Goal: Information Seeking & Learning: Find specific fact

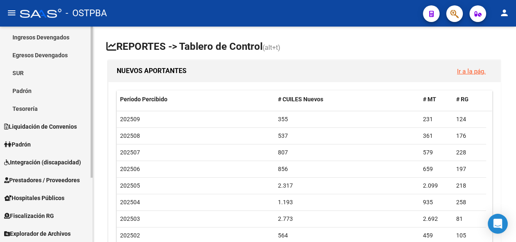
scroll to position [91, 0]
click at [37, 232] on span "Explorador de Archivos" at bounding box center [37, 233] width 67 height 9
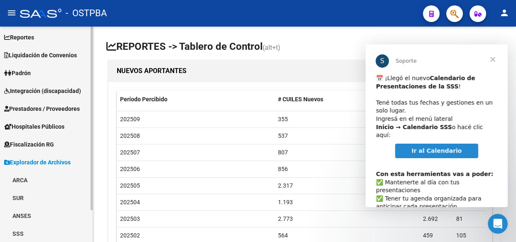
scroll to position [0, 0]
click at [21, 182] on link "ARCA" at bounding box center [46, 180] width 93 height 18
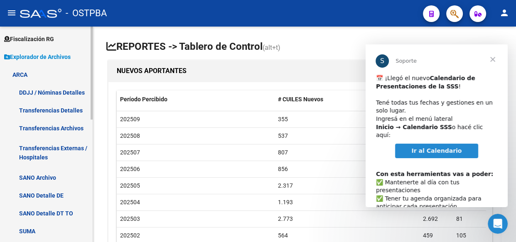
scroll to position [151, 0]
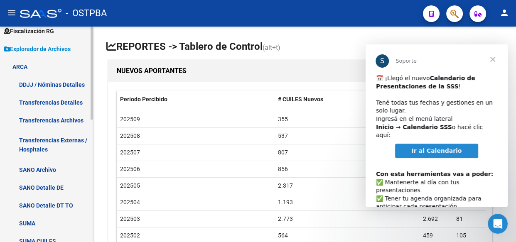
click at [36, 101] on link "Transferencias Detalles" at bounding box center [46, 103] width 93 height 18
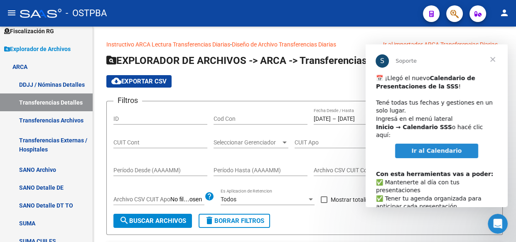
click at [495, 60] on span "Cerrar" at bounding box center [493, 59] width 30 height 30
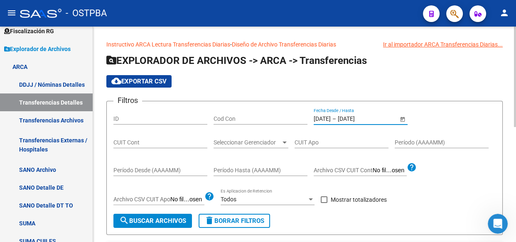
click at [331, 118] on input "[DATE]" at bounding box center [322, 119] width 17 height 7
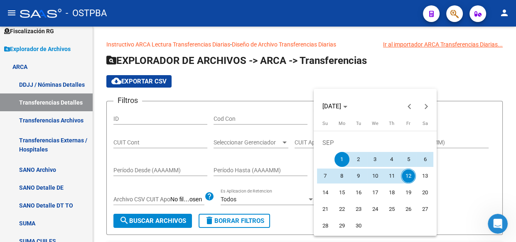
click at [357, 176] on span "9" at bounding box center [358, 176] width 15 height 15
type input "[DATE]"
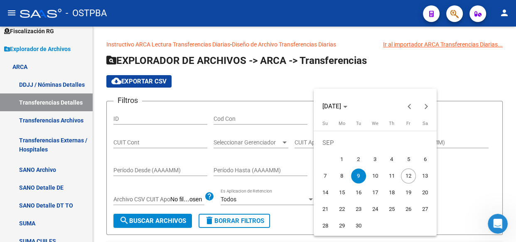
click at [357, 176] on span "9" at bounding box center [358, 176] width 15 height 15
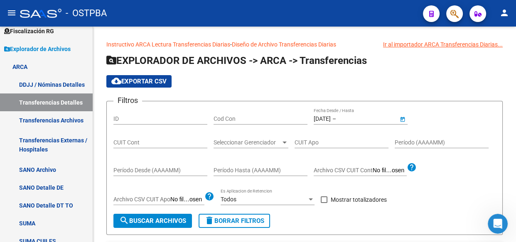
type input "[DATE]"
click at [324, 198] on span at bounding box center [324, 200] width 7 height 7
click at [324, 203] on input "Mostrar totalizadores" at bounding box center [324, 203] width 0 height 0
checkbox input "true"
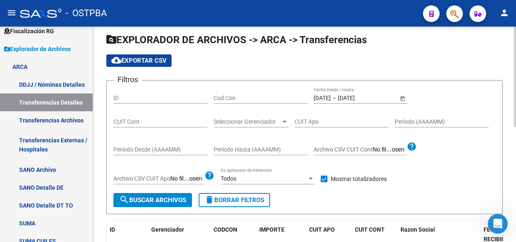
scroll to position [37, 0]
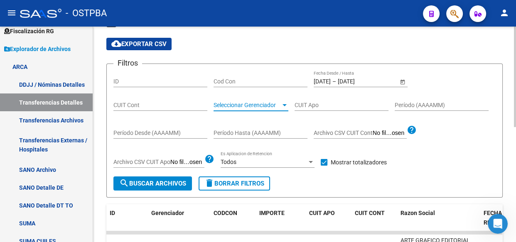
click at [250, 107] on span "Seleccionar Gerenciador" at bounding box center [247, 105] width 67 height 7
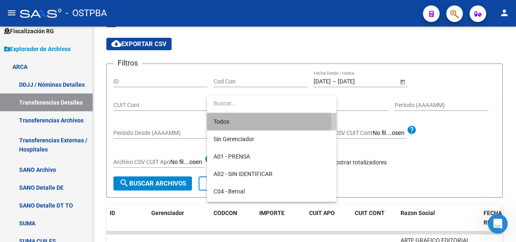
click at [229, 126] on span "Todos" at bounding box center [272, 121] width 116 height 17
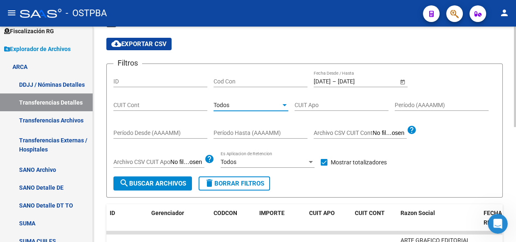
click at [166, 184] on span "search Buscar Archivos" at bounding box center [152, 183] width 67 height 7
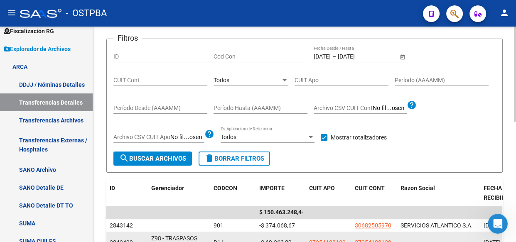
scroll to position [46, 0]
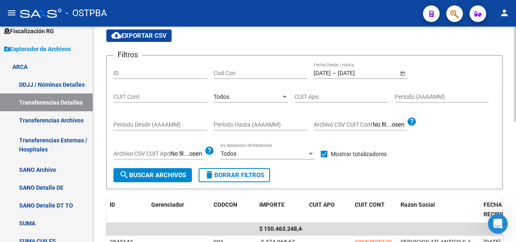
click at [224, 99] on span "Todos" at bounding box center [222, 97] width 16 height 7
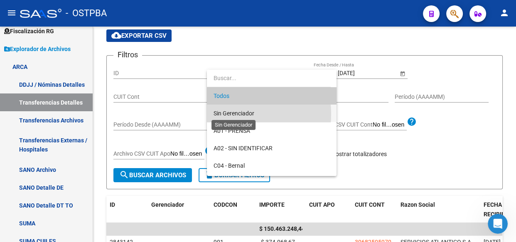
click at [223, 114] on span "Sin Gerenciador" at bounding box center [234, 113] width 41 height 7
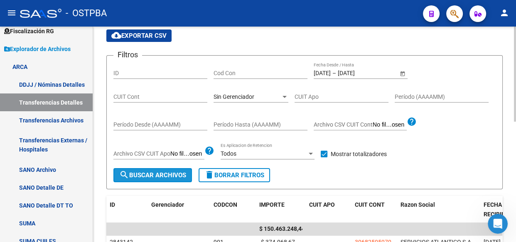
click at [160, 176] on span "search Buscar Archivos" at bounding box center [152, 175] width 67 height 7
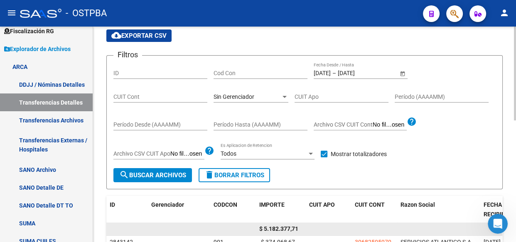
click at [279, 228] on span "$ 5.182.377,71" at bounding box center [278, 229] width 39 height 7
click at [279, 227] on span "$ 5.182.377,71" at bounding box center [278, 229] width 39 height 7
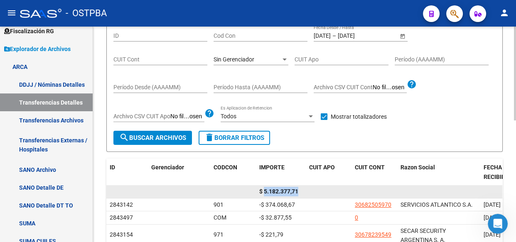
scroll to position [121, 0]
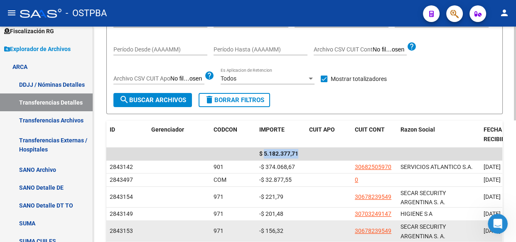
copy span "5.182.377,71"
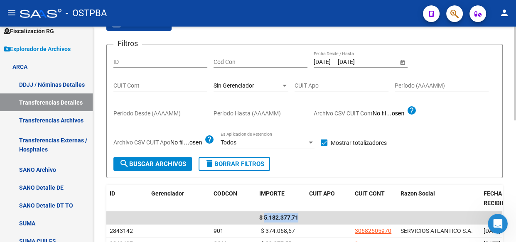
scroll to position [46, 0]
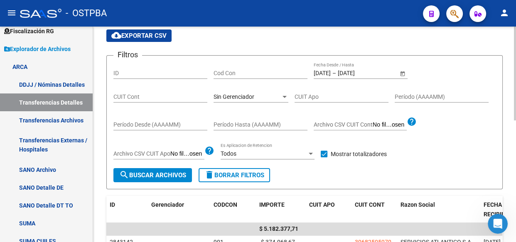
click at [229, 95] on span "Sin Gerenciador" at bounding box center [234, 97] width 41 height 7
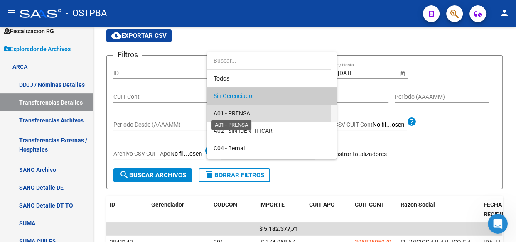
click at [229, 113] on span "A01 - PRENSA" at bounding box center [232, 113] width 37 height 7
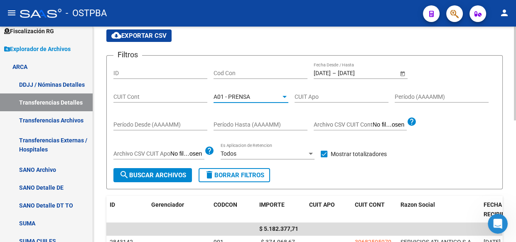
click at [170, 174] on span "search Buscar Archivos" at bounding box center [152, 175] width 67 height 7
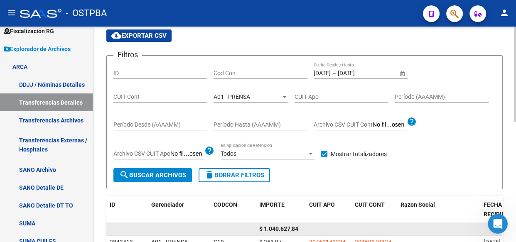
click at [290, 226] on span "$ 1.040.627,84" at bounding box center [278, 229] width 39 height 7
copy span "1.040.627,84"
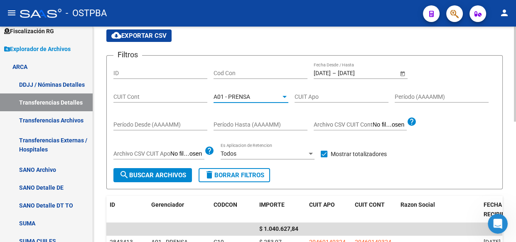
click at [239, 94] on span "A01 - PRENSA" at bounding box center [232, 97] width 37 height 7
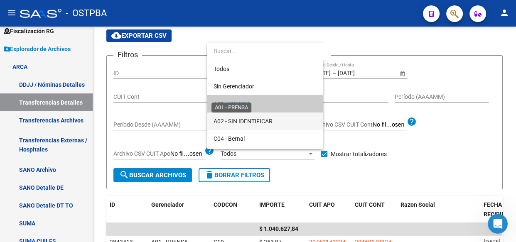
scroll to position [8, 0]
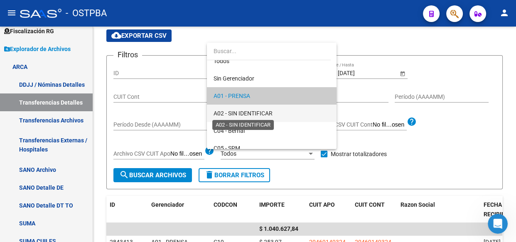
click at [237, 115] on span "A02 - SIN IDENTIFICAR" at bounding box center [243, 113] width 59 height 7
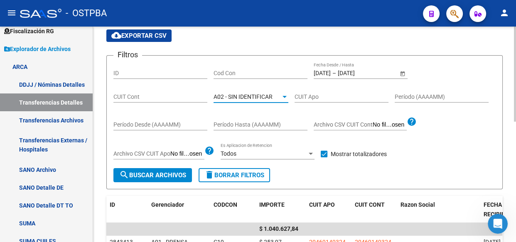
click at [150, 179] on button "search Buscar Archivos" at bounding box center [152, 175] width 79 height 14
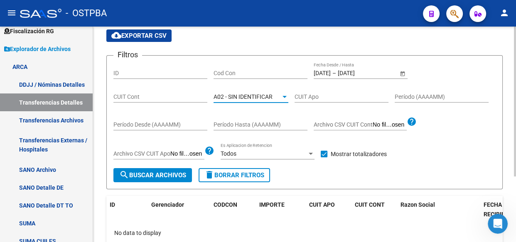
click at [237, 96] on span "A02 - SIN IDENTIFICAR" at bounding box center [243, 97] width 59 height 7
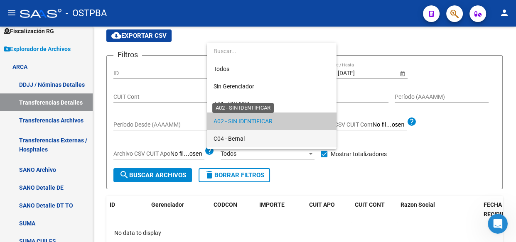
scroll to position [25, 0]
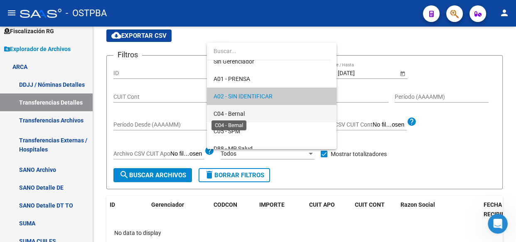
click at [237, 116] on span "C04 - Bernal" at bounding box center [229, 114] width 31 height 7
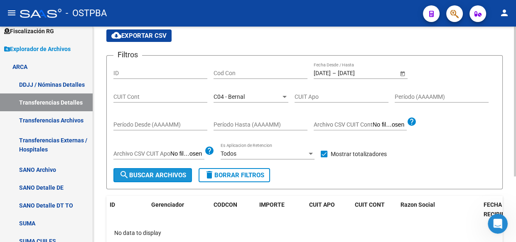
click at [148, 175] on span "search Buscar Archivos" at bounding box center [152, 175] width 67 height 7
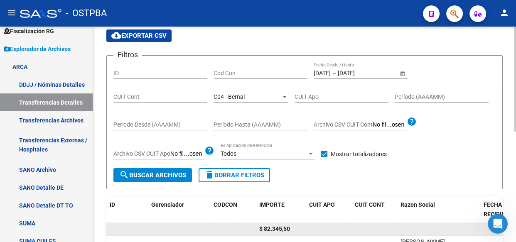
click at [274, 226] on span "$ 82.345,50" at bounding box center [274, 229] width 31 height 7
copy span "82.345,50"
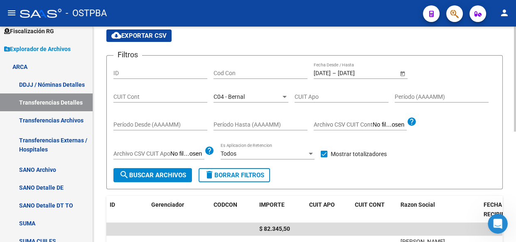
click at [243, 94] on span "C04 - Bernal" at bounding box center [229, 97] width 31 height 7
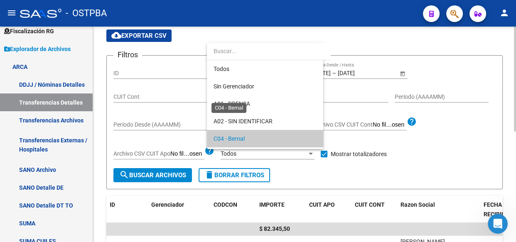
scroll to position [42, 0]
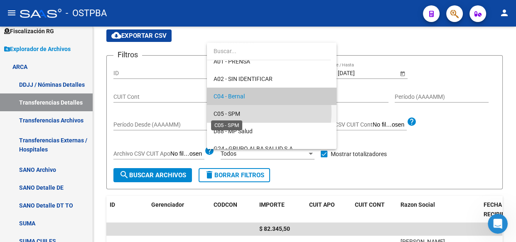
click at [233, 112] on span "C05 - SPM" at bounding box center [227, 114] width 27 height 7
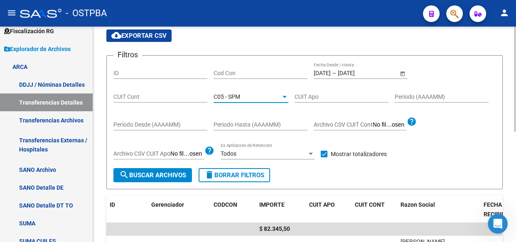
click at [156, 177] on span "search Buscar Archivos" at bounding box center [152, 175] width 67 height 7
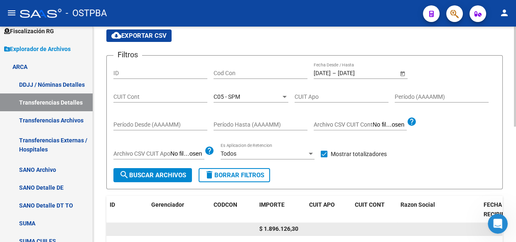
click at [286, 229] on span "$ 1.896.126,30" at bounding box center [278, 229] width 39 height 7
copy span "1.896.126,30"
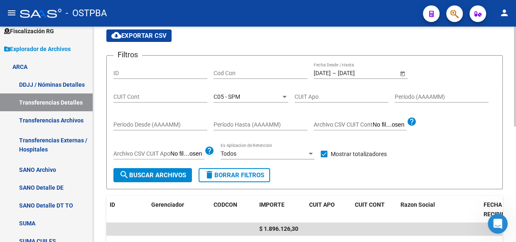
click at [256, 100] on div "C05 - SPM Seleccionar Gerenciador" at bounding box center [251, 94] width 75 height 17
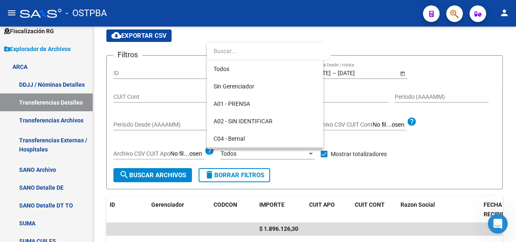
scroll to position [60, 0]
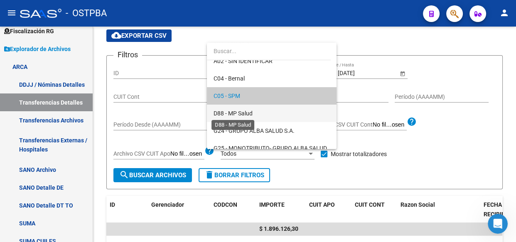
click at [247, 116] on span "D88 - MP Salud" at bounding box center [233, 113] width 39 height 7
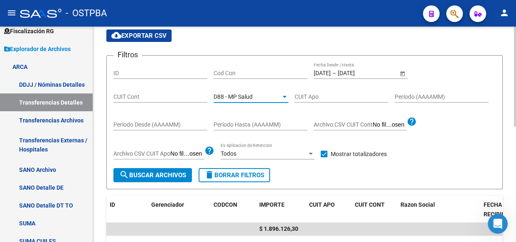
click at [163, 174] on span "search Buscar Archivos" at bounding box center [152, 175] width 67 height 7
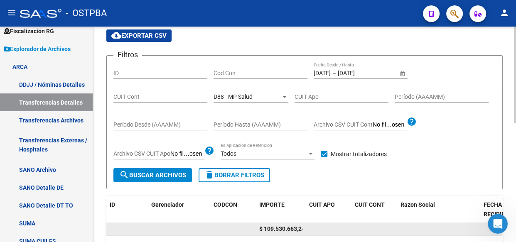
click at [291, 227] on span "$ 109.530.663,24" at bounding box center [282, 229] width 46 height 7
copy span "109.530.663,24"
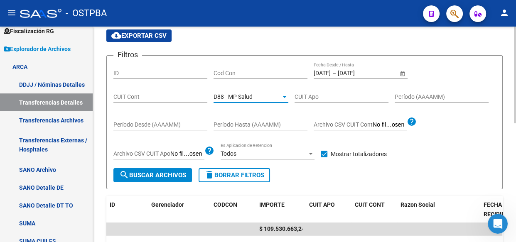
click at [254, 99] on div "D88 - MP Salud" at bounding box center [247, 97] width 67 height 7
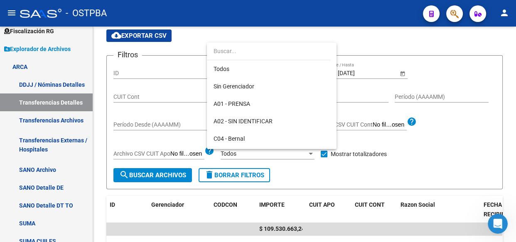
scroll to position [78, 0]
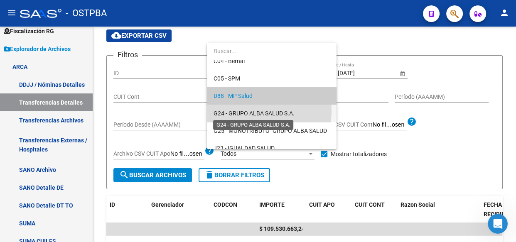
click at [249, 111] on span "G24 - GRUPO ALBA SALUD S.A." at bounding box center [254, 113] width 81 height 7
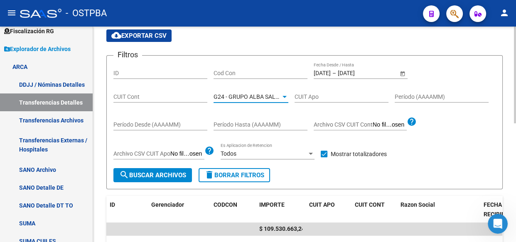
click at [169, 172] on span "search Buscar Archivos" at bounding box center [152, 175] width 67 height 7
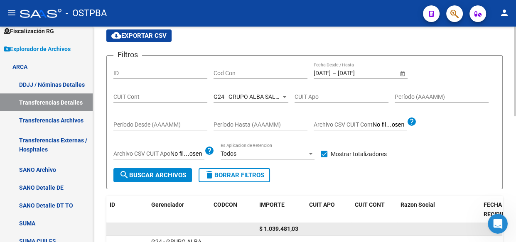
click at [289, 229] on span "$ 1.039.481,03" at bounding box center [278, 229] width 39 height 7
copy span "1.039.481,03"
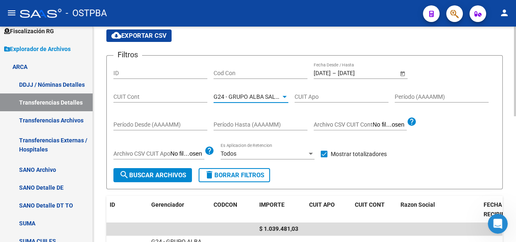
click at [259, 99] on span "G24 - GRUPO ALBA SALUD S.A." at bounding box center [254, 97] width 81 height 7
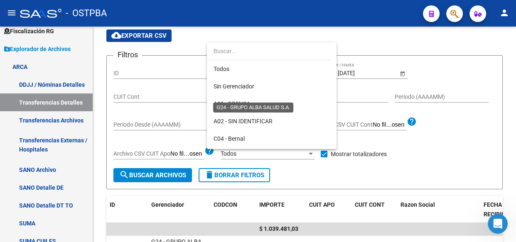
scroll to position [95, 0]
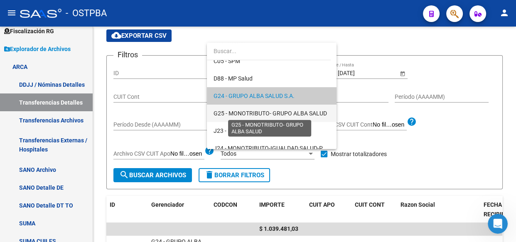
click at [253, 116] on span "G25 - MONOTRIBUTO- GRUPO ALBA SALUD" at bounding box center [270, 113] width 113 height 7
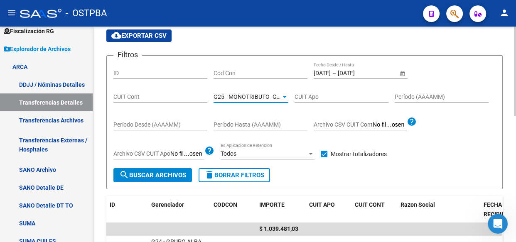
click at [144, 174] on span "search Buscar Archivos" at bounding box center [152, 175] width 67 height 7
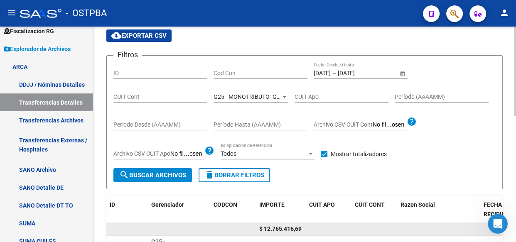
click at [291, 229] on span "$ 12.765.416,69" at bounding box center [280, 229] width 42 height 7
copy span "12.765.416,69"
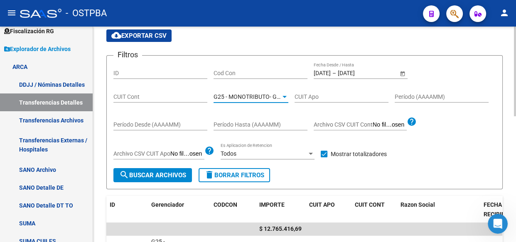
click at [256, 98] on span "G25 - MONOTRIBUTO- GRUPO ALBA SALUD" at bounding box center [270, 97] width 113 height 7
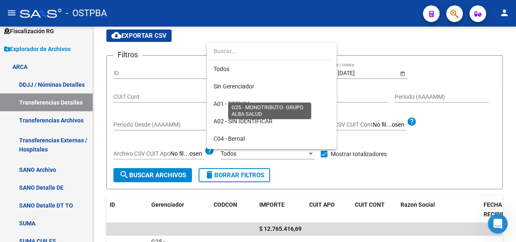
scroll to position [112, 0]
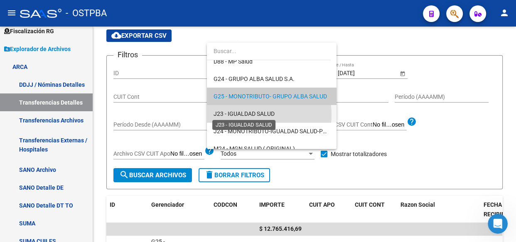
click at [251, 114] on span "J23 - IGUALDAD SALUD" at bounding box center [244, 114] width 61 height 7
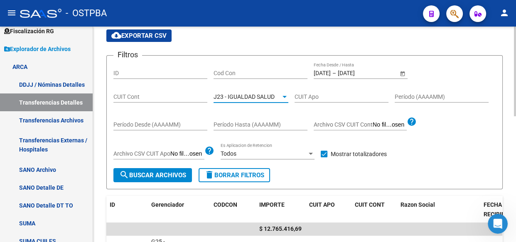
click at [176, 173] on span "search Buscar Archivos" at bounding box center [152, 175] width 67 height 7
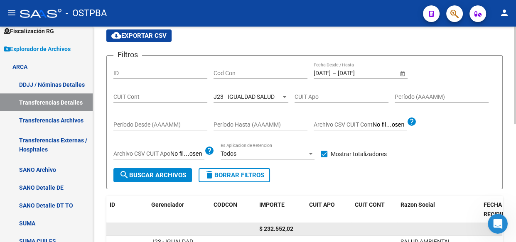
click at [281, 227] on span "$ 232.552,02" at bounding box center [276, 229] width 34 height 7
copy span "232.552,02"
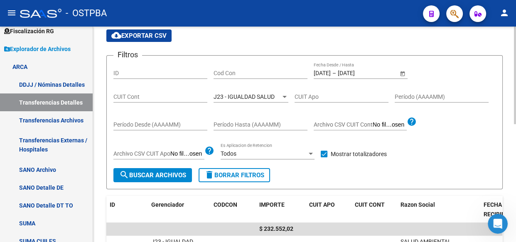
click at [241, 97] on span "J23 - IGUALDAD SALUD" at bounding box center [244, 97] width 61 height 7
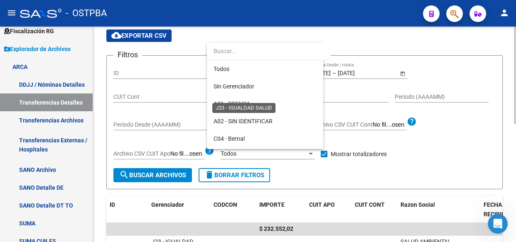
scroll to position [130, 0]
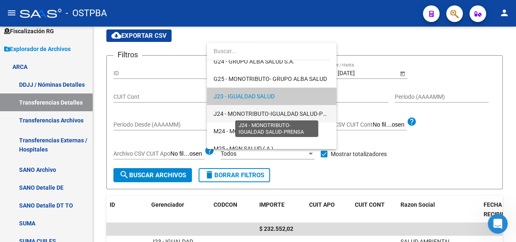
click at [245, 114] on span "J24 - MONOTRIBUTO-IGUALDAD SALUD-PRENSA" at bounding box center [278, 114] width 128 height 7
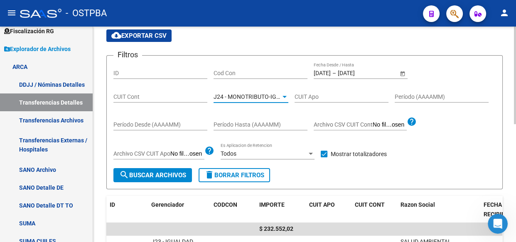
click at [166, 176] on span "search Buscar Archivos" at bounding box center [152, 175] width 67 height 7
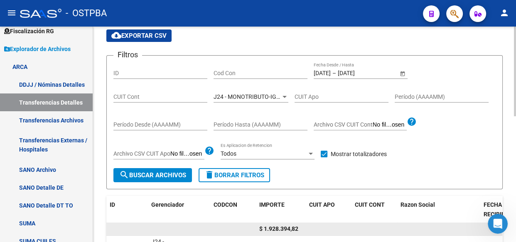
click at [282, 229] on span "$ 1.928.394,82" at bounding box center [278, 229] width 39 height 7
copy span "1.928.394,82"
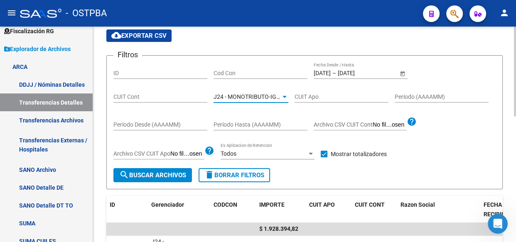
click at [258, 96] on span "J24 - MONOTRIBUTO-IGUALDAD SALUD-PRENSA" at bounding box center [278, 97] width 128 height 7
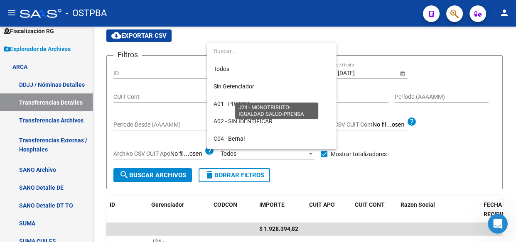
scroll to position [148, 0]
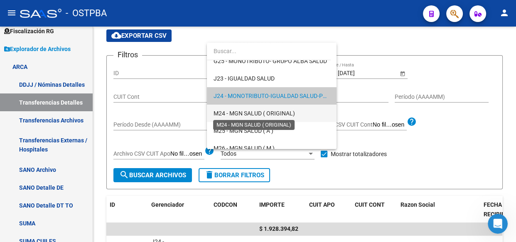
click at [250, 112] on span "M24 - MGN SALUD ( ORIGINAL)" at bounding box center [254, 113] width 81 height 7
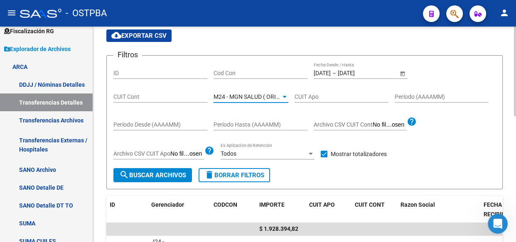
click at [164, 174] on span "search Buscar Archivos" at bounding box center [152, 175] width 67 height 7
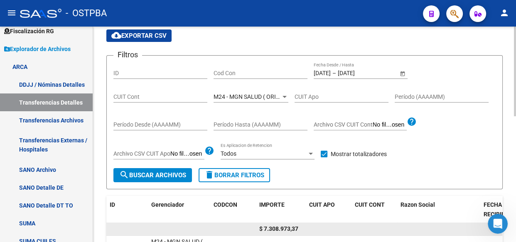
click at [276, 229] on span "$ 7.308.973,37" at bounding box center [278, 229] width 39 height 7
copy span "7.308.973,37"
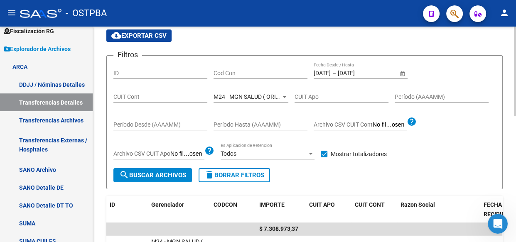
click at [254, 91] on div "M24 - MGN SALUD ( ORIGINAL) Seleccionar Gerenciador" at bounding box center [251, 94] width 75 height 17
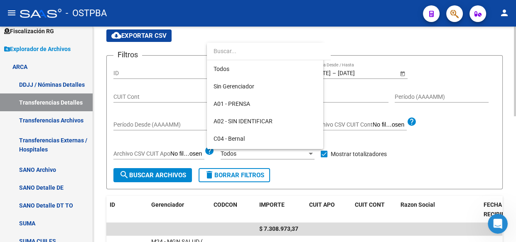
scroll to position [165, 0]
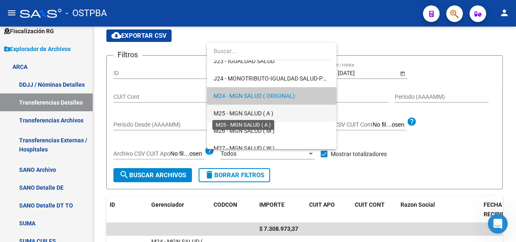
click at [248, 111] on span "M25 - MGN SALUD ( A )" at bounding box center [244, 113] width 60 height 7
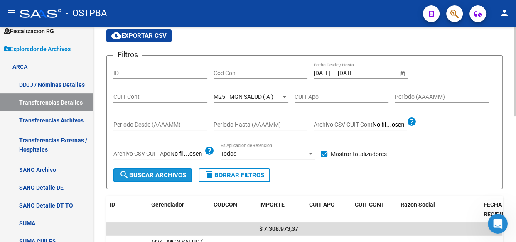
click at [165, 176] on span "search Buscar Archivos" at bounding box center [152, 175] width 67 height 7
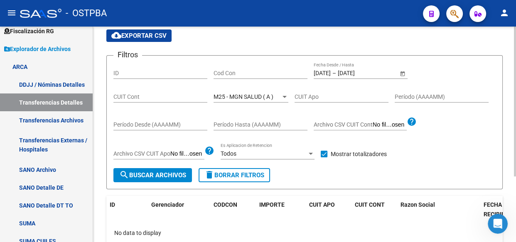
click at [248, 96] on span "M25 - MGN SALUD ( A )" at bounding box center [244, 97] width 60 height 7
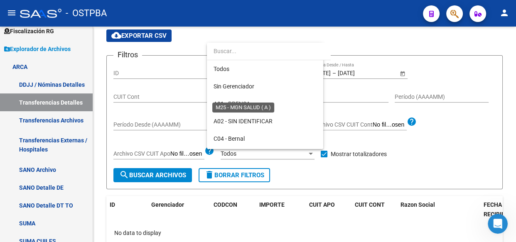
scroll to position [182, 0]
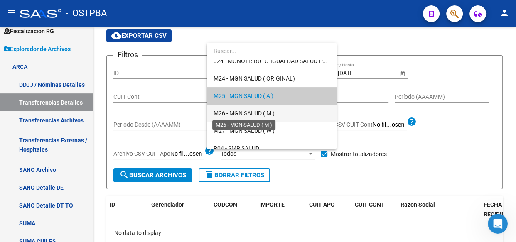
click at [249, 111] on span "M26 - MGN SALUD ( M )" at bounding box center [244, 113] width 61 height 7
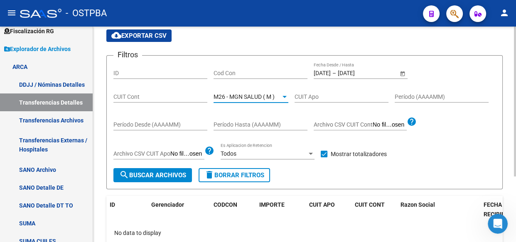
click at [173, 172] on span "search Buscar Archivos" at bounding box center [152, 175] width 67 height 7
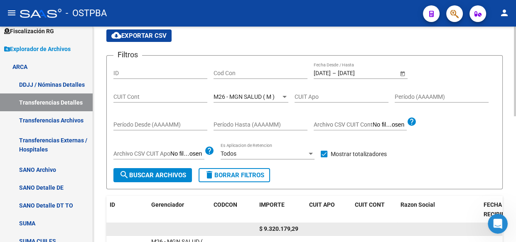
click at [286, 229] on span "$ 9.320.179,29" at bounding box center [278, 229] width 39 height 7
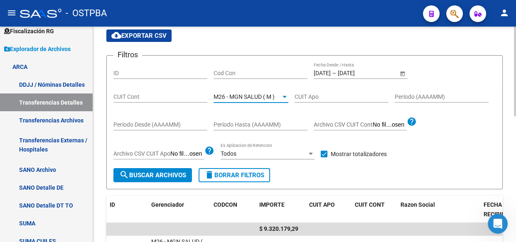
click at [258, 97] on span "M26 - MGN SALUD ( M )" at bounding box center [244, 97] width 61 height 7
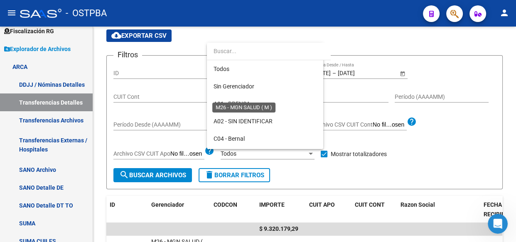
scroll to position [200, 0]
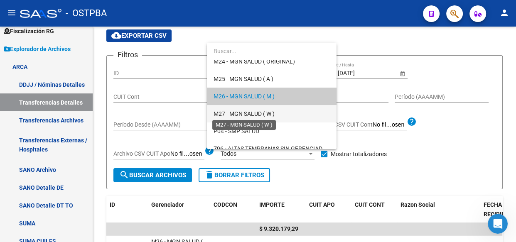
click at [260, 111] on span "M27 - MGN SALUD ( W )" at bounding box center [244, 114] width 61 height 7
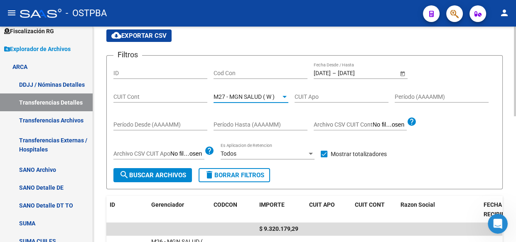
click at [150, 178] on span "search Buscar Archivos" at bounding box center [152, 175] width 67 height 7
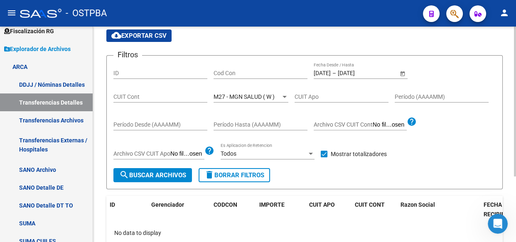
click at [246, 94] on span "M27 - MGN SALUD ( W )" at bounding box center [244, 97] width 61 height 7
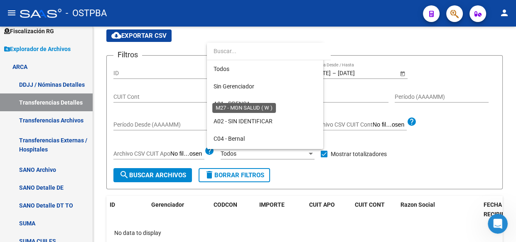
scroll to position [217, 0]
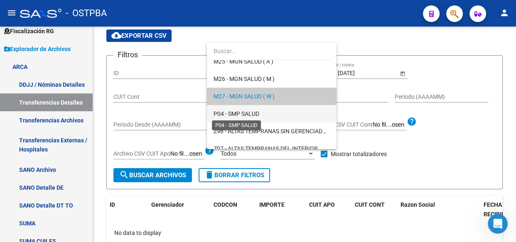
click at [248, 112] on span "P04 - SMP SALUD" at bounding box center [237, 114] width 46 height 7
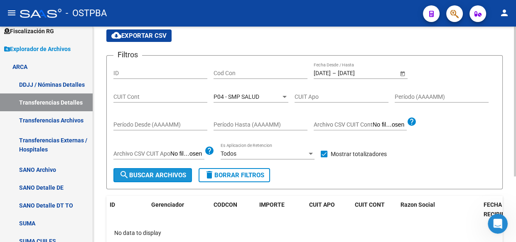
click at [172, 175] on span "search Buscar Archivos" at bounding box center [152, 175] width 67 height 7
click at [240, 90] on div "P04 - SMP SALUD Seleccionar Gerenciador" at bounding box center [251, 94] width 75 height 17
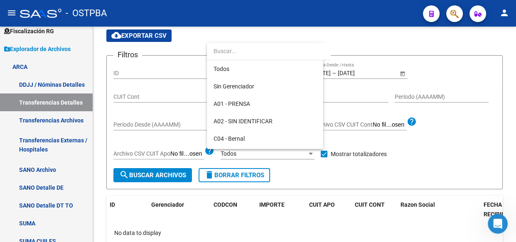
scroll to position [235, 0]
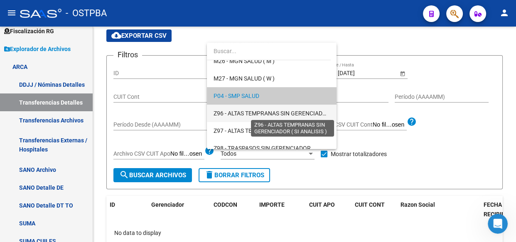
click at [245, 112] on span "Z96 - ALTAS TEMPRANAS SIN GERENCIADOR ( SI ANALISIS )" at bounding box center [292, 113] width 156 height 7
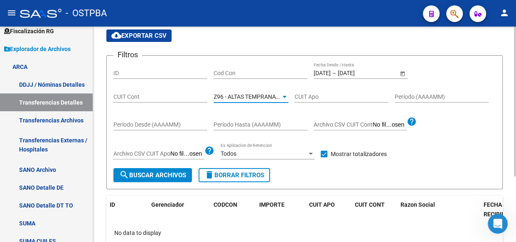
click at [168, 172] on span "search Buscar Archivos" at bounding box center [152, 175] width 67 height 7
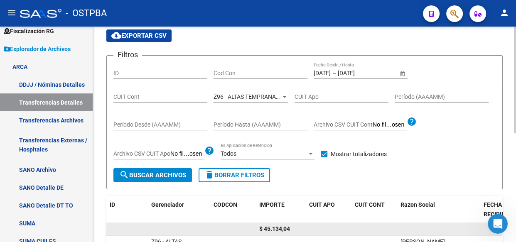
click at [281, 226] on span "$ 45.134,04" at bounding box center [274, 229] width 31 height 7
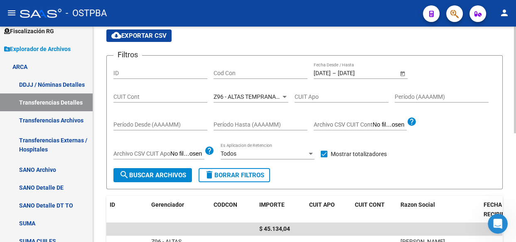
click at [259, 99] on div "Z96 - ALTAS TEMPRANAS SIN GERENCIADOR ( SI ANALISIS ) Seleccionar Gerenciador" at bounding box center [251, 94] width 75 height 17
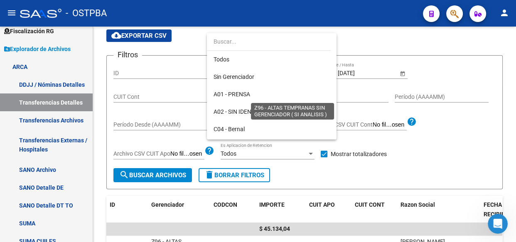
scroll to position [242, 0]
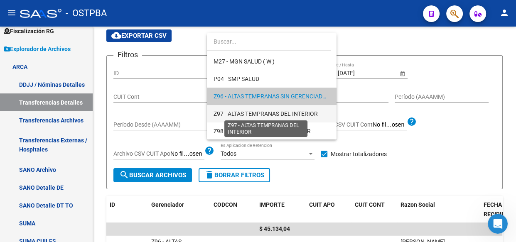
click at [253, 111] on span "Z97 - ALTAS TEMPRANAS DEL INTERIOR" at bounding box center [266, 114] width 104 height 7
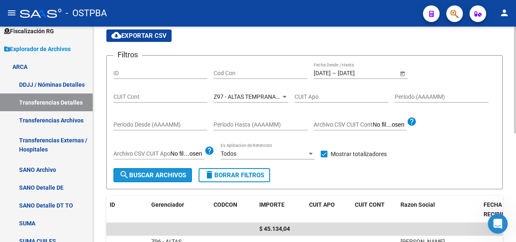
click at [175, 170] on button "search Buscar Archivos" at bounding box center [152, 175] width 79 height 14
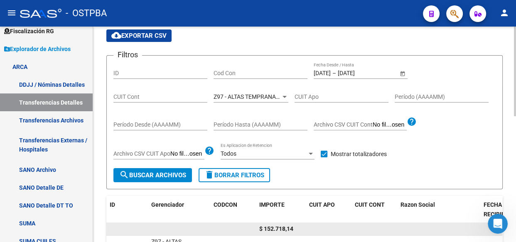
click at [282, 226] on span "$ 152.718,14" at bounding box center [276, 229] width 34 height 7
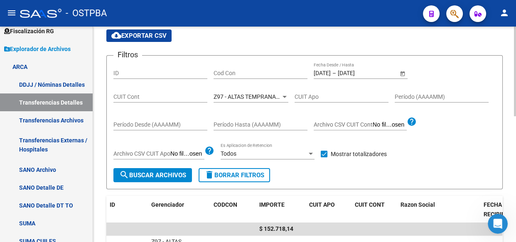
click at [259, 96] on span "Z97 - ALTAS TEMPRANAS DEL INTERIOR" at bounding box center [266, 97] width 104 height 7
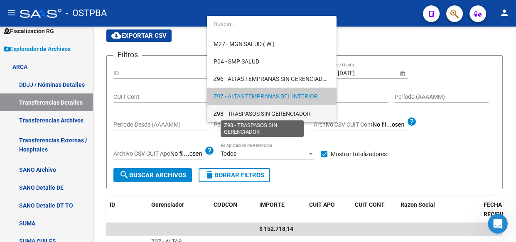
click at [250, 112] on span "Z98 - TRASPASOS SIN GERENCIADOR" at bounding box center [262, 114] width 97 height 7
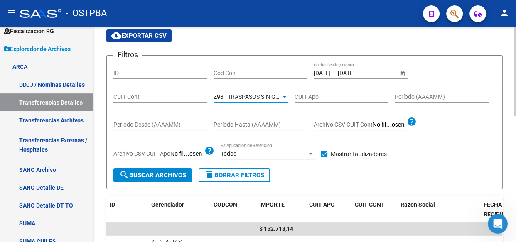
click at [143, 177] on span "search Buscar Archivos" at bounding box center [152, 175] width 67 height 7
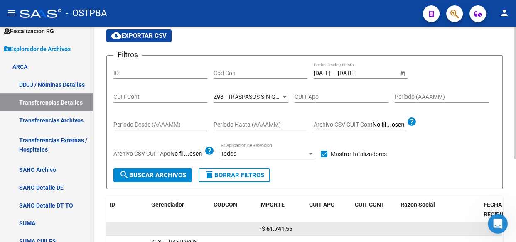
click at [278, 229] on span "-$ 61.741,55" at bounding box center [275, 229] width 33 height 7
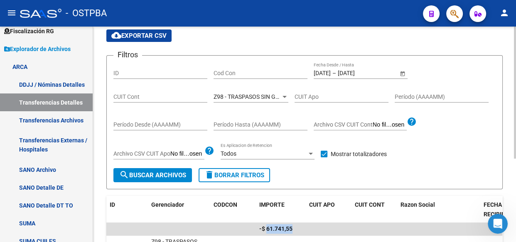
click at [217, 73] on input "Cod Con" at bounding box center [261, 73] width 94 height 7
click at [281, 94] on span "Z98 - TRASPASOS SIN GERENCIADOR" at bounding box center [262, 97] width 97 height 7
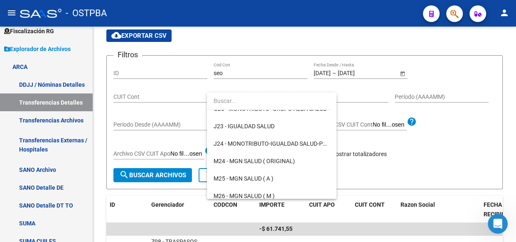
scroll to position [0, 0]
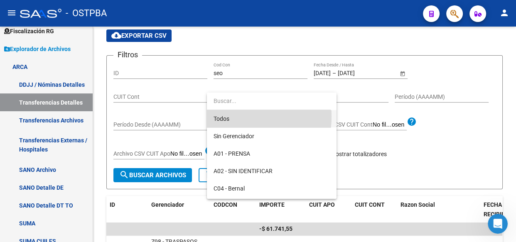
click at [229, 119] on span "Todos" at bounding box center [272, 118] width 116 height 17
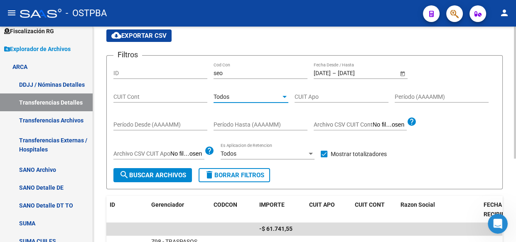
click at [157, 176] on span "search Buscar Archivos" at bounding box center [152, 175] width 67 height 7
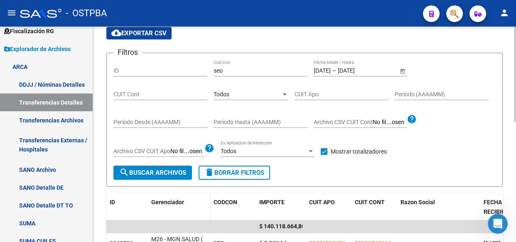
scroll to position [46, 0]
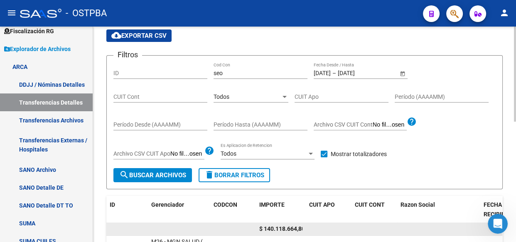
click at [281, 229] on span "$ 140.118.664,80" at bounding box center [282, 229] width 46 height 7
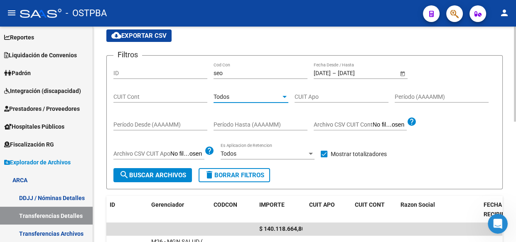
click at [224, 97] on span "Todos" at bounding box center [222, 97] width 16 height 7
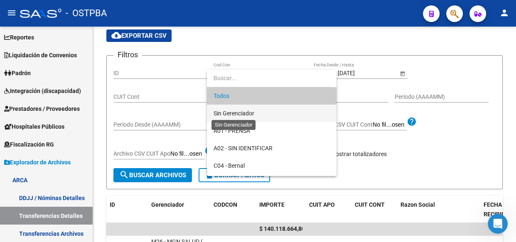
click at [227, 113] on span "Sin Gerenciador" at bounding box center [234, 113] width 41 height 7
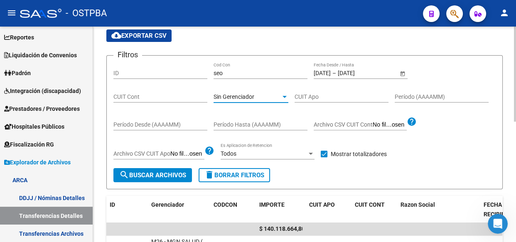
click at [176, 175] on span "search Buscar Archivos" at bounding box center [152, 175] width 67 height 7
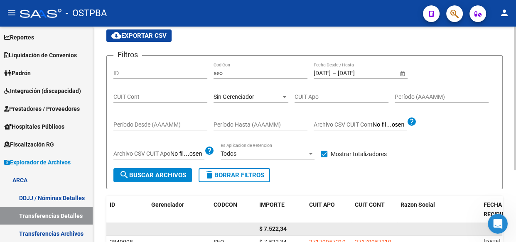
click at [274, 228] on span "$ 7.522,34" at bounding box center [272, 229] width 27 height 7
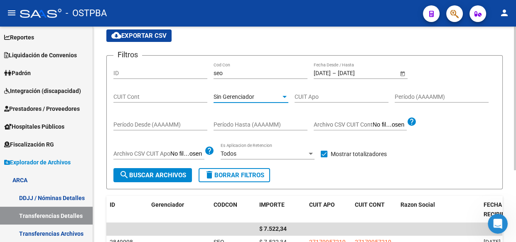
click at [228, 99] on span "Sin Gerenciador" at bounding box center [234, 97] width 41 height 7
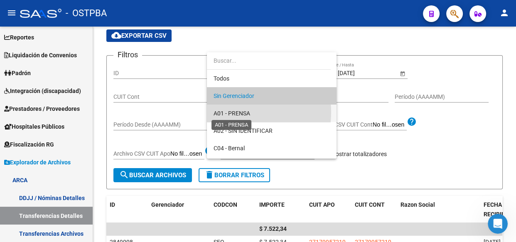
click at [231, 112] on span "A01 - PRENSA" at bounding box center [232, 113] width 37 height 7
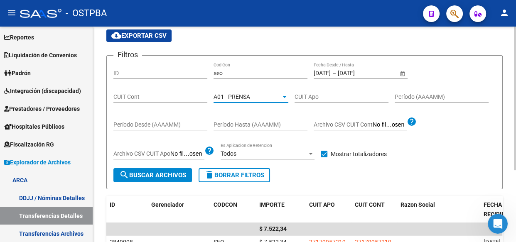
click at [143, 174] on span "search Buscar Archivos" at bounding box center [152, 175] width 67 height 7
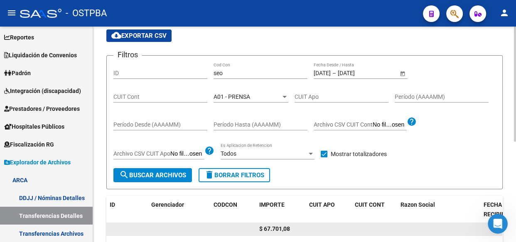
click at [275, 229] on span "$ 67.701,08" at bounding box center [274, 229] width 31 height 7
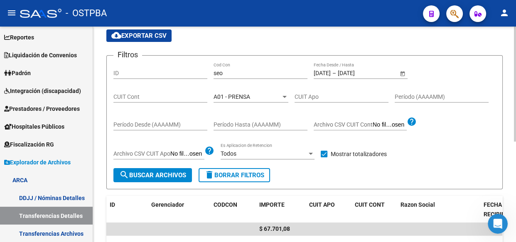
click at [249, 96] on span "A01 - PRENSA" at bounding box center [232, 97] width 37 height 7
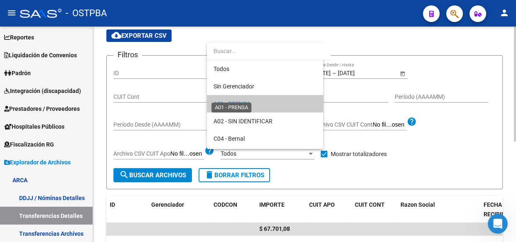
scroll to position [8, 0]
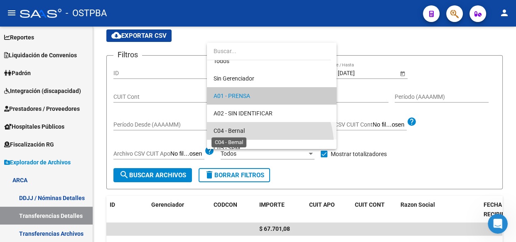
click at [239, 130] on span "C04 - Bernal" at bounding box center [229, 131] width 31 height 7
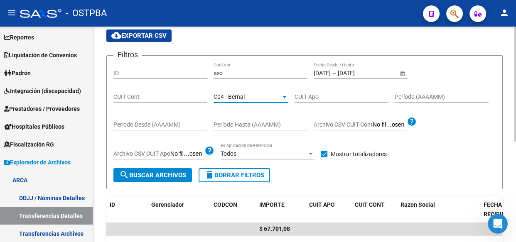
click at [138, 173] on span "search Buscar Archivos" at bounding box center [152, 175] width 67 height 7
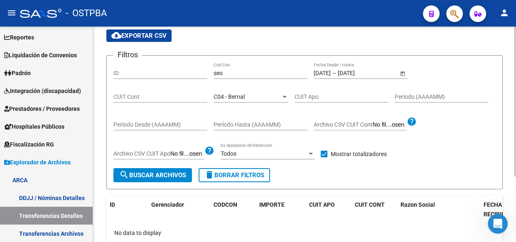
click at [239, 96] on span "C04 - Bernal" at bounding box center [229, 97] width 31 height 7
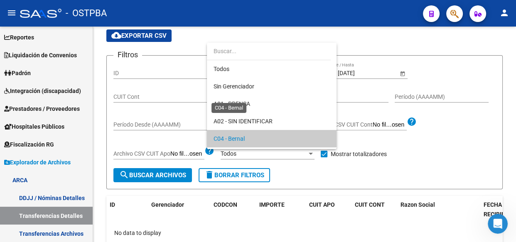
scroll to position [42, 0]
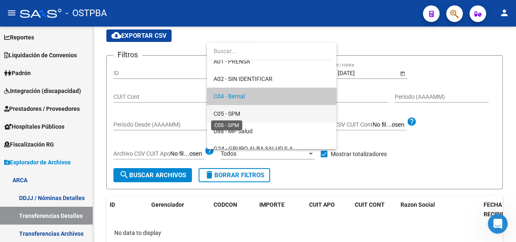
click at [235, 113] on span "C05 - SPM" at bounding box center [227, 114] width 27 height 7
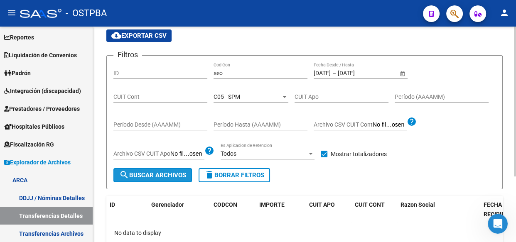
click at [158, 174] on span "search Buscar Archivos" at bounding box center [152, 175] width 67 height 7
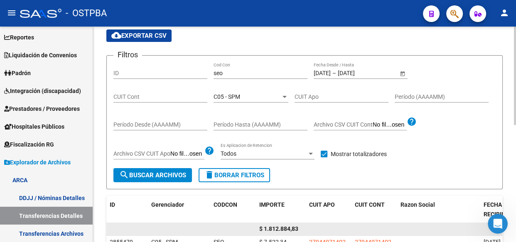
click at [287, 229] on span "$ 1.812.884,83" at bounding box center [278, 229] width 39 height 7
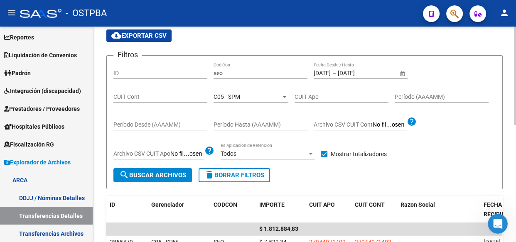
click at [241, 94] on div "C05 - SPM" at bounding box center [247, 97] width 67 height 7
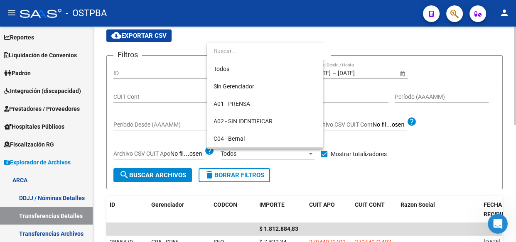
scroll to position [60, 0]
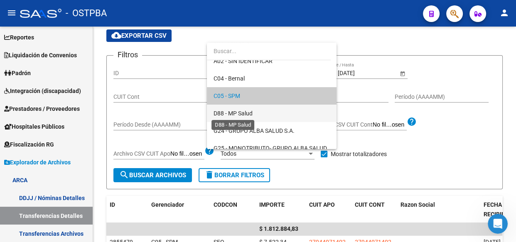
click at [239, 115] on span "D88 - MP Salud" at bounding box center [233, 113] width 39 height 7
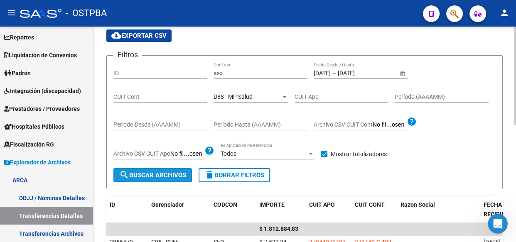
click at [163, 177] on span "search Buscar Archivos" at bounding box center [152, 175] width 67 height 7
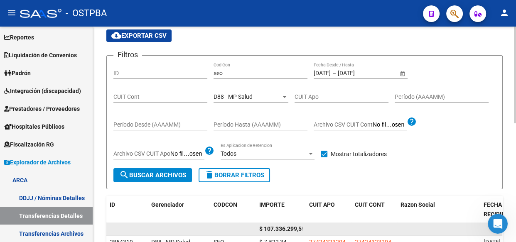
click at [280, 227] on span "$ 107.336.299,55" at bounding box center [282, 229] width 46 height 7
click at [280, 226] on span "$ 107.336.299,55" at bounding box center [282, 229] width 46 height 7
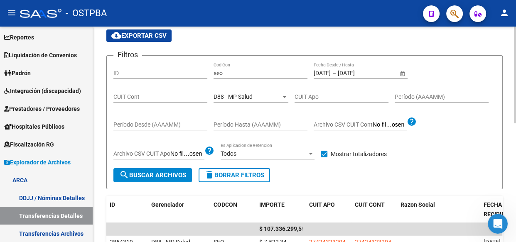
click at [242, 99] on span "D88 - MP Salud" at bounding box center [233, 97] width 39 height 7
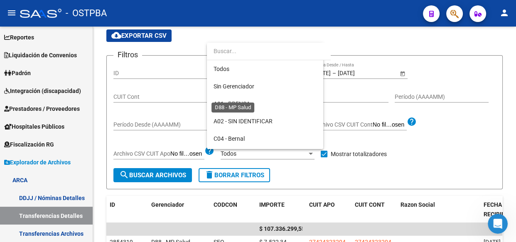
scroll to position [78, 0]
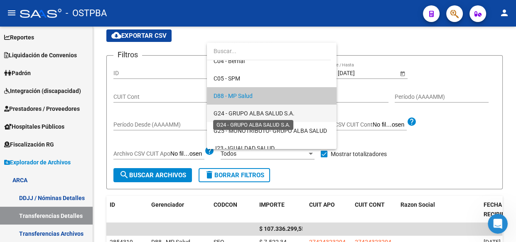
click at [243, 116] on span "G24 - GRUPO ALBA SALUD S.A." at bounding box center [254, 113] width 81 height 7
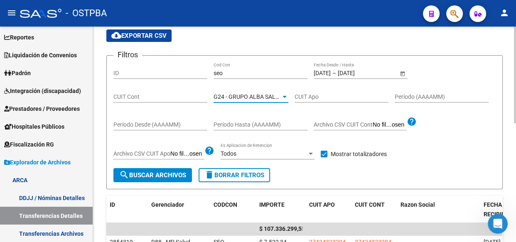
click at [133, 177] on span "search Buscar Archivos" at bounding box center [152, 175] width 67 height 7
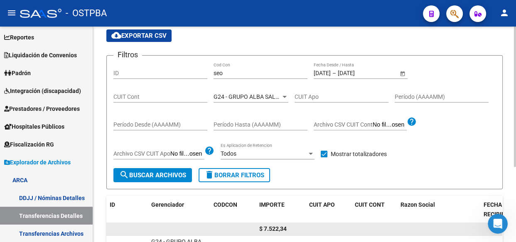
click at [270, 229] on span "$ 7.522,34" at bounding box center [272, 229] width 27 height 7
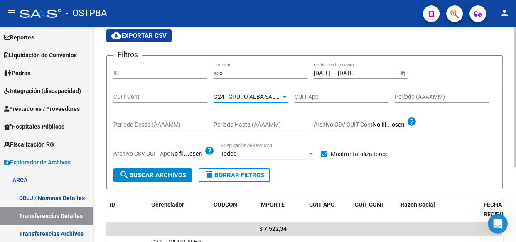
click at [240, 97] on span "G24 - GRUPO ALBA SALUD S.A." at bounding box center [254, 97] width 81 height 7
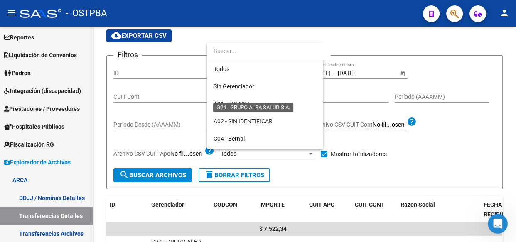
scroll to position [95, 0]
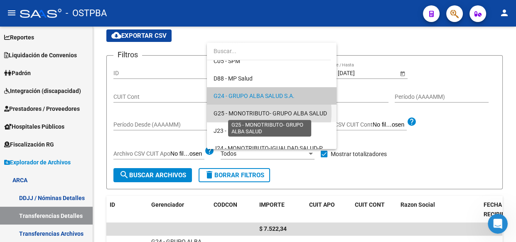
click at [243, 112] on span "G25 - MONOTRIBUTO- GRUPO ALBA SALUD" at bounding box center [270, 113] width 113 height 7
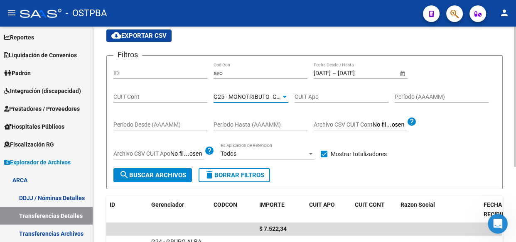
click at [167, 172] on span "search Buscar Archivos" at bounding box center [152, 175] width 67 height 7
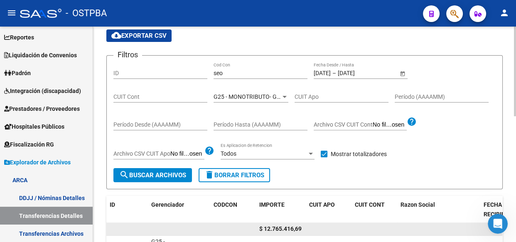
click at [288, 231] on span "$ 12.765.416,69" at bounding box center [280, 229] width 42 height 7
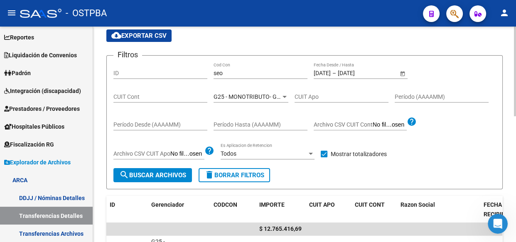
click at [244, 95] on span "G25 - MONOTRIBUTO- GRUPO ALBA SALUD" at bounding box center [270, 97] width 113 height 7
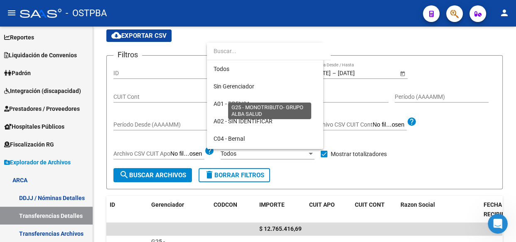
scroll to position [112, 0]
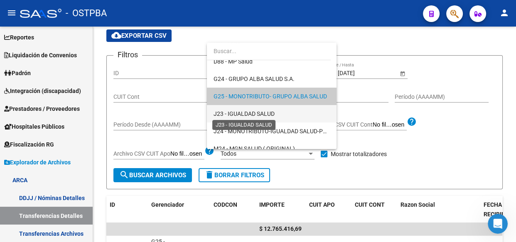
click at [241, 112] on span "J23 - IGUALDAD SALUD" at bounding box center [244, 114] width 61 height 7
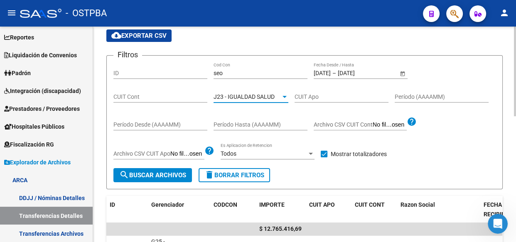
click at [170, 175] on span "search Buscar Archivos" at bounding box center [152, 175] width 67 height 7
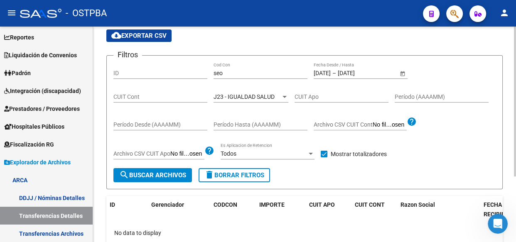
click at [254, 95] on span "J23 - IGUALDAD SALUD" at bounding box center [244, 97] width 61 height 7
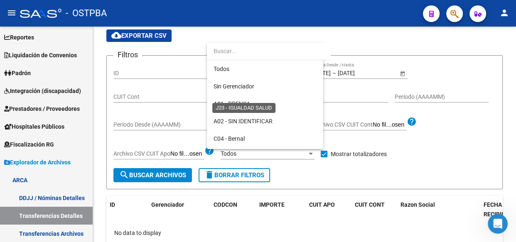
scroll to position [130, 0]
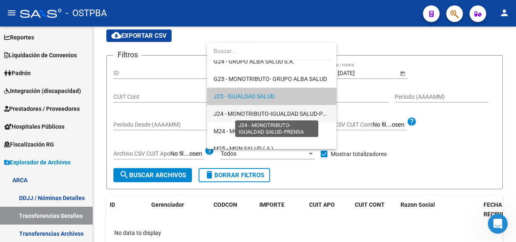
click at [253, 113] on span "J24 - MONOTRIBUTO-IGUALDAD SALUD-PRENSA" at bounding box center [278, 114] width 128 height 7
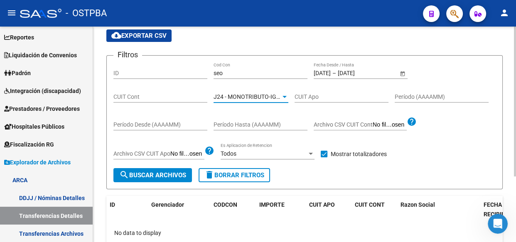
click at [158, 177] on span "search Buscar Archivos" at bounding box center [152, 175] width 67 height 7
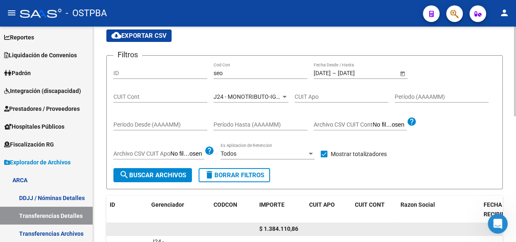
click at [286, 229] on span "$ 1.384.110,86" at bounding box center [278, 229] width 39 height 7
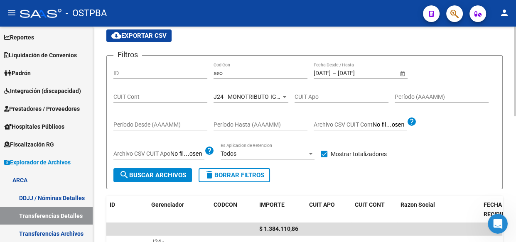
click at [237, 96] on span "J24 - MONOTRIBUTO-IGUALDAD SALUD-PRENSA" at bounding box center [278, 97] width 128 height 7
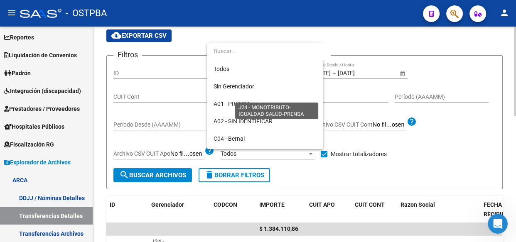
scroll to position [148, 0]
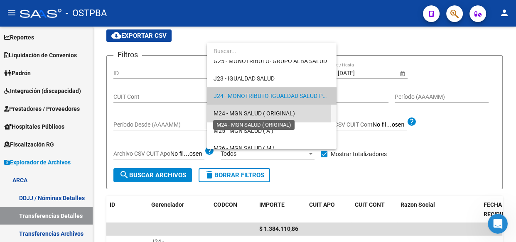
click at [243, 114] on span "M24 - MGN SALUD ( ORIGINAL)" at bounding box center [254, 113] width 81 height 7
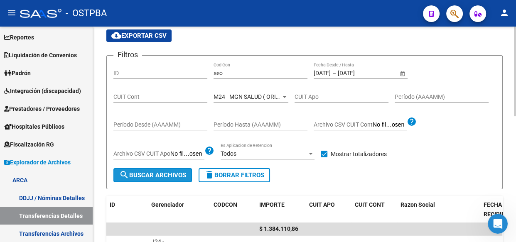
click at [170, 172] on span "search Buscar Archivos" at bounding box center [152, 175] width 67 height 7
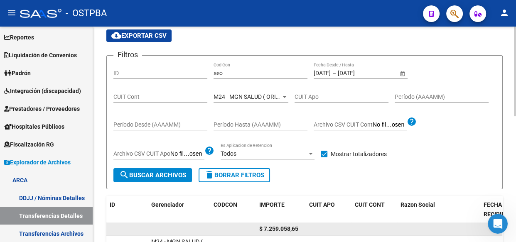
click at [286, 230] on span "$ 7.259.058,65" at bounding box center [278, 229] width 39 height 7
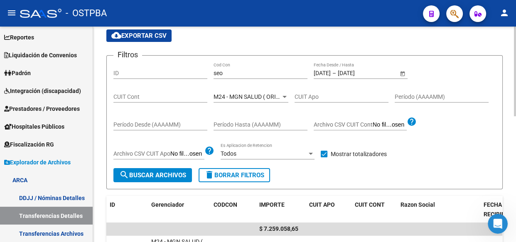
click at [247, 91] on div "M24 - MGN SALUD ( ORIGINAL) Seleccionar Gerenciador" at bounding box center [251, 94] width 75 height 17
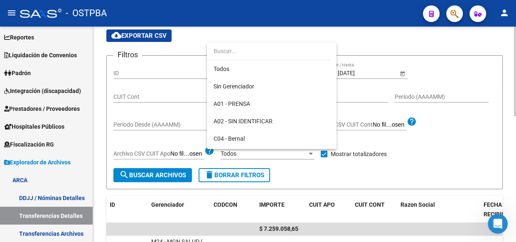
scroll to position [165, 0]
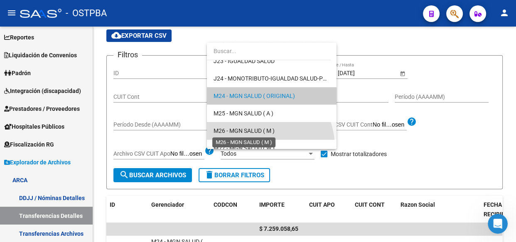
click at [252, 131] on span "M26 - MGN SALUD ( M )" at bounding box center [244, 131] width 61 height 7
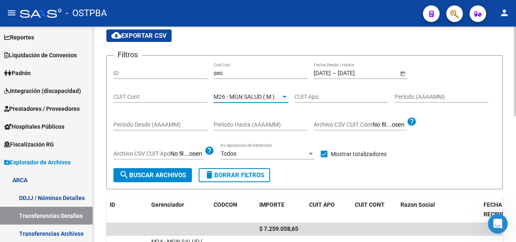
click at [164, 177] on span "search Buscar Archivos" at bounding box center [152, 175] width 67 height 7
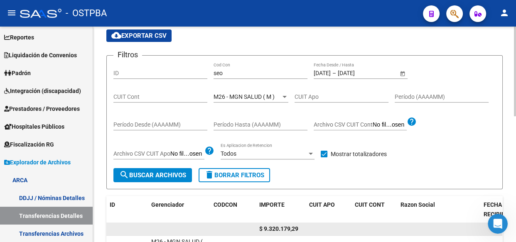
click at [278, 230] on span "$ 9.320.179,29" at bounding box center [278, 229] width 39 height 7
click at [278, 229] on span "$ 9.320.179,29" at bounding box center [278, 229] width 39 height 7
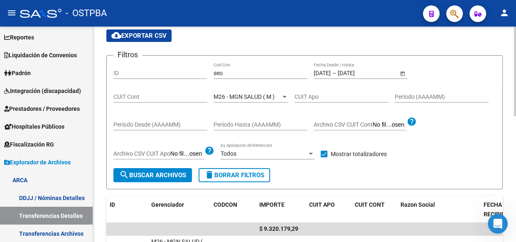
click at [254, 98] on span "M26 - MGN SALUD ( M )" at bounding box center [244, 97] width 61 height 7
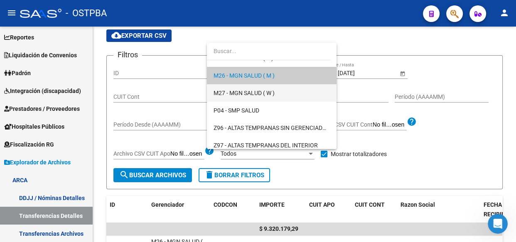
scroll to position [237, 0]
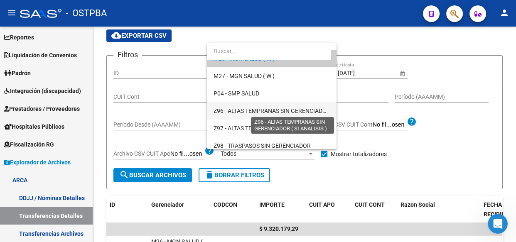
click at [236, 111] on span "Z96 - ALTAS TEMPRANAS SIN GERENCIADOR ( SI ANALISIS )" at bounding box center [292, 111] width 156 height 7
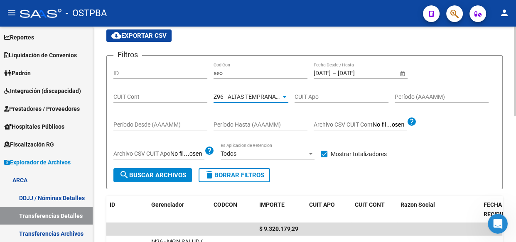
click at [153, 177] on span "search Buscar Archivos" at bounding box center [152, 175] width 67 height 7
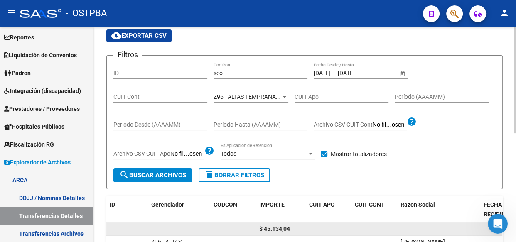
click at [281, 232] on span "$ 45.134,04" at bounding box center [274, 229] width 31 height 7
click at [279, 230] on span "$ 45.134,04" at bounding box center [274, 229] width 31 height 7
click at [274, 229] on span "$ 45.134,04" at bounding box center [274, 229] width 31 height 7
click at [273, 228] on span "$ 45.134,04" at bounding box center [274, 229] width 31 height 7
click at [273, 227] on span "$ 45.134,04" at bounding box center [274, 229] width 31 height 7
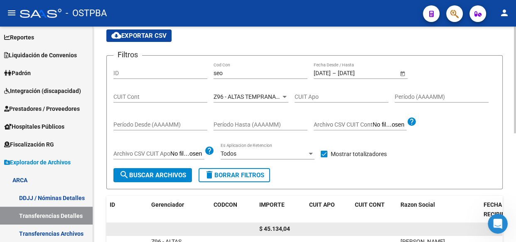
click at [278, 227] on span "$ 45.134,04" at bounding box center [274, 229] width 31 height 7
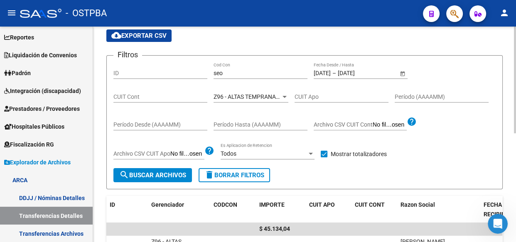
click at [226, 96] on span "Z96 - ALTAS TEMPRANAS SIN GERENCIADOR ( SI ANALISIS )" at bounding box center [292, 97] width 156 height 7
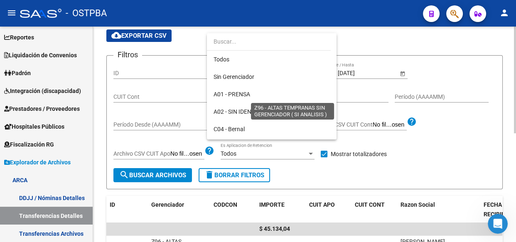
scroll to position [242, 0]
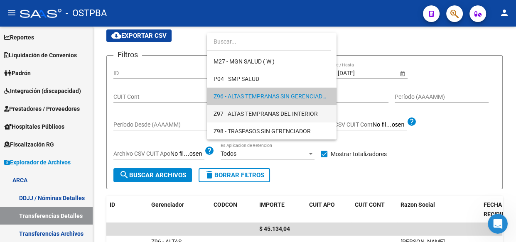
click at [229, 117] on span "Z97 - ALTAS TEMPRANAS DEL INTERIOR" at bounding box center [272, 113] width 116 height 17
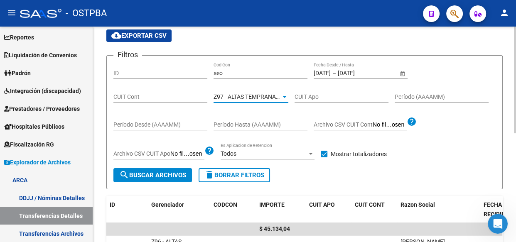
click at [133, 172] on span "search Buscar Archivos" at bounding box center [152, 175] width 67 height 7
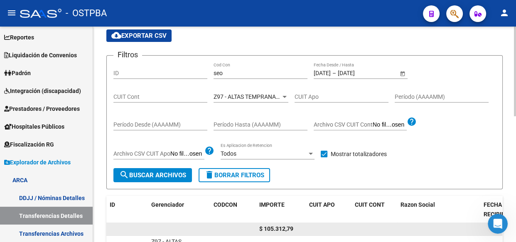
click at [278, 226] on span "$ 105.312,79" at bounding box center [276, 229] width 34 height 7
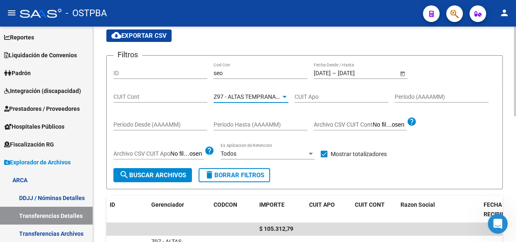
click at [248, 97] on span "Z97 - ALTAS TEMPRANAS DEL INTERIOR" at bounding box center [266, 97] width 104 height 7
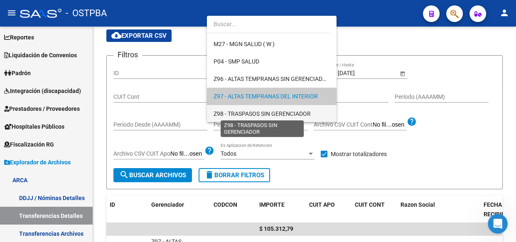
click at [249, 113] on span "Z98 - TRASPASOS SIN GERENCIADOR" at bounding box center [262, 114] width 97 height 7
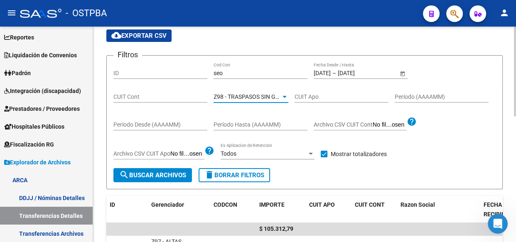
click at [129, 172] on span "search Buscar Archivos" at bounding box center [152, 175] width 67 height 7
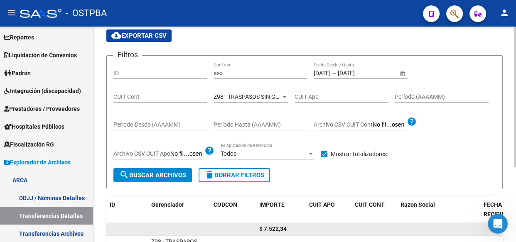
click at [275, 227] on span "$ 7.522,34" at bounding box center [272, 229] width 27 height 7
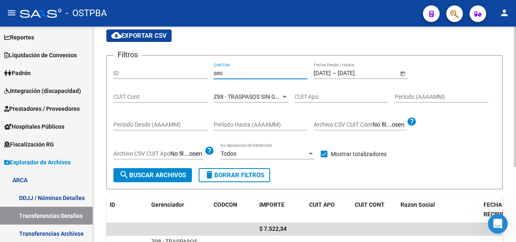
click at [238, 70] on input "seo" at bounding box center [261, 73] width 94 height 7
type input "c14"
click at [282, 95] on div at bounding box center [284, 97] width 7 height 7
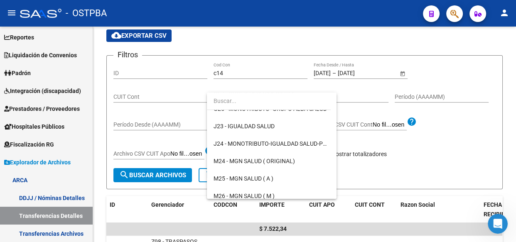
scroll to position [0, 0]
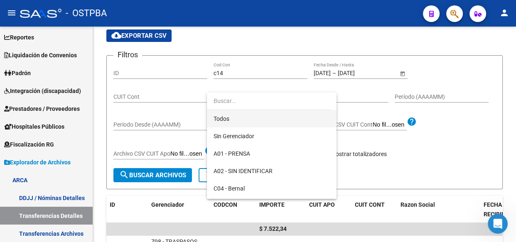
click at [224, 119] on span "Todos" at bounding box center [272, 118] width 116 height 17
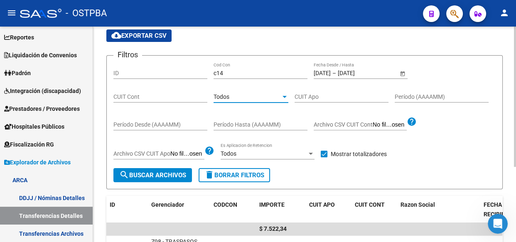
click at [142, 172] on span "search Buscar Archivos" at bounding box center [152, 175] width 67 height 7
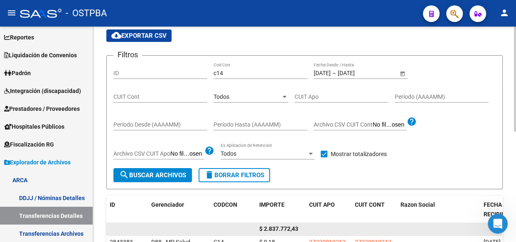
click at [281, 227] on span "$ 2.837.772,43" at bounding box center [278, 229] width 39 height 7
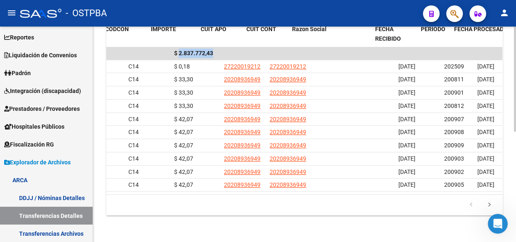
scroll to position [0, 191]
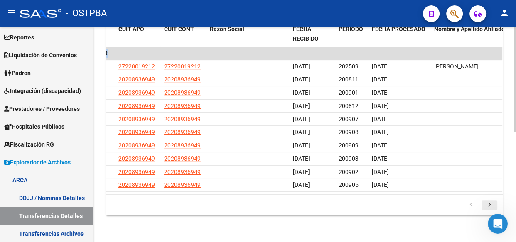
click at [490, 204] on icon "go to next page" at bounding box center [489, 206] width 11 height 10
click at [488, 206] on icon "go to next page" at bounding box center [489, 206] width 11 height 10
click at [490, 206] on icon "go to next page" at bounding box center [489, 206] width 11 height 10
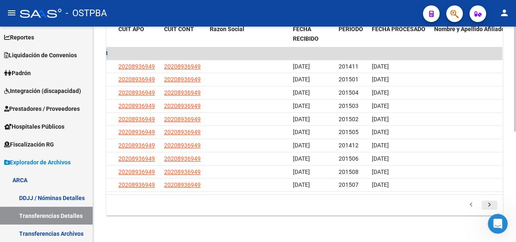
click at [490, 206] on icon "go to next page" at bounding box center [489, 206] width 11 height 10
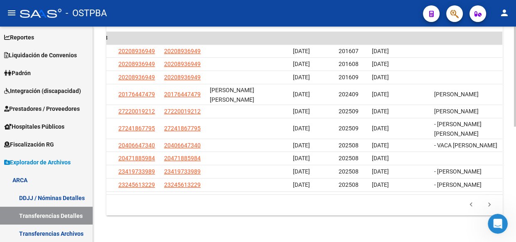
scroll to position [249, 0]
click at [515, 190] on div at bounding box center [515, 192] width 2 height 100
click at [489, 203] on icon "go to next page" at bounding box center [489, 206] width 11 height 10
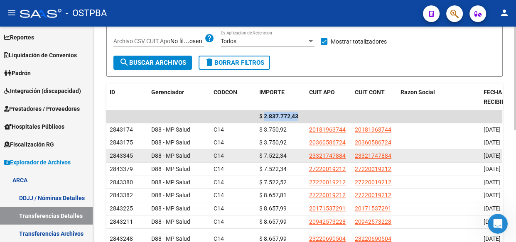
scroll to position [83, 0]
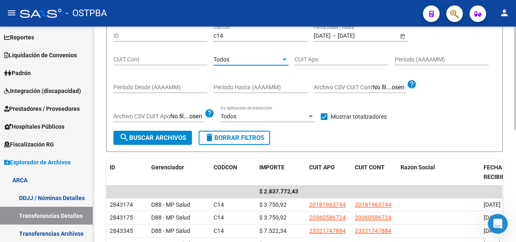
click at [225, 57] on span "Todos" at bounding box center [222, 59] width 16 height 7
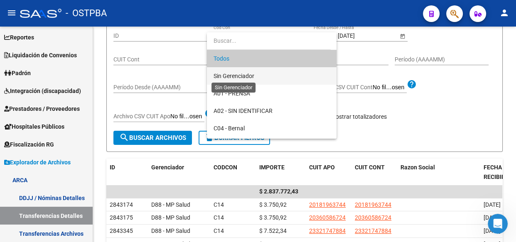
click at [237, 75] on span "Sin Gerenciador" at bounding box center [234, 76] width 41 height 7
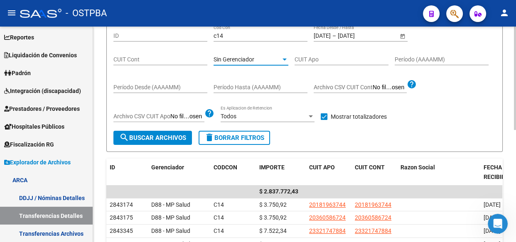
click at [168, 139] on span "search Buscar Archivos" at bounding box center [152, 137] width 67 height 7
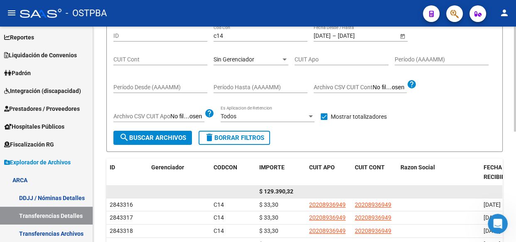
click at [281, 191] on span "$ 129.390,32" at bounding box center [276, 191] width 34 height 7
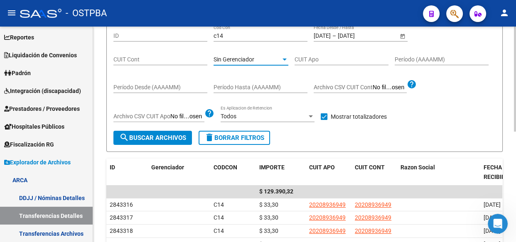
click at [254, 58] on span "Sin Gerenciador" at bounding box center [234, 59] width 41 height 7
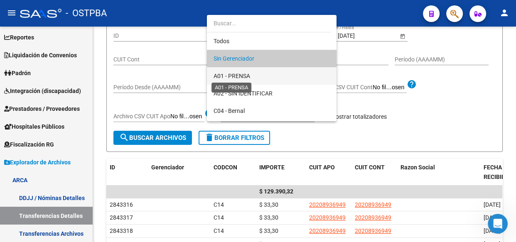
click at [234, 76] on span "A01 - PRENSA" at bounding box center [232, 76] width 37 height 7
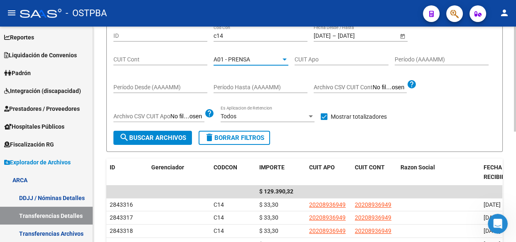
click at [162, 134] on span "search Buscar Archivos" at bounding box center [152, 137] width 67 height 7
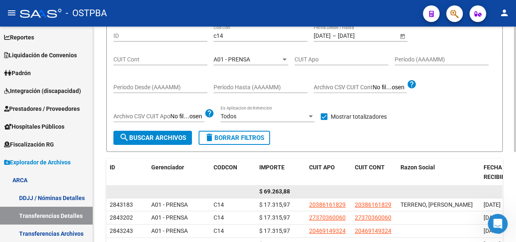
click at [278, 191] on span "$ 69.263,88" at bounding box center [274, 191] width 31 height 7
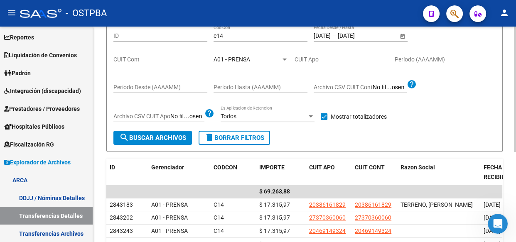
click at [251, 61] on div "A01 - PRENSA" at bounding box center [247, 59] width 67 height 7
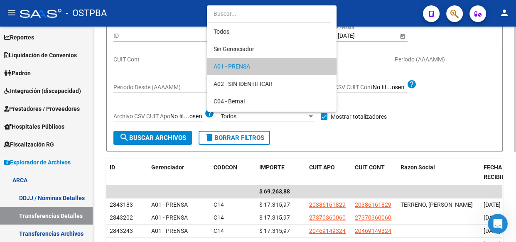
scroll to position [8, 0]
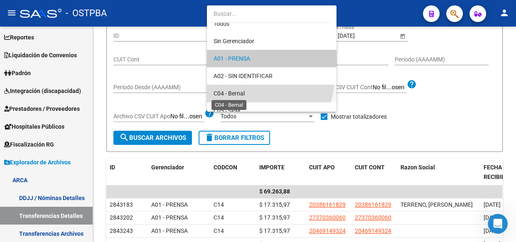
click at [234, 94] on span "C04 - Bernal" at bounding box center [229, 93] width 31 height 7
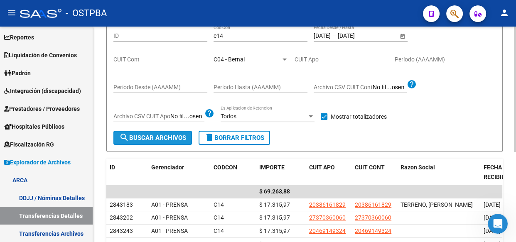
click at [140, 141] on span "search Buscar Archivos" at bounding box center [152, 137] width 67 height 7
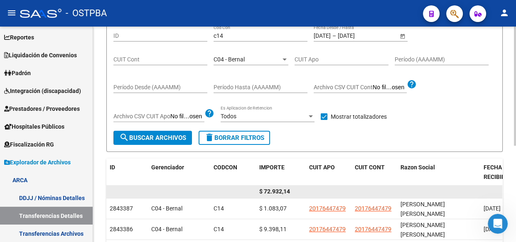
click at [276, 193] on span "$ 72.932,14" at bounding box center [274, 191] width 31 height 7
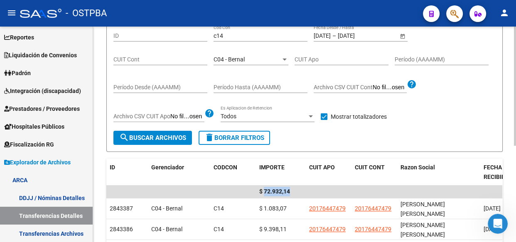
click at [232, 59] on span "C04 - Bernal" at bounding box center [229, 59] width 31 height 7
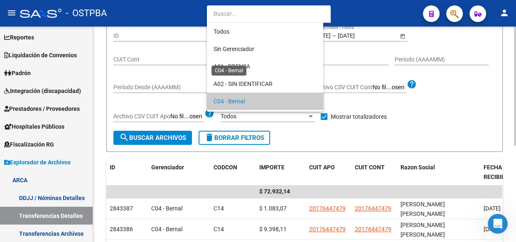
scroll to position [42, 0]
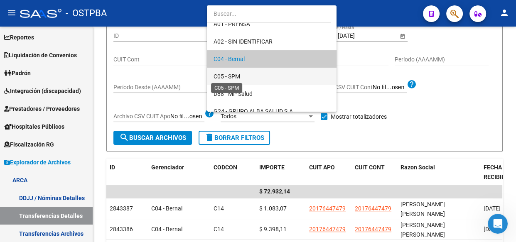
click at [236, 73] on span "C05 - SPM" at bounding box center [227, 76] width 27 height 7
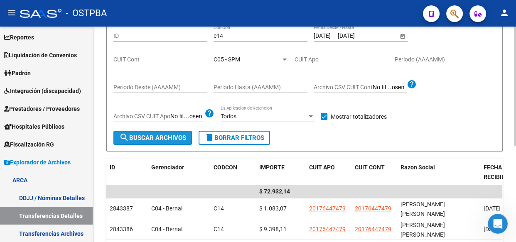
click at [157, 137] on span "search Buscar Archivos" at bounding box center [152, 137] width 67 height 7
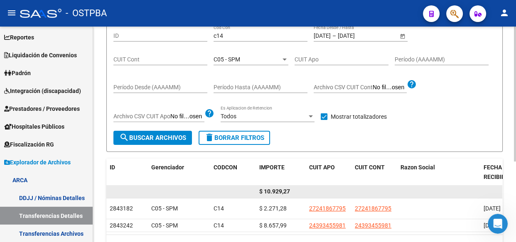
click at [277, 191] on span "$ 10.929,27" at bounding box center [274, 191] width 31 height 7
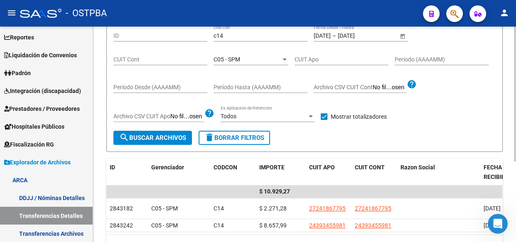
click at [240, 59] on span "C05 - SPM" at bounding box center [227, 59] width 27 height 7
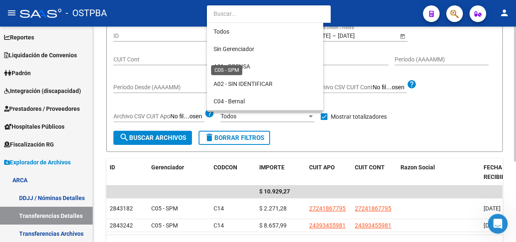
scroll to position [60, 0]
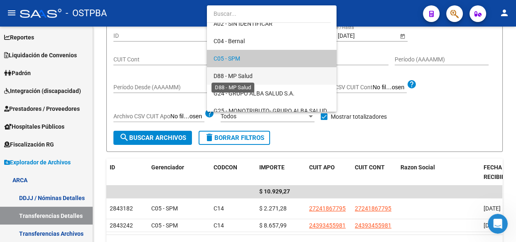
click at [239, 74] on span "D88 - MP Salud" at bounding box center [233, 76] width 39 height 7
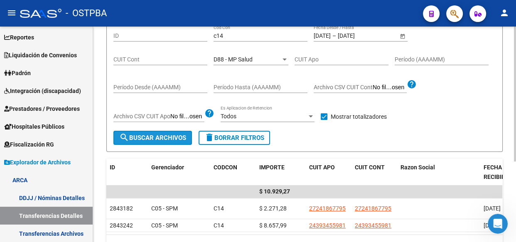
click at [169, 140] on span "search Buscar Archivos" at bounding box center [152, 137] width 67 height 7
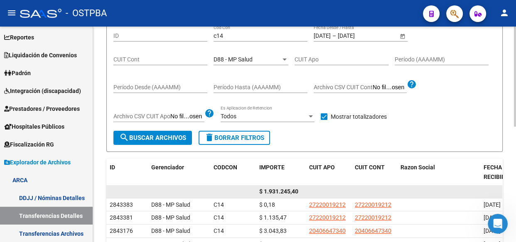
click at [274, 191] on span "$ 1.931.245,40" at bounding box center [278, 191] width 39 height 7
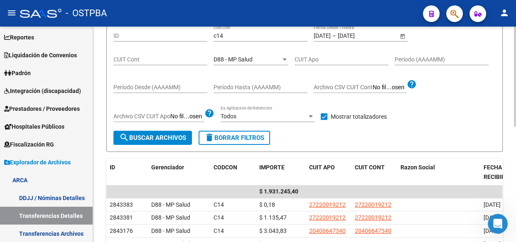
click at [254, 59] on div "D88 - MP Salud" at bounding box center [247, 59] width 67 height 7
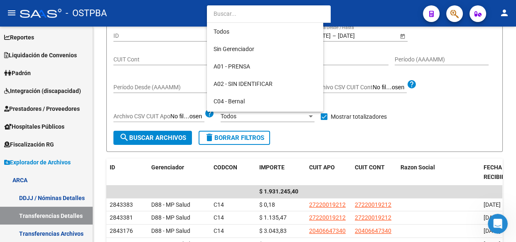
scroll to position [78, 0]
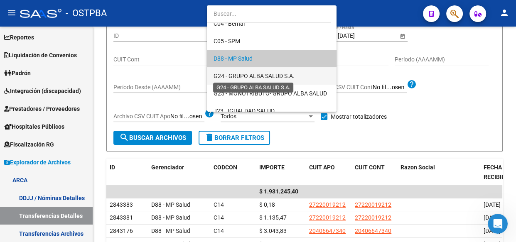
click at [246, 74] on span "G24 - GRUPO ALBA SALUD S.A." at bounding box center [254, 76] width 81 height 7
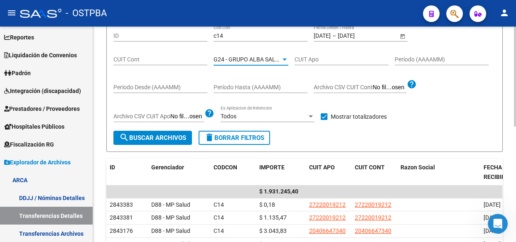
click at [156, 138] on span "search Buscar Archivos" at bounding box center [152, 137] width 67 height 7
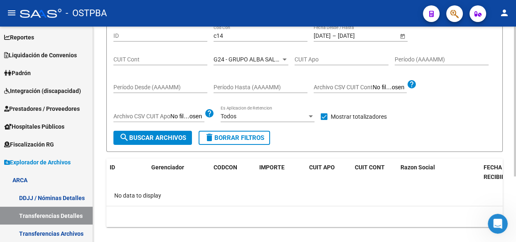
click at [231, 61] on span "G24 - GRUPO ALBA SALUD S.A." at bounding box center [254, 59] width 81 height 7
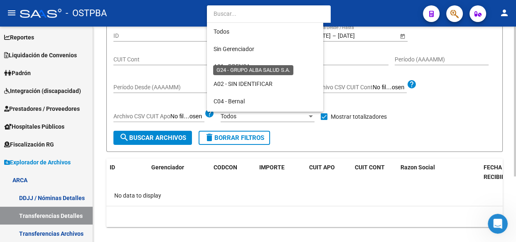
scroll to position [95, 0]
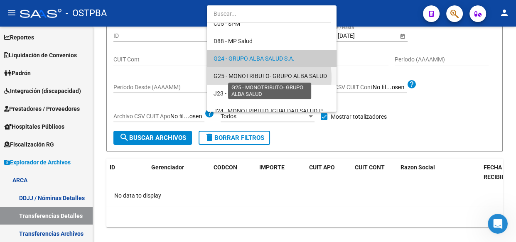
click at [244, 77] on span "G25 - MONOTRIBUTO- GRUPO ALBA SALUD" at bounding box center [270, 76] width 113 height 7
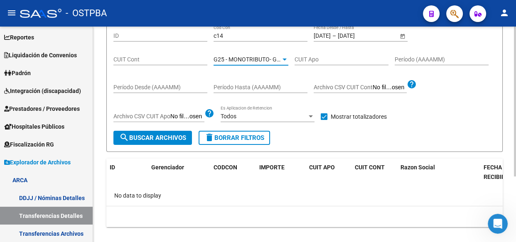
click at [151, 138] on span "search Buscar Archivos" at bounding box center [152, 137] width 67 height 7
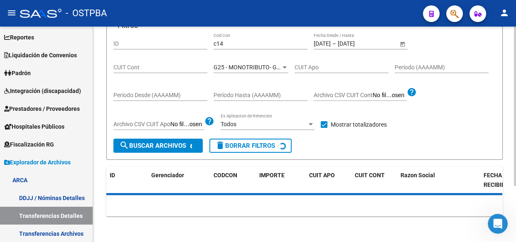
scroll to position [83, 0]
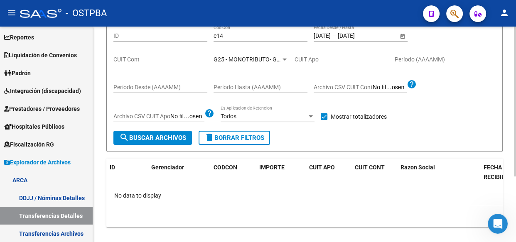
click at [258, 62] on span "G25 - MONOTRIBUTO- GRUPO ALBA SALUD" at bounding box center [270, 59] width 113 height 7
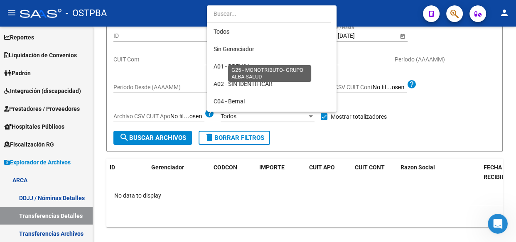
scroll to position [112, 0]
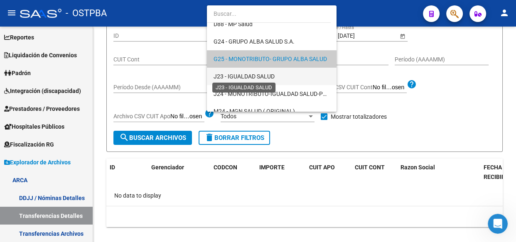
click at [249, 77] on span "J23 - IGUALDAD SALUD" at bounding box center [244, 76] width 61 height 7
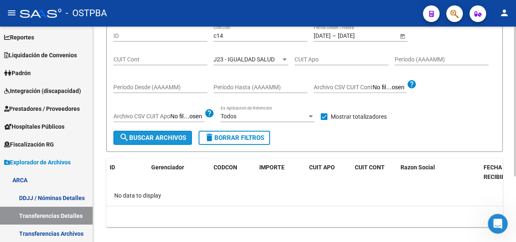
click at [151, 137] on span "search Buscar Archivos" at bounding box center [152, 137] width 67 height 7
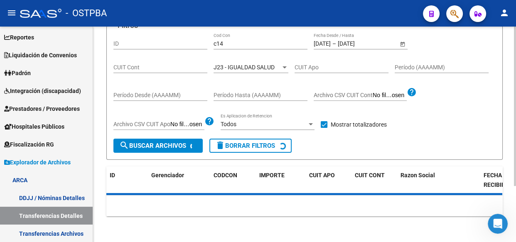
scroll to position [83, 0]
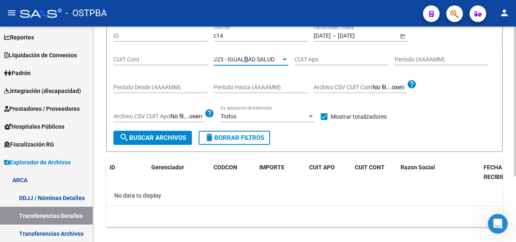
click at [246, 58] on span "J23 - IGUALDAD SALUD" at bounding box center [244, 59] width 61 height 7
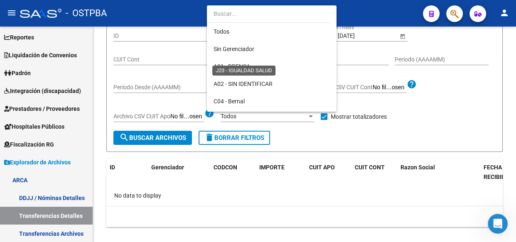
scroll to position [130, 0]
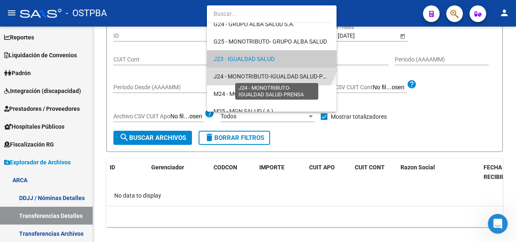
click at [245, 76] on span "J24 - MONOTRIBUTO-IGUALDAD SALUD-PRENSA" at bounding box center [278, 76] width 128 height 7
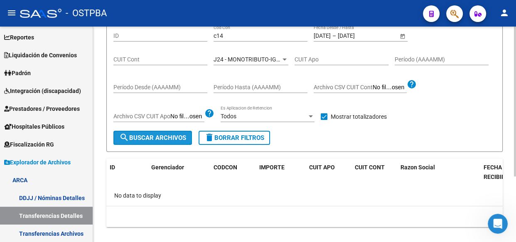
click at [160, 138] on span "search Buscar Archivos" at bounding box center [152, 137] width 67 height 7
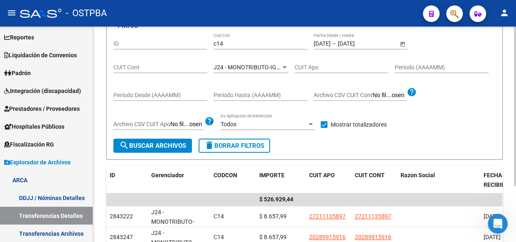
scroll to position [83, 0]
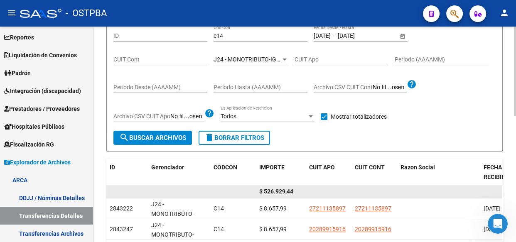
click at [275, 189] on span "$ 526.929,44" at bounding box center [276, 191] width 34 height 7
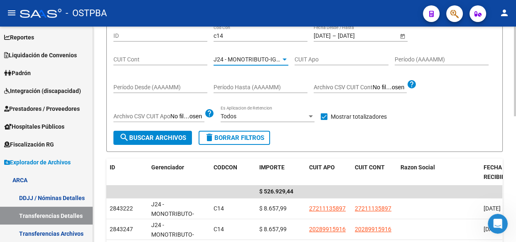
click at [240, 59] on span "J24 - MONOTRIBUTO-IGUALDAD SALUD-PRENSA" at bounding box center [278, 59] width 128 height 7
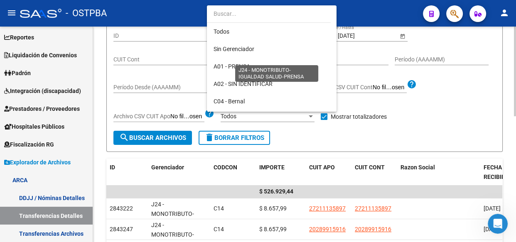
scroll to position [148, 0]
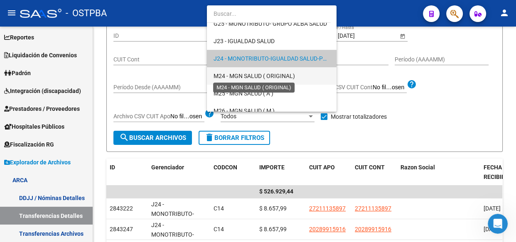
click at [248, 76] on span "M24 - MGN SALUD ( ORIGINAL)" at bounding box center [254, 76] width 81 height 7
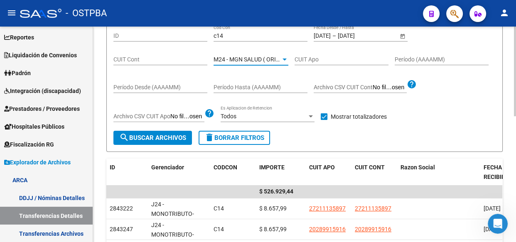
click at [176, 139] on span "search Buscar Archivos" at bounding box center [152, 137] width 67 height 7
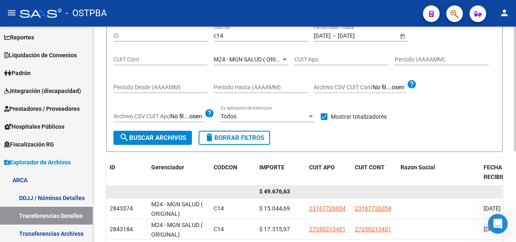
click at [283, 193] on span "$ 49.676,63" at bounding box center [274, 191] width 31 height 7
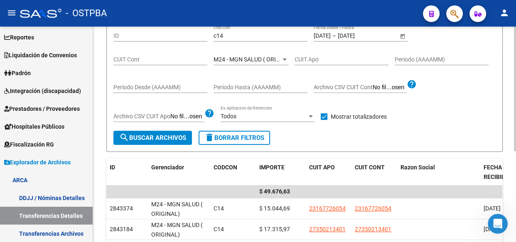
click at [233, 58] on span "M24 - MGN SALUD ( ORIGINAL)" at bounding box center [254, 59] width 81 height 7
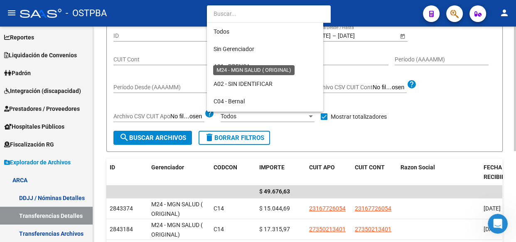
scroll to position [165, 0]
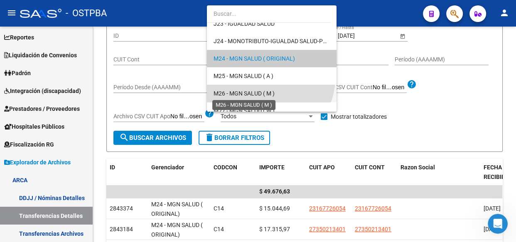
click at [249, 94] on span "M26 - MGN SALUD ( M )" at bounding box center [244, 93] width 61 height 7
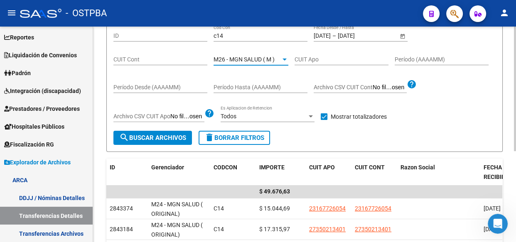
click at [151, 140] on span "search Buscar Archivos" at bounding box center [152, 137] width 67 height 7
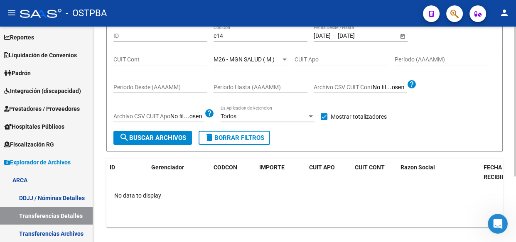
click at [254, 58] on span "M26 - MGN SALUD ( M )" at bounding box center [244, 59] width 61 height 7
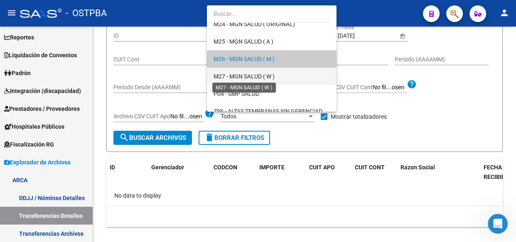
scroll to position [237, 0]
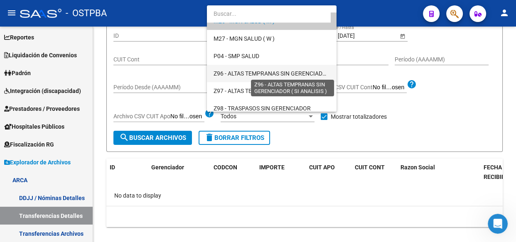
click at [244, 71] on span "Z96 - ALTAS TEMPRANAS SIN GERENCIADOR ( SI ANALISIS )" at bounding box center [292, 73] width 156 height 7
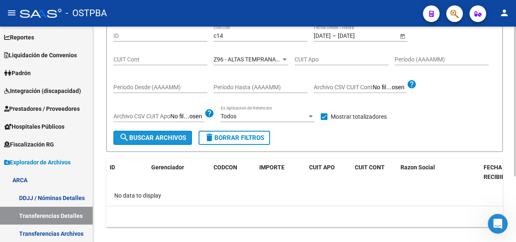
click at [159, 138] on span "search Buscar Archivos" at bounding box center [152, 137] width 67 height 7
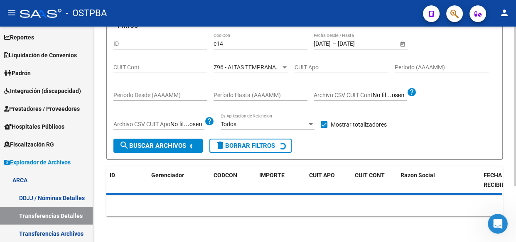
scroll to position [83, 0]
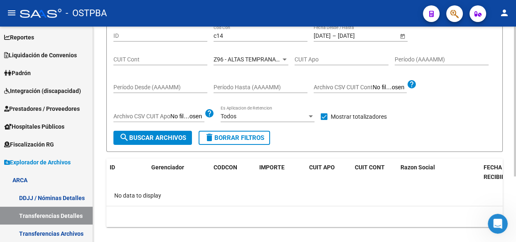
click at [242, 59] on span "Z96 - ALTAS TEMPRANAS SIN GERENCIADOR ( SI ANALISIS )" at bounding box center [292, 59] width 156 height 7
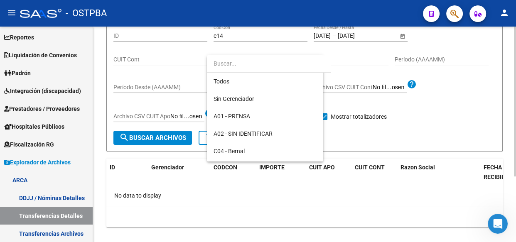
scroll to position [242, 0]
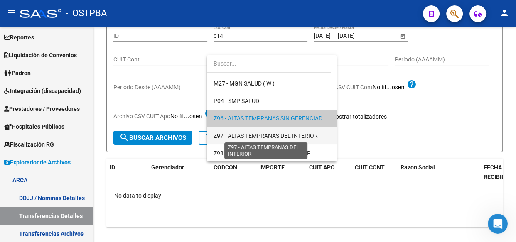
click at [258, 133] on span "Z97 - ALTAS TEMPRANAS DEL INTERIOR" at bounding box center [266, 136] width 104 height 7
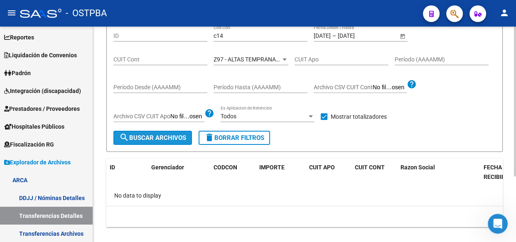
click at [166, 136] on span "search Buscar Archivos" at bounding box center [152, 137] width 67 height 7
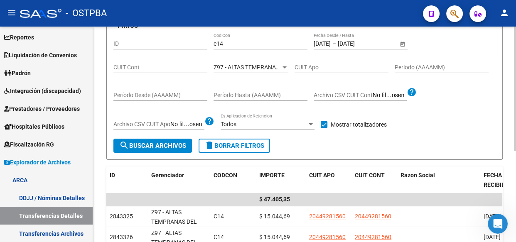
scroll to position [83, 0]
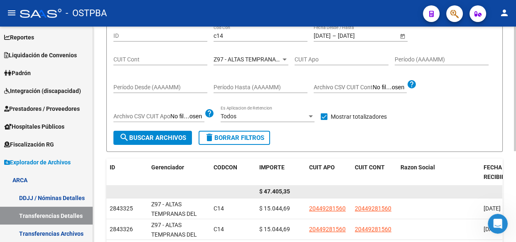
click at [272, 194] on span "$ 47.405,35" at bounding box center [274, 191] width 31 height 7
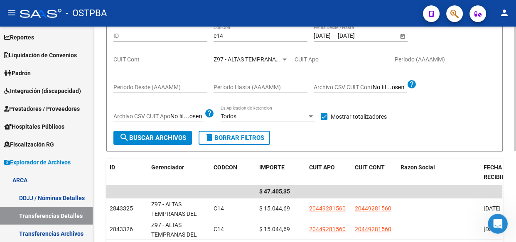
click at [328, 33] on input "[DATE]" at bounding box center [322, 35] width 17 height 7
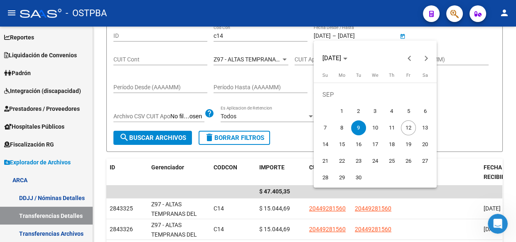
click at [373, 127] on span "10" at bounding box center [375, 128] width 15 height 15
type input "[DATE]"
click at [373, 127] on span "10" at bounding box center [375, 128] width 15 height 15
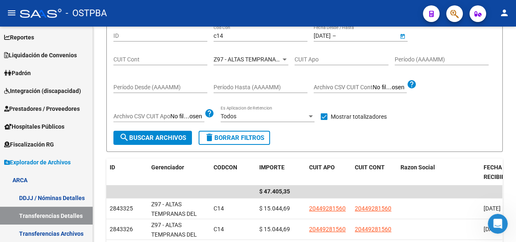
type input "[DATE]"
click at [242, 34] on input "c14" at bounding box center [261, 35] width 94 height 7
click at [243, 59] on span "Z97 - ALTAS TEMPRANAS DEL INTERIOR" at bounding box center [266, 59] width 104 height 7
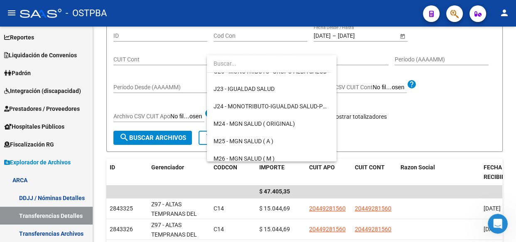
scroll to position [0, 0]
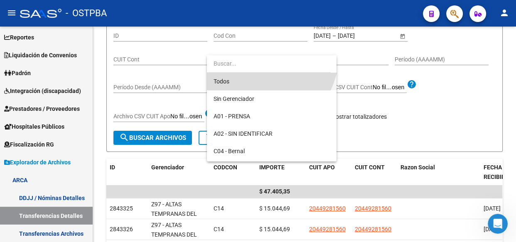
click at [222, 81] on span "Todos" at bounding box center [272, 81] width 116 height 17
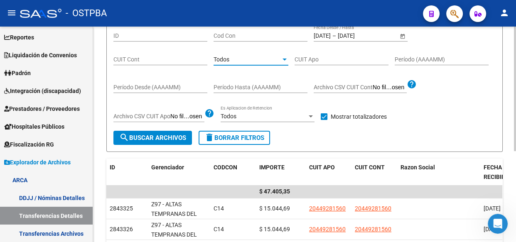
click at [148, 137] on span "search Buscar Archivos" at bounding box center [152, 137] width 67 height 7
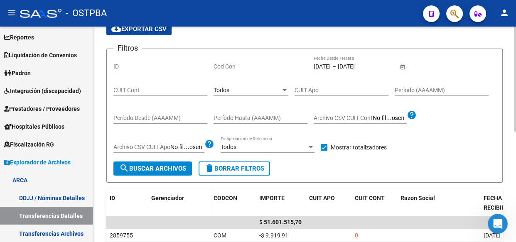
scroll to position [45, 0]
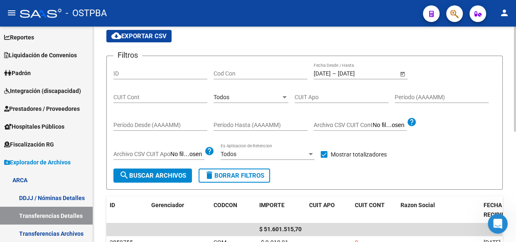
click at [220, 97] on span "Todos" at bounding box center [222, 97] width 16 height 7
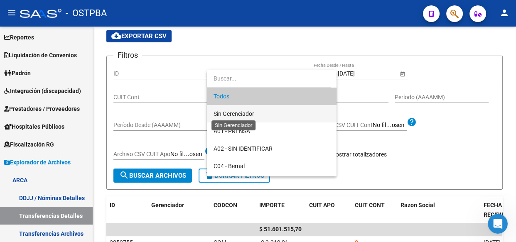
click at [222, 114] on span "Sin Gerenciador" at bounding box center [234, 114] width 41 height 7
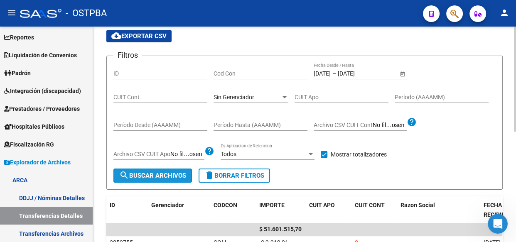
click at [160, 170] on button "search Buscar Archivos" at bounding box center [152, 176] width 79 height 14
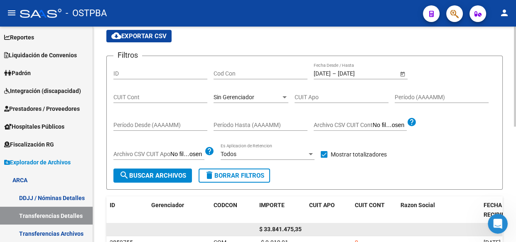
click at [288, 228] on span "$ 33.841.475,35" at bounding box center [280, 229] width 42 height 7
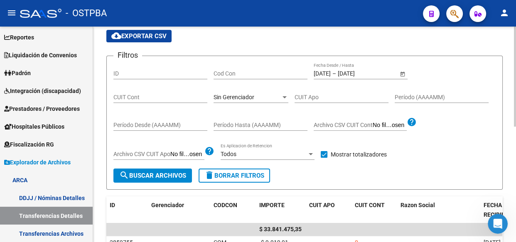
click at [254, 99] on span "Sin Gerenciador" at bounding box center [234, 97] width 41 height 7
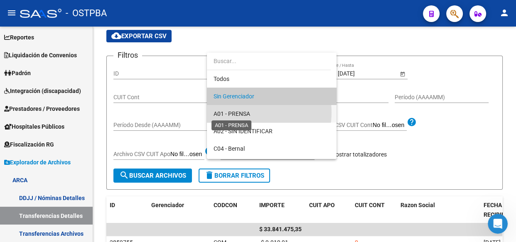
click at [246, 112] on span "A01 - PRENSA" at bounding box center [232, 114] width 37 height 7
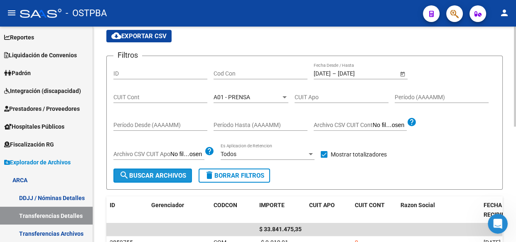
click at [153, 174] on span "search Buscar Archivos" at bounding box center [152, 175] width 67 height 7
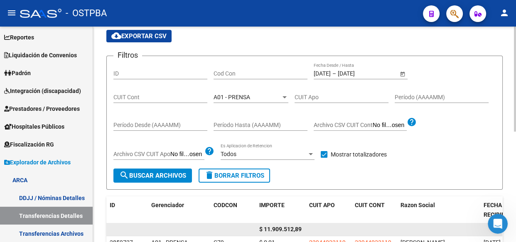
click at [283, 229] on span "$ 11.909.512,89" at bounding box center [280, 229] width 42 height 7
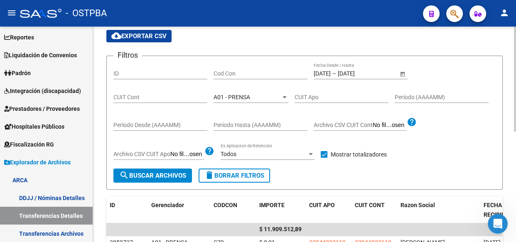
click at [245, 97] on span "A01 - PRENSA" at bounding box center [232, 97] width 37 height 7
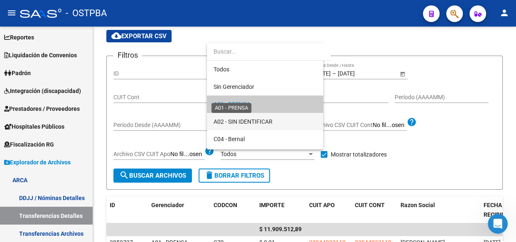
scroll to position [8, 0]
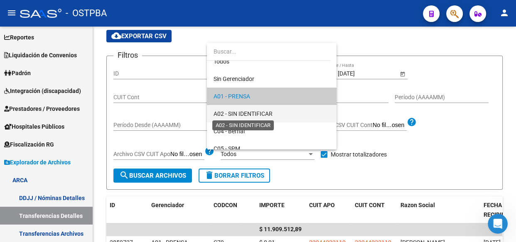
click at [241, 115] on span "A02 - SIN IDENTIFICAR" at bounding box center [243, 114] width 59 height 7
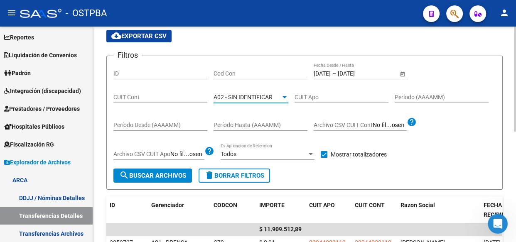
click at [142, 174] on span "search Buscar Archivos" at bounding box center [152, 175] width 67 height 7
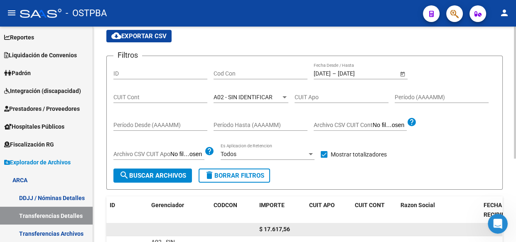
click at [280, 227] on span "$ 17.617,56" at bounding box center [274, 229] width 31 height 7
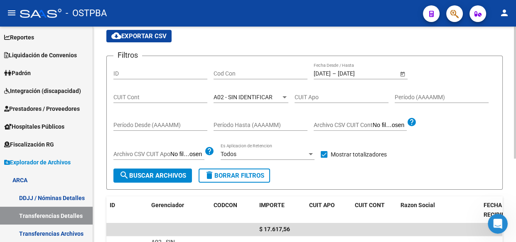
click at [241, 97] on span "A02 - SIN IDENTIFICAR" at bounding box center [243, 97] width 59 height 7
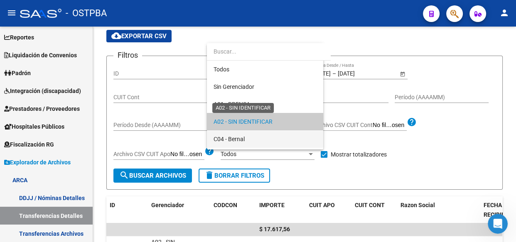
scroll to position [25, 0]
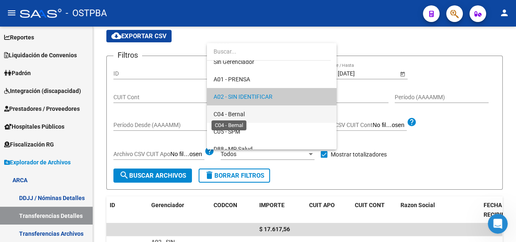
click at [237, 113] on span "C04 - Bernal" at bounding box center [229, 114] width 31 height 7
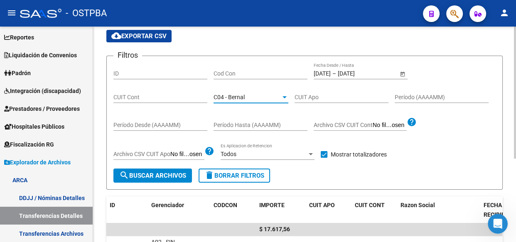
click at [170, 176] on span "search Buscar Archivos" at bounding box center [152, 175] width 67 height 7
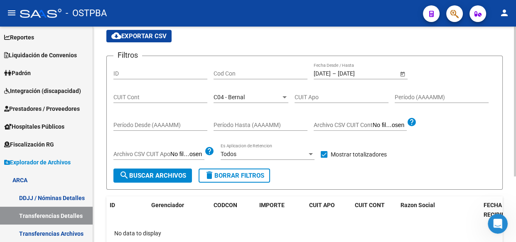
click at [170, 173] on span "search Buscar Archivos" at bounding box center [152, 175] width 67 height 7
click at [233, 96] on span "C04 - Bernal" at bounding box center [229, 97] width 31 height 7
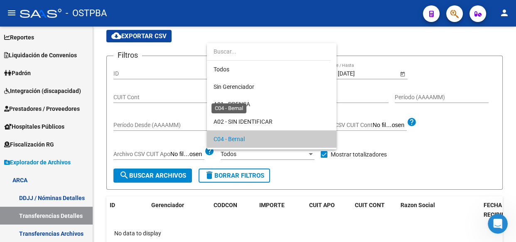
scroll to position [42, 0]
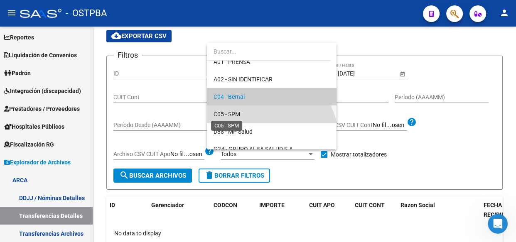
click at [233, 113] on span "C05 - SPM" at bounding box center [227, 114] width 27 height 7
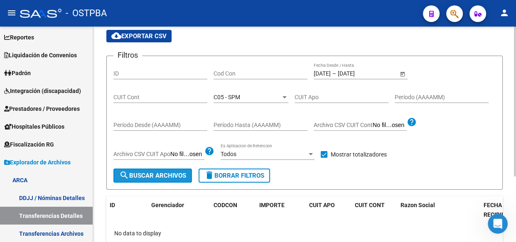
click at [157, 176] on span "search Buscar Archivos" at bounding box center [152, 175] width 67 height 7
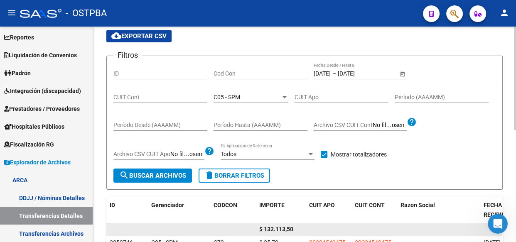
click at [281, 229] on span "$ 132.113,50" at bounding box center [276, 229] width 34 height 7
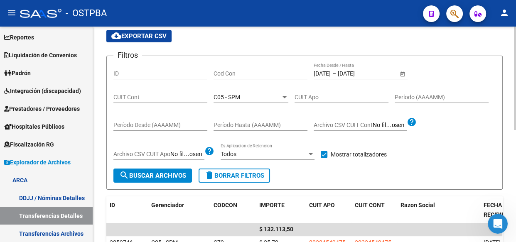
click at [236, 95] on span "C05 - SPM" at bounding box center [227, 97] width 27 height 7
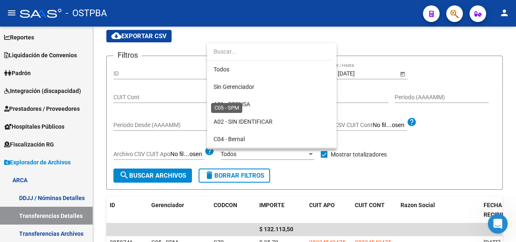
scroll to position [60, 0]
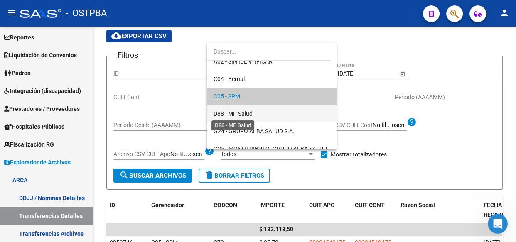
click at [240, 113] on span "D88 - MP Salud" at bounding box center [233, 114] width 39 height 7
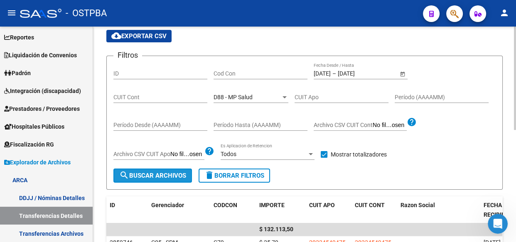
click at [148, 175] on span "search Buscar Archivos" at bounding box center [152, 175] width 67 height 7
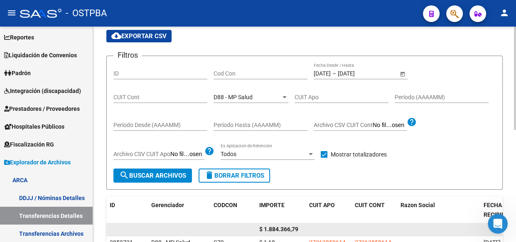
click at [283, 229] on span "$ 1.884.366,79" at bounding box center [278, 229] width 39 height 7
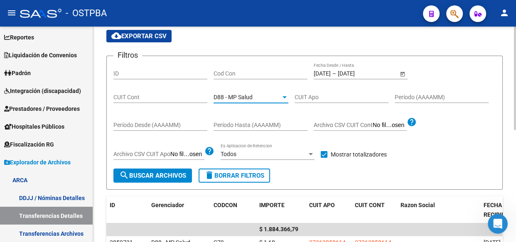
click at [224, 95] on span "D88 - MP Salud" at bounding box center [233, 97] width 39 height 7
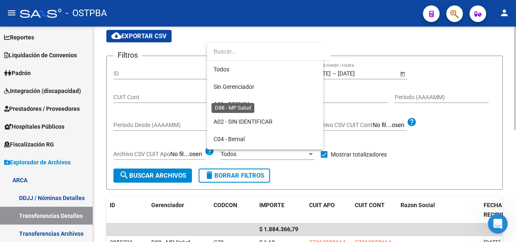
scroll to position [78, 0]
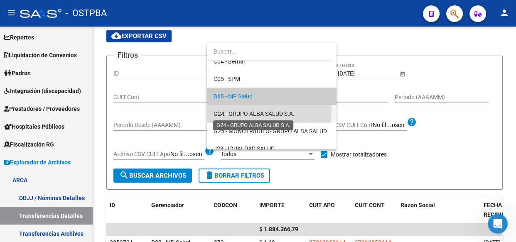
click at [227, 111] on span "G24 - GRUPO ALBA SALUD S.A." at bounding box center [254, 114] width 81 height 7
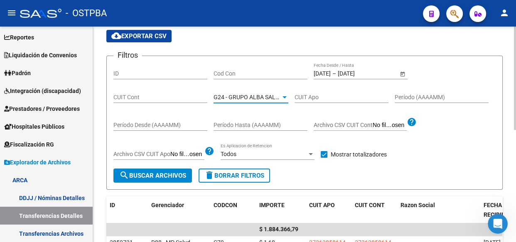
click at [149, 172] on span "search Buscar Archivos" at bounding box center [152, 175] width 67 height 7
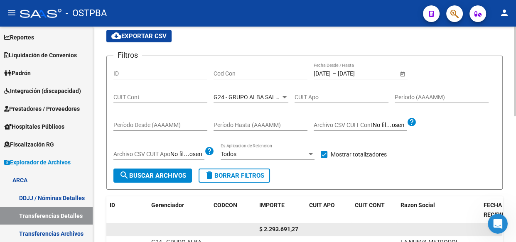
click at [274, 230] on span "$ 2.293.691,27" at bounding box center [278, 229] width 39 height 7
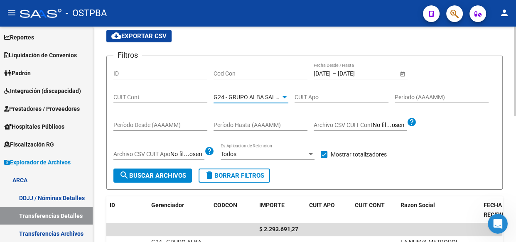
click at [238, 95] on span "G24 - GRUPO ALBA SALUD S.A." at bounding box center [254, 97] width 81 height 7
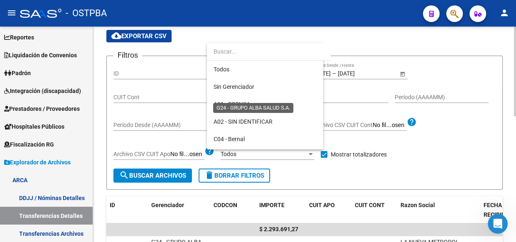
scroll to position [95, 0]
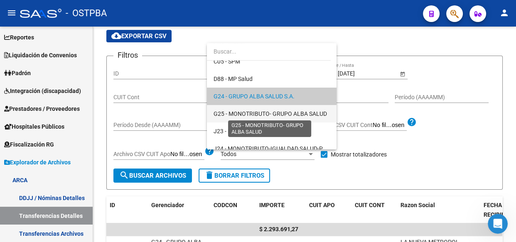
click at [239, 112] on span "G25 - MONOTRIBUTO- GRUPO ALBA SALUD" at bounding box center [270, 114] width 113 height 7
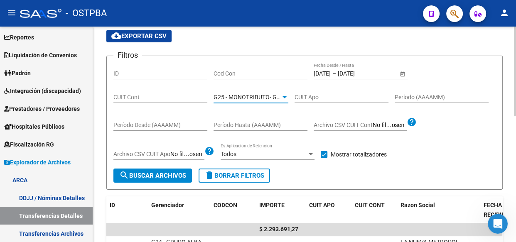
click at [162, 179] on button "search Buscar Archivos" at bounding box center [152, 176] width 79 height 14
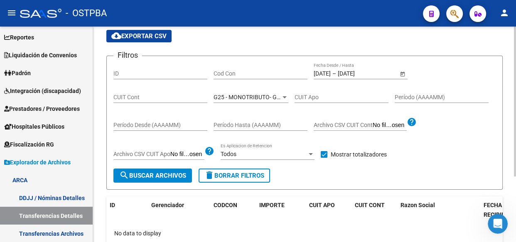
click at [243, 96] on span "G25 - MONOTRIBUTO- GRUPO ALBA SALUD" at bounding box center [270, 97] width 113 height 7
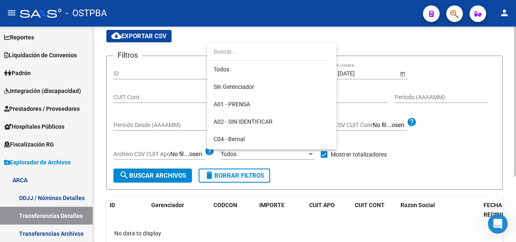
scroll to position [112, 0]
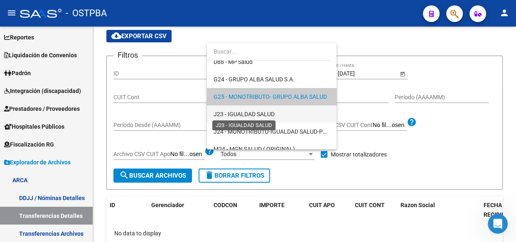
click at [244, 113] on span "J23 - IGUALDAD SALUD" at bounding box center [244, 114] width 61 height 7
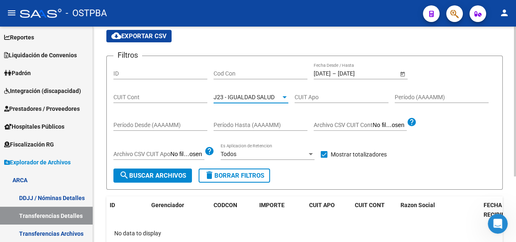
click at [168, 173] on span "search Buscar Archivos" at bounding box center [152, 175] width 67 height 7
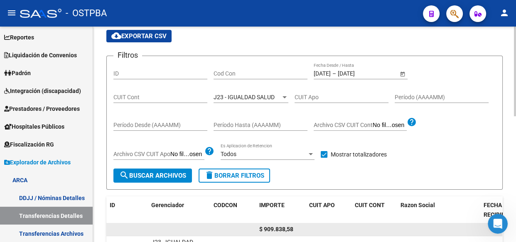
click at [278, 227] on span "$ 909.838,58" at bounding box center [276, 229] width 34 height 7
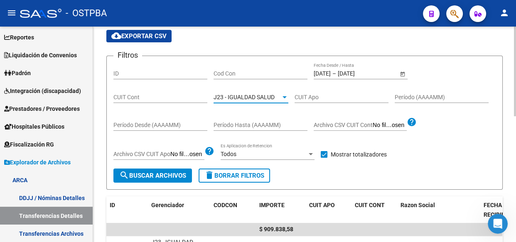
click at [232, 95] on span "J23 - IGUALDAD SALUD" at bounding box center [244, 97] width 61 height 7
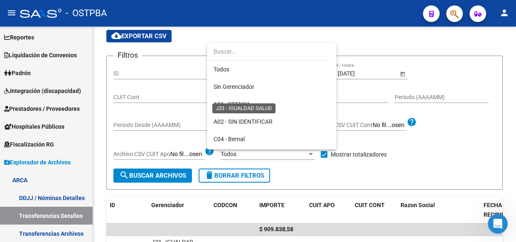
scroll to position [130, 0]
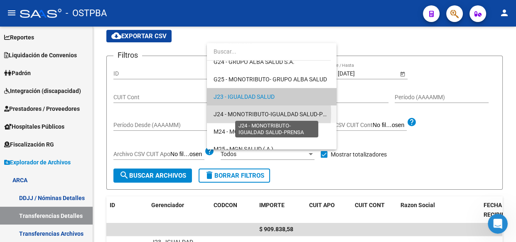
click at [233, 113] on span "J24 - MONOTRIBUTO-IGUALDAD SALUD-PRENSA" at bounding box center [278, 114] width 128 height 7
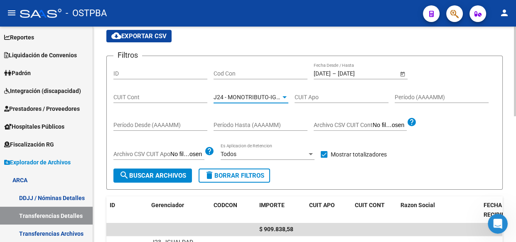
click at [170, 180] on button "search Buscar Archivos" at bounding box center [152, 176] width 79 height 14
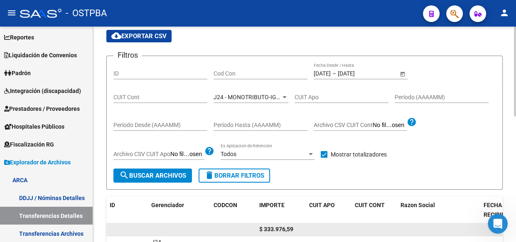
click at [279, 230] on span "$ 333.976,59" at bounding box center [276, 229] width 34 height 7
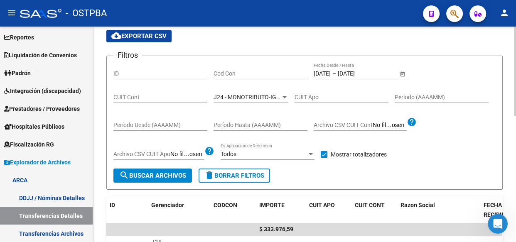
click at [233, 97] on span "J24 - MONOTRIBUTO-IGUALDAD SALUD-PRENSA" at bounding box center [278, 97] width 128 height 7
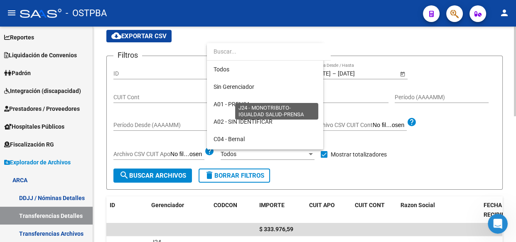
scroll to position [148, 0]
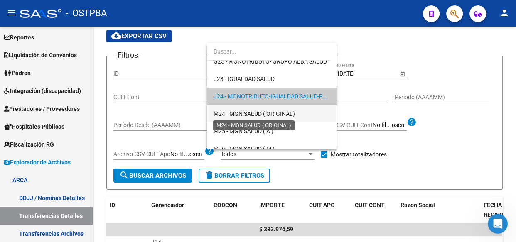
click at [233, 111] on span "M24 - MGN SALUD ( ORIGINAL)" at bounding box center [254, 114] width 81 height 7
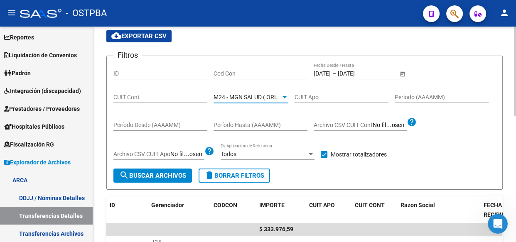
click at [157, 177] on span "search Buscar Archivos" at bounding box center [152, 175] width 67 height 7
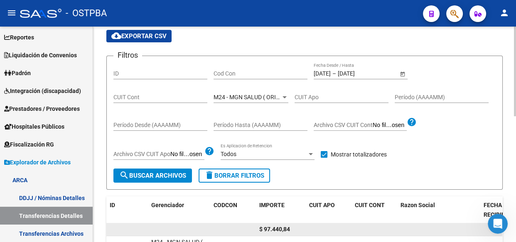
click at [279, 229] on span "$ 97.440,84" at bounding box center [274, 229] width 31 height 7
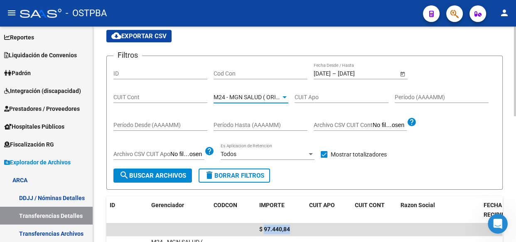
click at [244, 96] on span "M24 - MGN SALUD ( ORIGINAL)" at bounding box center [254, 97] width 81 height 7
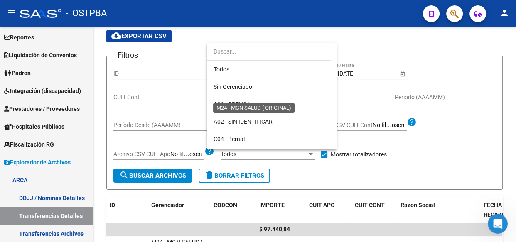
scroll to position [165, 0]
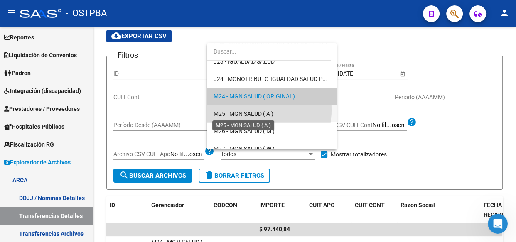
click at [244, 111] on span "M25 - MGN SALUD ( A )" at bounding box center [244, 114] width 60 height 7
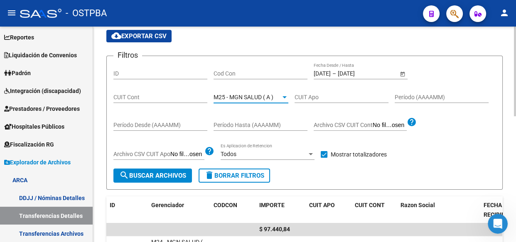
click at [159, 172] on span "search Buscar Archivos" at bounding box center [152, 175] width 67 height 7
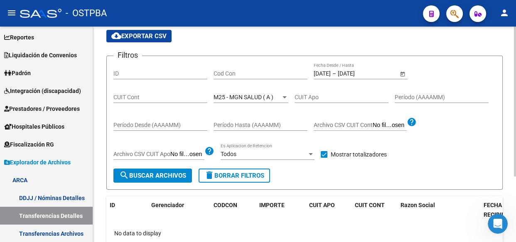
click at [240, 98] on span "M25 - MGN SALUD ( A )" at bounding box center [244, 97] width 60 height 7
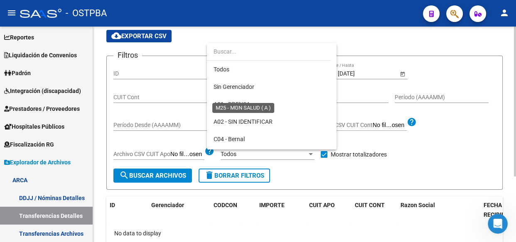
scroll to position [182, 0]
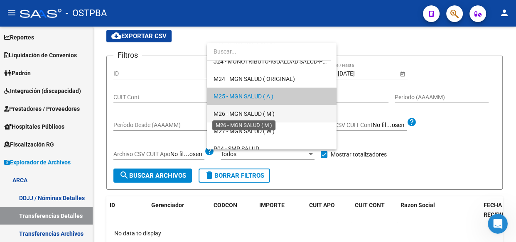
click at [244, 114] on span "M26 - MGN SALUD ( M )" at bounding box center [244, 114] width 61 height 7
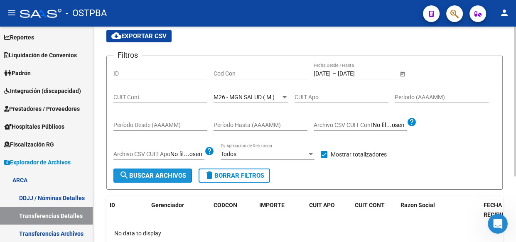
click at [166, 175] on span "search Buscar Archivos" at bounding box center [152, 175] width 67 height 7
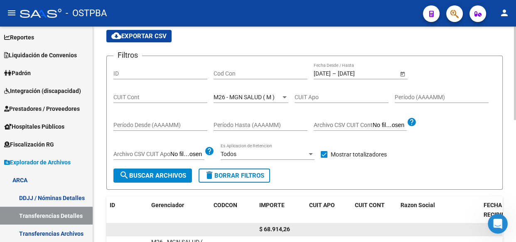
click at [275, 232] on span "$ 68.914,26" at bounding box center [274, 229] width 31 height 7
click at [276, 231] on span "$ 68.914,26" at bounding box center [274, 229] width 31 height 7
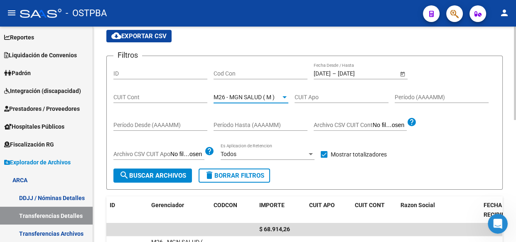
click at [234, 95] on span "M26 - MGN SALUD ( M )" at bounding box center [244, 97] width 61 height 7
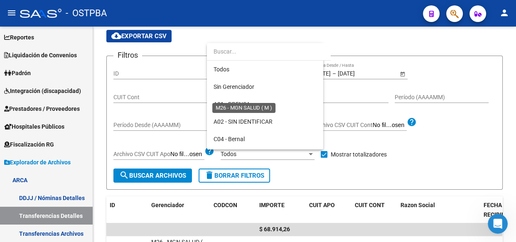
scroll to position [200, 0]
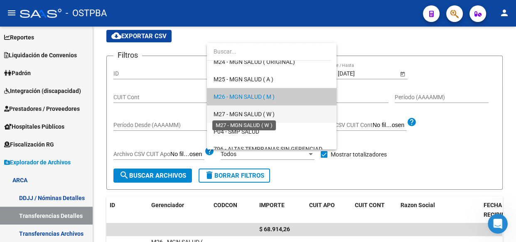
click at [235, 115] on span "M27 - MGN SALUD ( W )" at bounding box center [244, 114] width 61 height 7
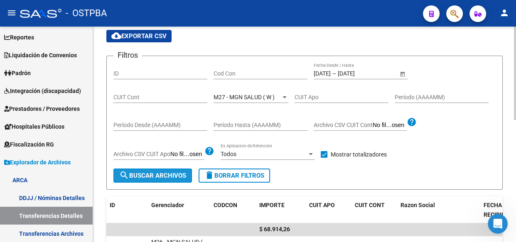
click at [179, 179] on button "search Buscar Archivos" at bounding box center [152, 176] width 79 height 14
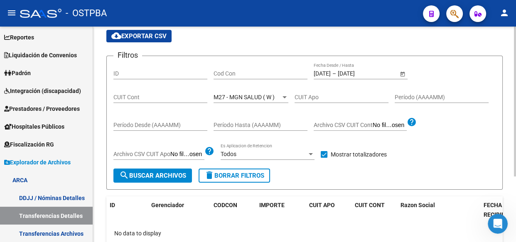
click at [245, 96] on span "M27 - MGN SALUD ( W )" at bounding box center [244, 97] width 61 height 7
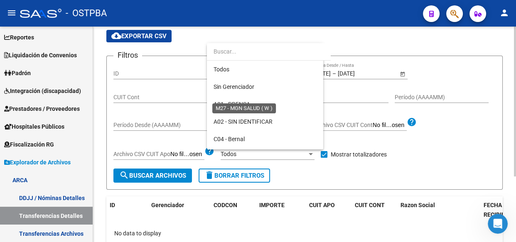
scroll to position [217, 0]
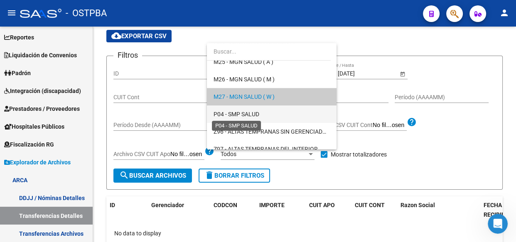
click at [240, 113] on span "P04 - SMP SALUD" at bounding box center [237, 114] width 46 height 7
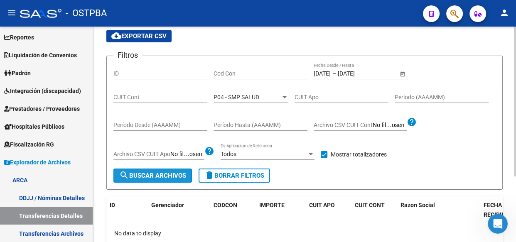
click at [154, 175] on span "search Buscar Archivos" at bounding box center [152, 175] width 67 height 7
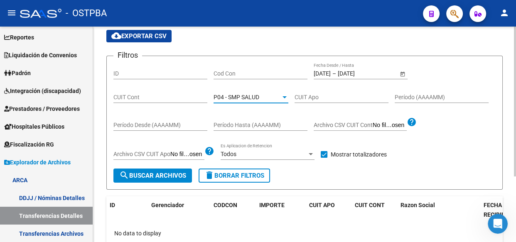
click at [252, 94] on span "P04 - SMP SALUD" at bounding box center [237, 97] width 46 height 7
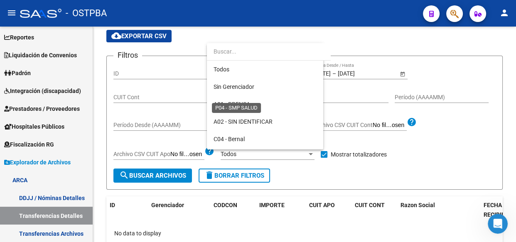
scroll to position [235, 0]
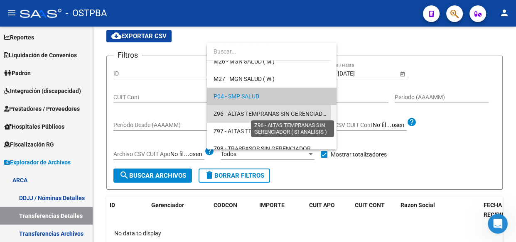
click at [237, 113] on span "Z96 - ALTAS TEMPRANAS SIN GERENCIADOR ( SI ANALISIS )" at bounding box center [292, 114] width 156 height 7
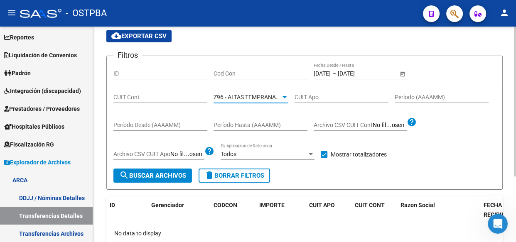
click at [171, 174] on span "search Buscar Archivos" at bounding box center [152, 175] width 67 height 7
click at [246, 95] on span "Z96 - ALTAS TEMPRANAS SIN GERENCIADOR ( SI ANALISIS )" at bounding box center [292, 97] width 156 height 7
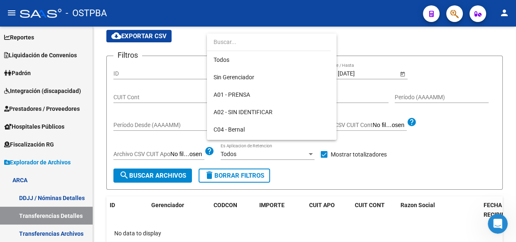
scroll to position [242, 0]
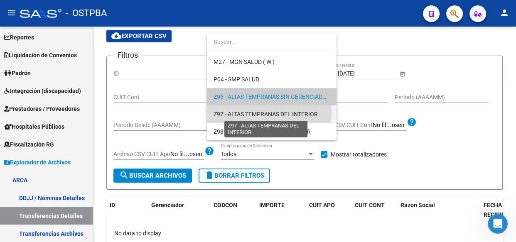
click at [246, 112] on span "Z97 - ALTAS TEMPRANAS DEL INTERIOR" at bounding box center [266, 114] width 104 height 7
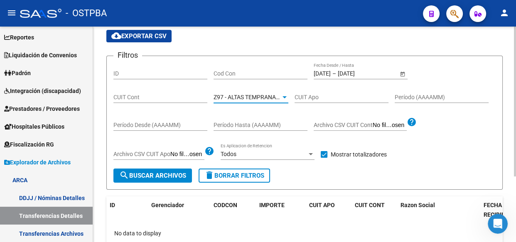
click at [173, 172] on span "search Buscar Archivos" at bounding box center [152, 175] width 67 height 7
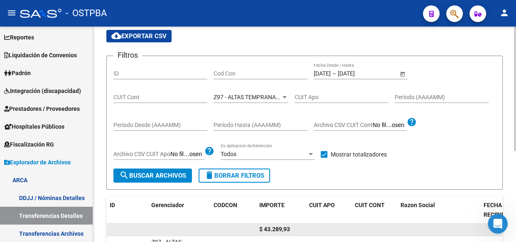
click at [275, 228] on span "$ 43.289,93" at bounding box center [274, 229] width 31 height 7
click at [276, 228] on span "$ 43.289,93" at bounding box center [274, 229] width 31 height 7
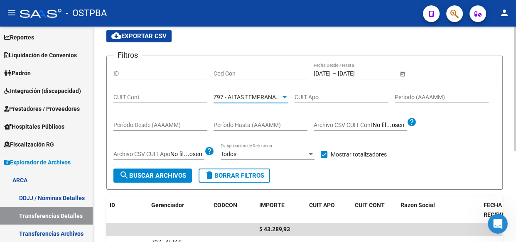
click at [251, 95] on span "Z97 - ALTAS TEMPRANAS DEL INTERIOR" at bounding box center [266, 97] width 104 height 7
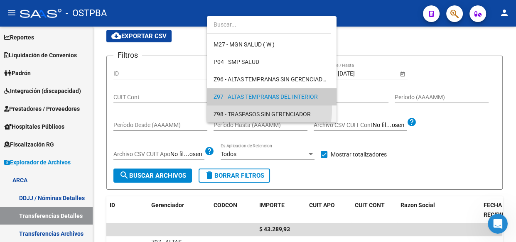
click at [247, 109] on span "Z98 - TRASPASOS SIN GERENCIADOR" at bounding box center [272, 114] width 116 height 17
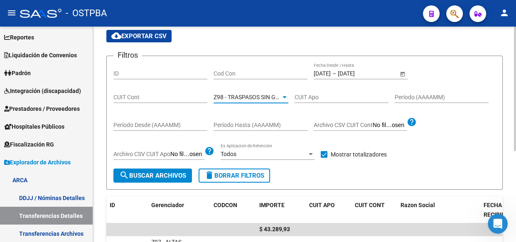
click at [173, 175] on span "search Buscar Archivos" at bounding box center [152, 175] width 67 height 7
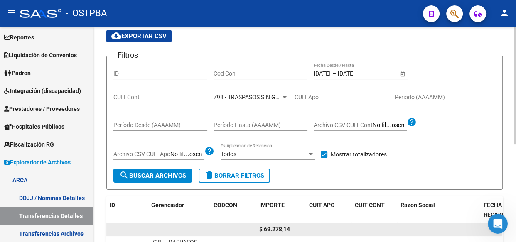
click at [274, 229] on span "$ 69.278,14" at bounding box center [274, 229] width 31 height 7
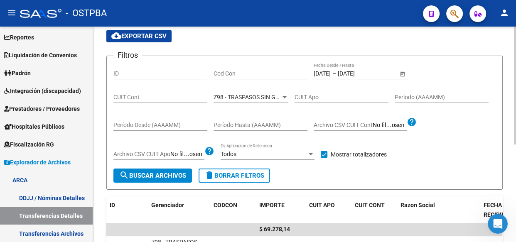
click at [244, 72] on input "Cod Con" at bounding box center [261, 73] width 94 height 7
click at [285, 96] on div at bounding box center [285, 97] width 4 height 2
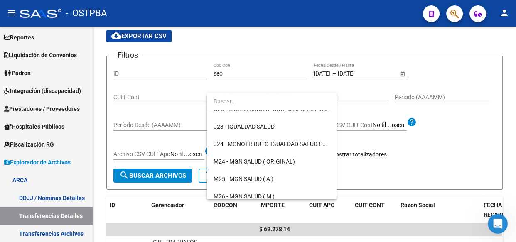
scroll to position [0, 0]
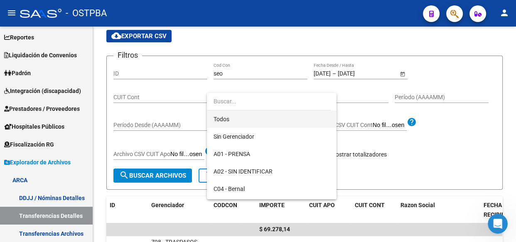
click at [223, 120] on span "Todos" at bounding box center [272, 119] width 116 height 17
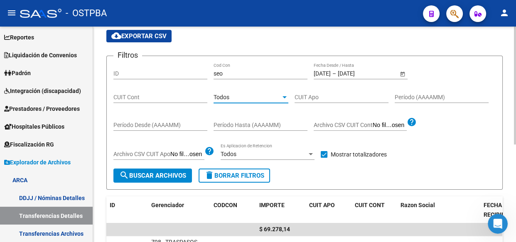
click at [152, 177] on span "search Buscar Archivos" at bounding box center [152, 175] width 67 height 7
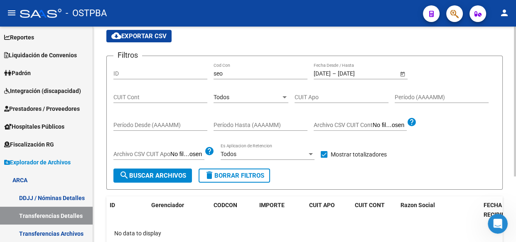
click at [234, 71] on input "seo" at bounding box center [261, 73] width 94 height 7
type input "c14"
click at [175, 175] on span "search Buscar Archivos" at bounding box center [152, 175] width 67 height 7
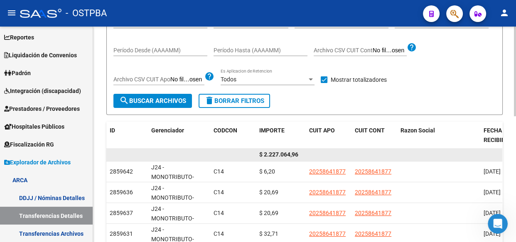
scroll to position [121, 0]
click at [278, 151] on span "$ 2.227.064,96" at bounding box center [278, 154] width 39 height 7
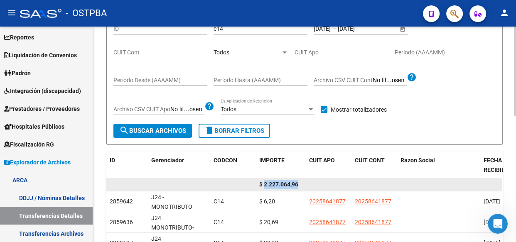
scroll to position [83, 0]
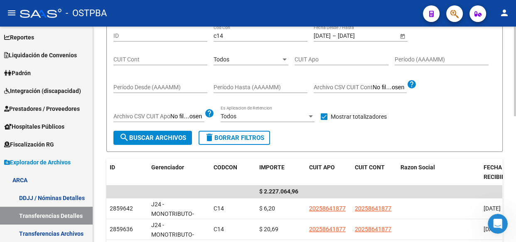
click at [226, 58] on span "Todos" at bounding box center [222, 59] width 16 height 7
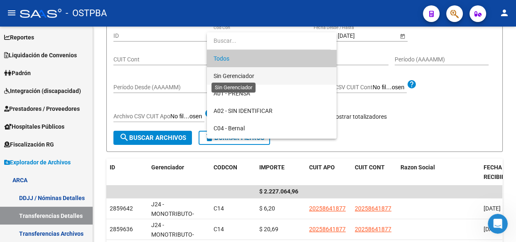
click at [224, 75] on span "Sin Gerenciador" at bounding box center [234, 76] width 41 height 7
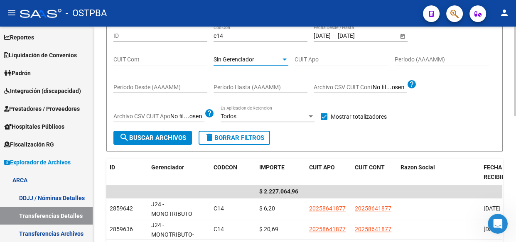
click at [148, 136] on span "search Buscar Archivos" at bounding box center [152, 137] width 67 height 7
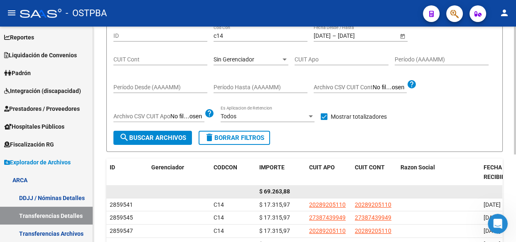
click at [279, 190] on span "$ 69.263,88" at bounding box center [274, 191] width 31 height 7
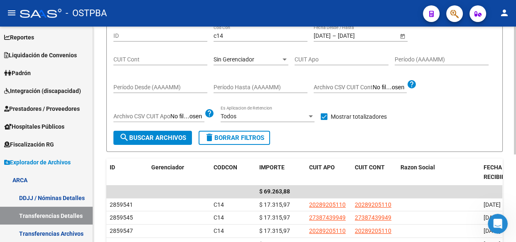
click at [229, 61] on span "Sin Gerenciador" at bounding box center [234, 59] width 41 height 7
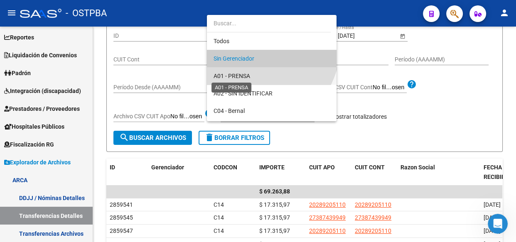
click at [232, 74] on span "A01 - PRENSA" at bounding box center [232, 76] width 37 height 7
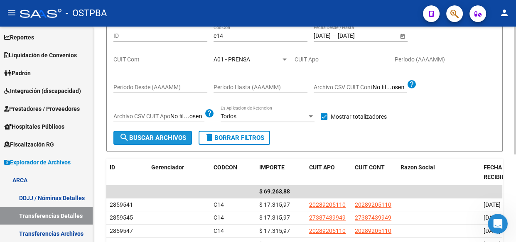
click at [173, 137] on span "search Buscar Archivos" at bounding box center [152, 137] width 67 height 7
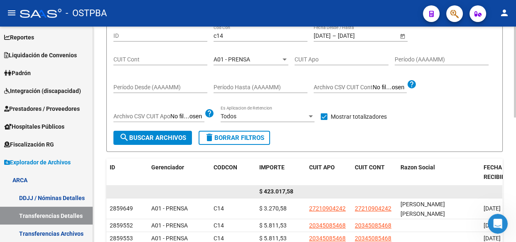
click at [280, 191] on span "$ 423.017,58" at bounding box center [276, 191] width 34 height 7
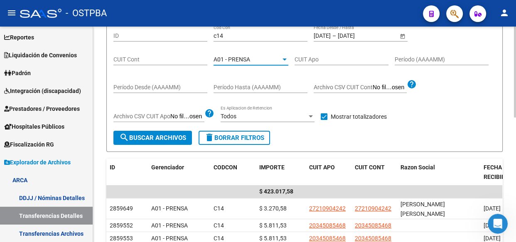
click at [232, 56] on span "A01 - PRENSA" at bounding box center [232, 59] width 37 height 7
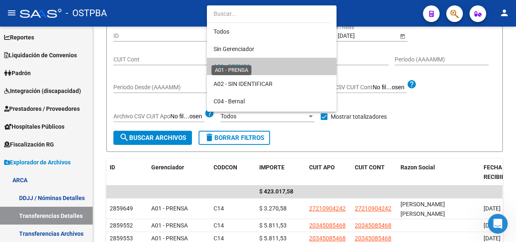
scroll to position [8, 0]
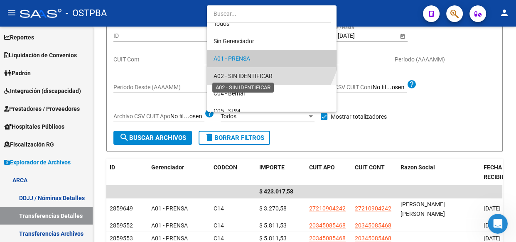
click at [231, 73] on span "A02 - SIN IDENTIFICAR" at bounding box center [243, 76] width 59 height 7
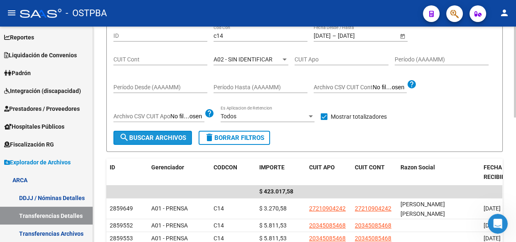
click at [158, 138] on span "search Buscar Archivos" at bounding box center [152, 137] width 67 height 7
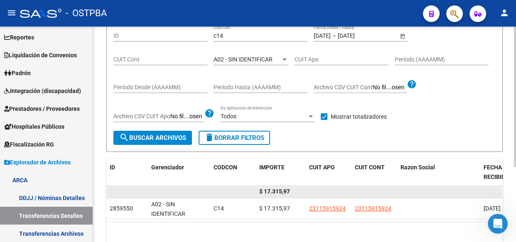
click at [273, 189] on span "$ 17.315,97" at bounding box center [274, 191] width 31 height 7
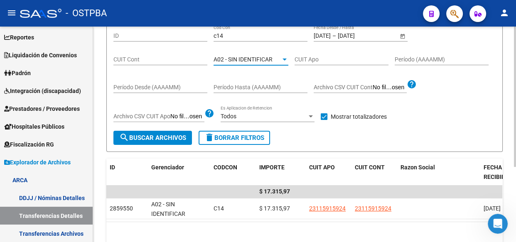
click at [241, 59] on span "A02 - SIN IDENTIFICAR" at bounding box center [243, 59] width 59 height 7
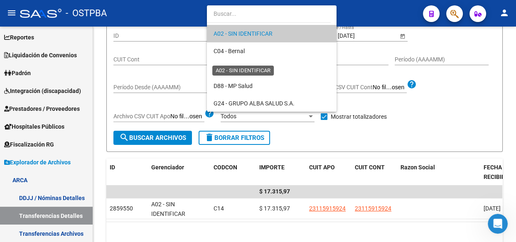
scroll to position [63, 0]
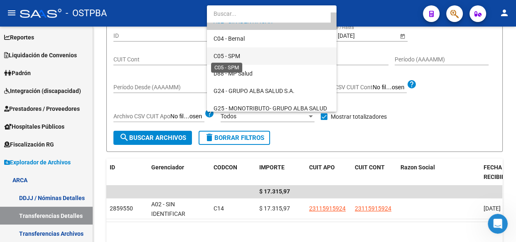
click at [231, 54] on span "C05 - SPM" at bounding box center [227, 56] width 27 height 7
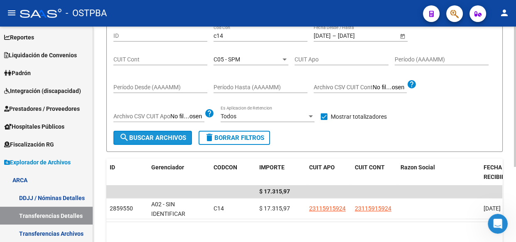
click at [154, 137] on span "search Buscar Archivos" at bounding box center [152, 137] width 67 height 7
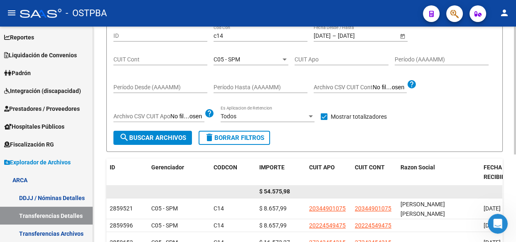
click at [278, 194] on span "$ 54.575,98" at bounding box center [274, 191] width 31 height 7
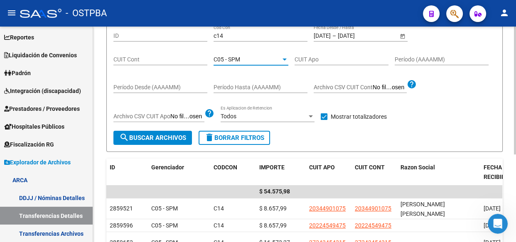
click at [245, 58] on div "C05 - SPM" at bounding box center [247, 59] width 67 height 7
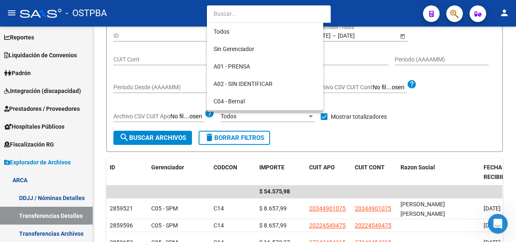
scroll to position [60, 0]
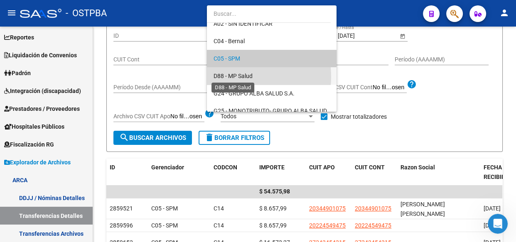
click at [238, 76] on span "D88 - MP Salud" at bounding box center [233, 76] width 39 height 7
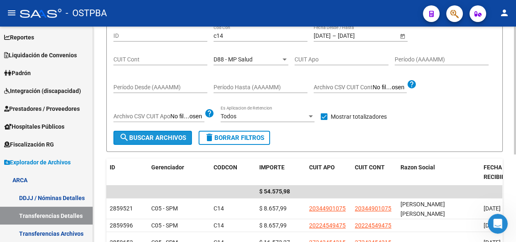
click at [156, 136] on span "search Buscar Archivos" at bounding box center [152, 137] width 67 height 7
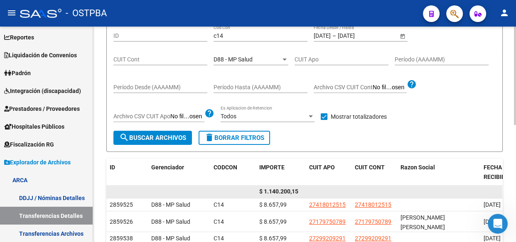
click at [287, 188] on span "$ 1.140.200,15" at bounding box center [278, 191] width 39 height 7
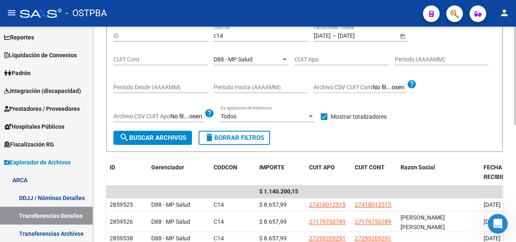
click at [229, 54] on div "D88 - MP Salud Seleccionar Gerenciador" at bounding box center [251, 57] width 75 height 17
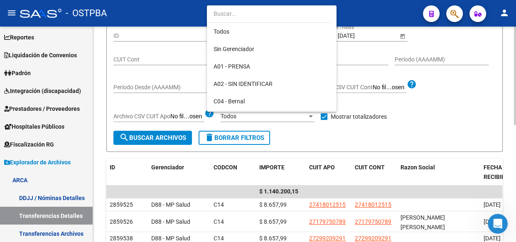
scroll to position [78, 0]
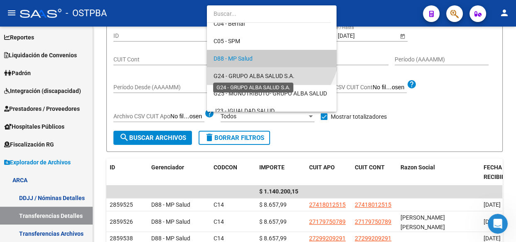
click at [240, 76] on span "G24 - GRUPO ALBA SALUD S.A." at bounding box center [254, 76] width 81 height 7
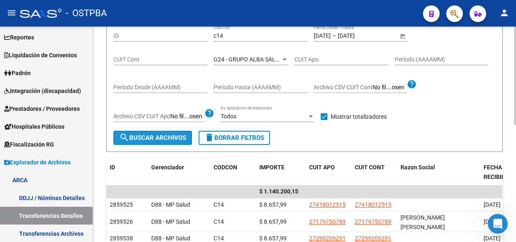
click at [155, 136] on span "search Buscar Archivos" at bounding box center [152, 137] width 67 height 7
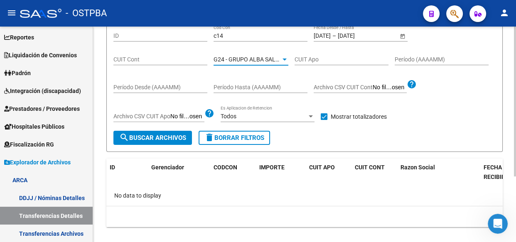
click at [242, 59] on span "G24 - GRUPO ALBA SALUD S.A." at bounding box center [254, 59] width 81 height 7
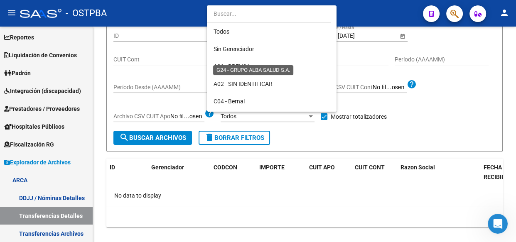
scroll to position [95, 0]
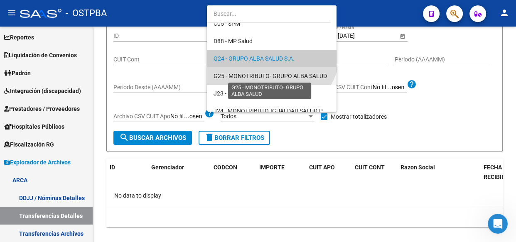
click at [246, 76] on span "G25 - MONOTRIBUTO- GRUPO ALBA SALUD" at bounding box center [270, 76] width 113 height 7
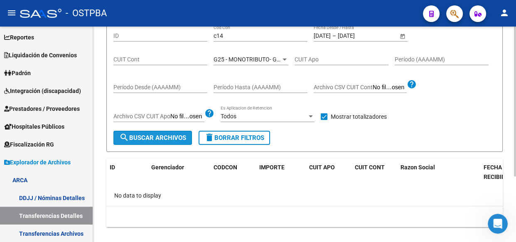
click at [151, 141] on button "search Buscar Archivos" at bounding box center [152, 138] width 79 height 14
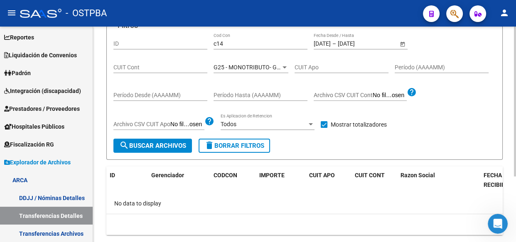
scroll to position [83, 0]
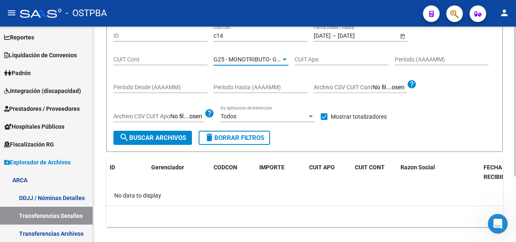
click at [245, 58] on span "G25 - MONOTRIBUTO- GRUPO ALBA SALUD" at bounding box center [270, 59] width 113 height 7
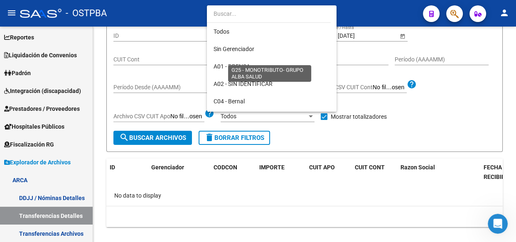
scroll to position [112, 0]
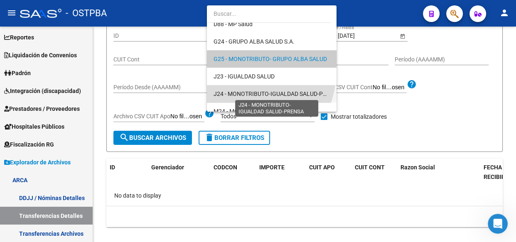
click at [242, 92] on span "J24 - MONOTRIBUTO-IGUALDAD SALUD-PRENSA" at bounding box center [278, 94] width 128 height 7
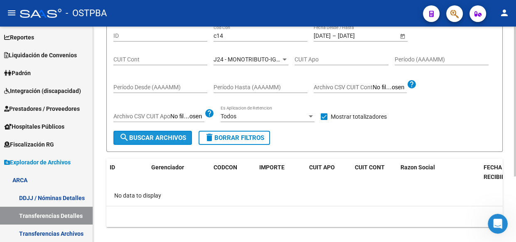
click at [162, 134] on span "search Buscar Archivos" at bounding box center [152, 137] width 67 height 7
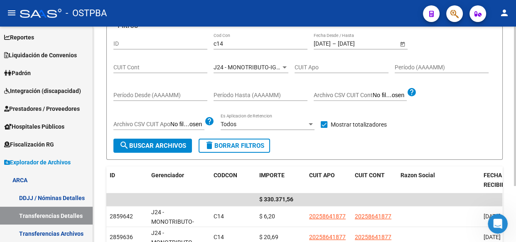
scroll to position [83, 0]
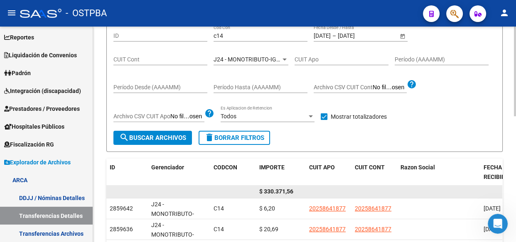
click at [282, 191] on span "$ 330.371,56" at bounding box center [276, 191] width 34 height 7
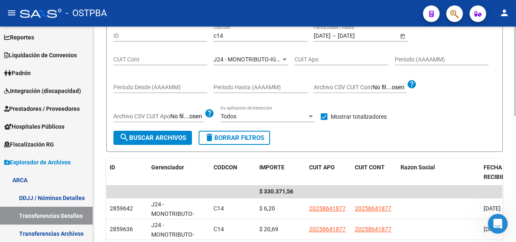
click at [233, 60] on span "J24 - MONOTRIBUTO-IGUALDAD SALUD-PRENSA" at bounding box center [278, 59] width 128 height 7
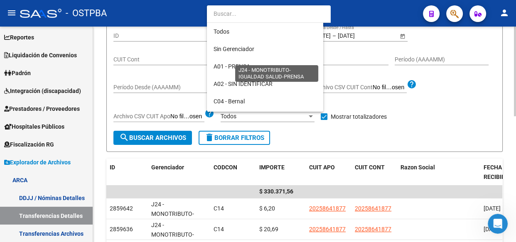
scroll to position [148, 0]
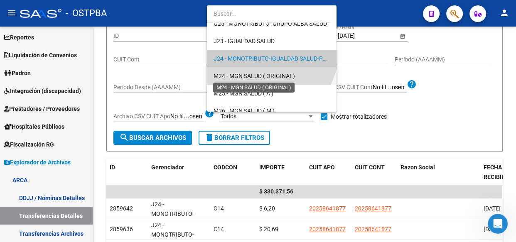
click at [235, 76] on span "M24 - MGN SALUD ( ORIGINAL)" at bounding box center [254, 76] width 81 height 7
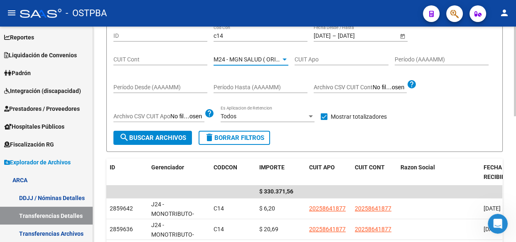
click at [175, 136] on span "search Buscar Archivos" at bounding box center [152, 137] width 67 height 7
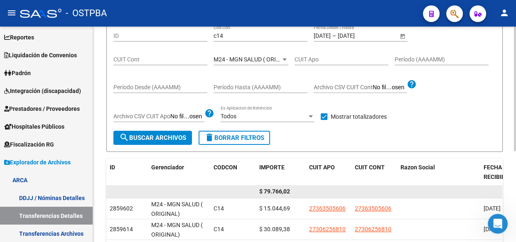
click at [277, 190] on span "$ 79.766,02" at bounding box center [274, 191] width 31 height 7
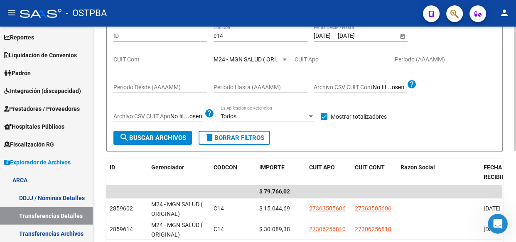
click at [244, 61] on span "M24 - MGN SALUD ( ORIGINAL)" at bounding box center [254, 59] width 81 height 7
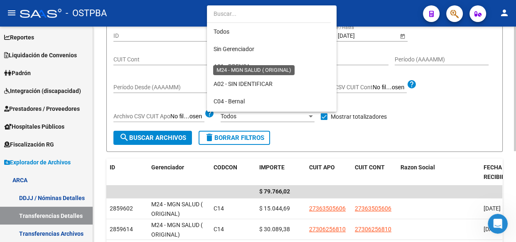
scroll to position [165, 0]
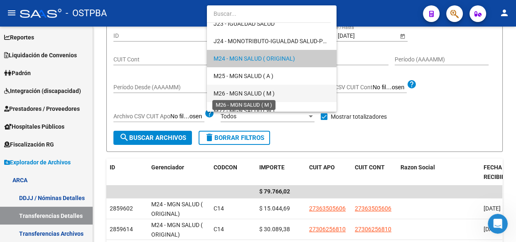
click at [251, 96] on span "M26 - MGN SALUD ( M )" at bounding box center [244, 93] width 61 height 7
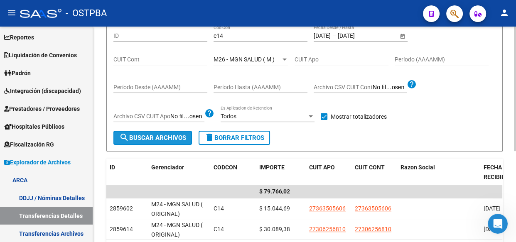
click at [161, 138] on span "search Buscar Archivos" at bounding box center [152, 137] width 67 height 7
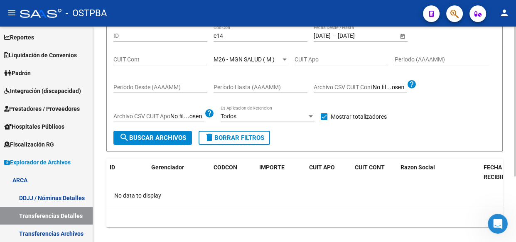
click at [240, 58] on span "M26 - MGN SALUD ( M )" at bounding box center [244, 59] width 61 height 7
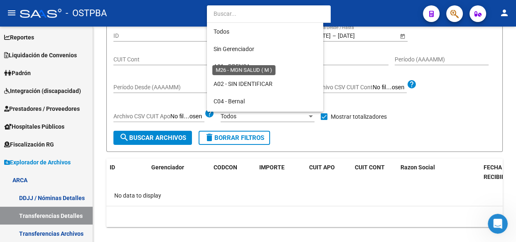
scroll to position [200, 0]
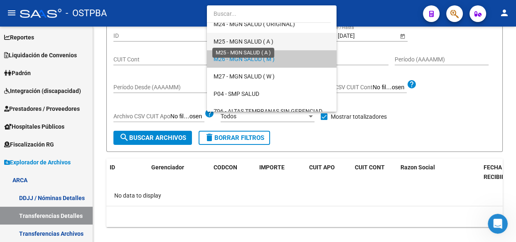
click at [238, 42] on span "M25 - MGN SALUD ( A )" at bounding box center [244, 41] width 60 height 7
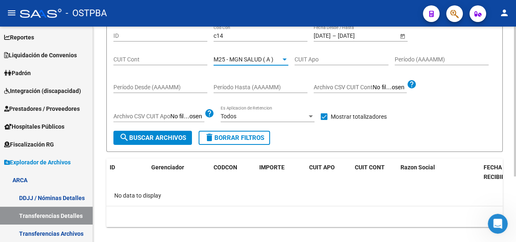
click at [171, 139] on span "search Buscar Archivos" at bounding box center [152, 137] width 67 height 7
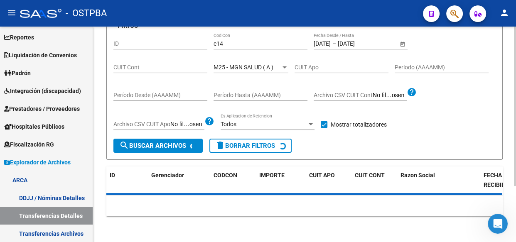
scroll to position [83, 0]
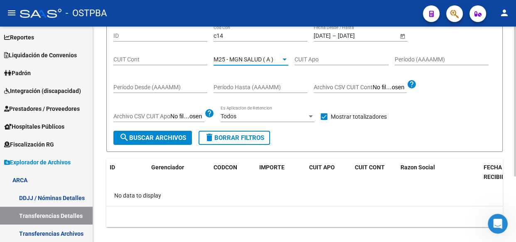
click at [258, 59] on span "M25 - MGN SALUD ( A )" at bounding box center [244, 59] width 60 height 7
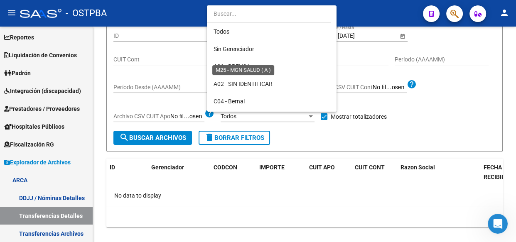
scroll to position [182, 0]
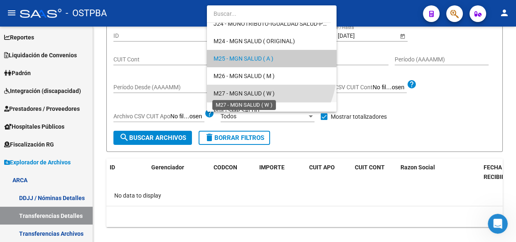
click at [252, 92] on span "M27 - MGN SALUD ( W )" at bounding box center [244, 93] width 61 height 7
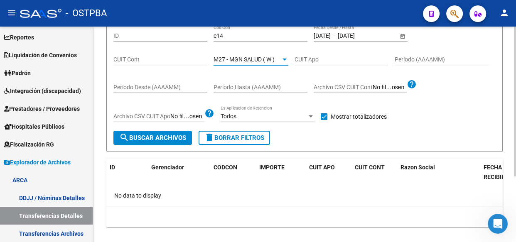
click at [154, 134] on span "search Buscar Archivos" at bounding box center [152, 137] width 67 height 7
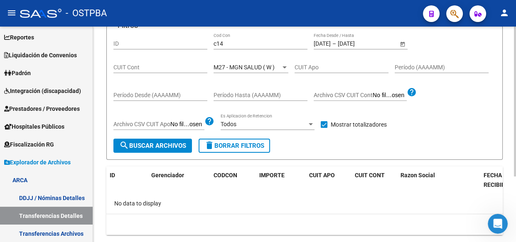
scroll to position [83, 0]
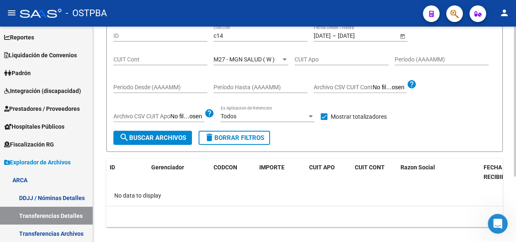
click at [243, 52] on div "M27 - MGN SALUD ( W ) Seleccionar Gerenciador" at bounding box center [251, 57] width 75 height 17
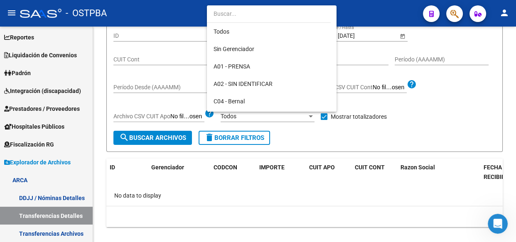
scroll to position [217, 0]
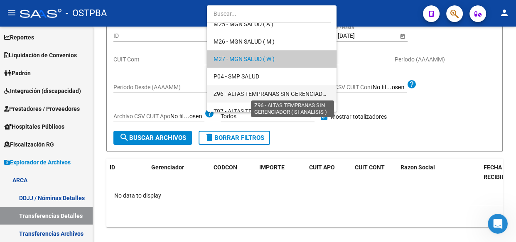
click at [244, 95] on span "Z96 - ALTAS TEMPRANAS SIN GERENCIADOR ( SI ANALISIS )" at bounding box center [292, 94] width 156 height 7
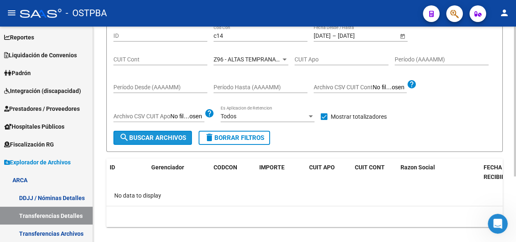
click at [178, 140] on span "search Buscar Archivos" at bounding box center [152, 137] width 67 height 7
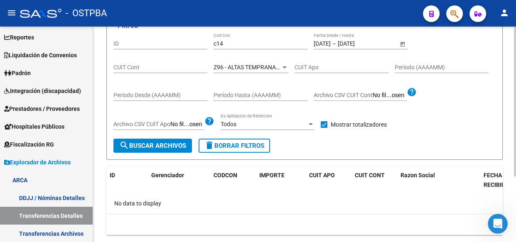
scroll to position [83, 0]
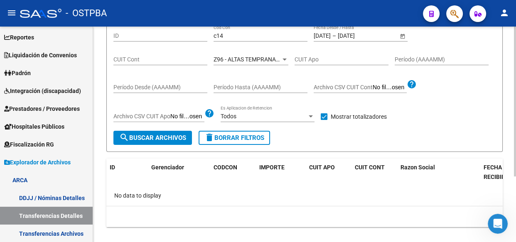
click at [269, 60] on span "Z96 - ALTAS TEMPRANAS SIN GERENCIADOR ( SI ANALISIS )" at bounding box center [292, 59] width 156 height 7
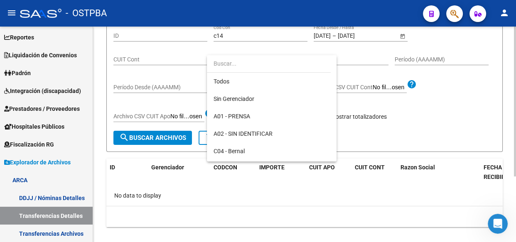
scroll to position [242, 0]
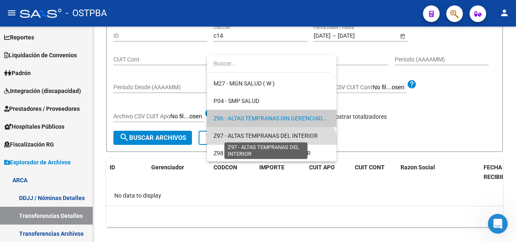
click at [270, 137] on span "Z97 - ALTAS TEMPRANAS DEL INTERIOR" at bounding box center [266, 136] width 104 height 7
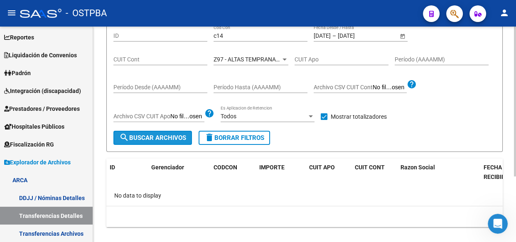
click at [151, 136] on span "search Buscar Archivos" at bounding box center [152, 137] width 67 height 7
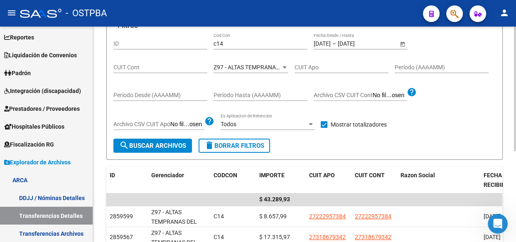
scroll to position [83, 0]
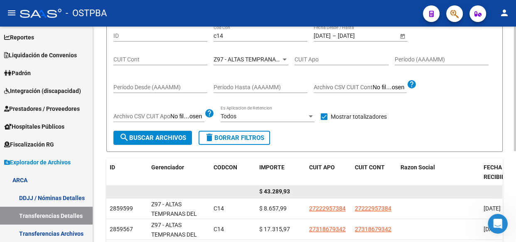
click at [273, 187] on div "$ 43.289,93" at bounding box center [280, 192] width 43 height 10
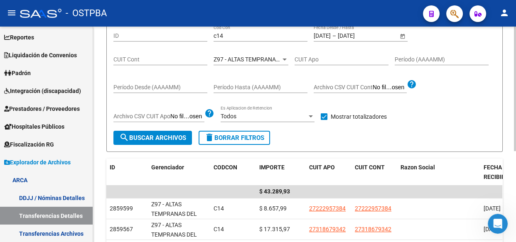
click at [233, 56] on span "Z97 - ALTAS TEMPRANAS DEL INTERIOR" at bounding box center [266, 59] width 104 height 7
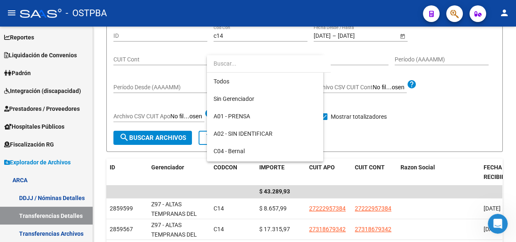
scroll to position [242, 0]
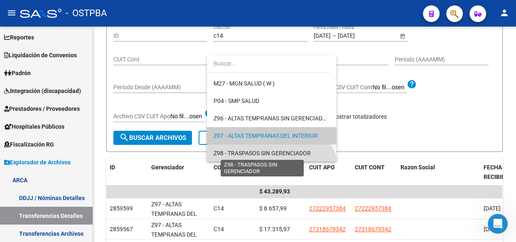
click at [248, 150] on span "Z98 - TRASPASOS SIN GERENCIADOR" at bounding box center [262, 153] width 97 height 7
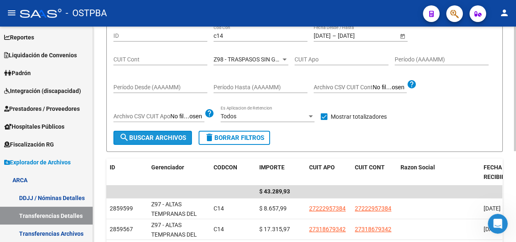
click at [153, 137] on span "search Buscar Archivos" at bounding box center [152, 137] width 67 height 7
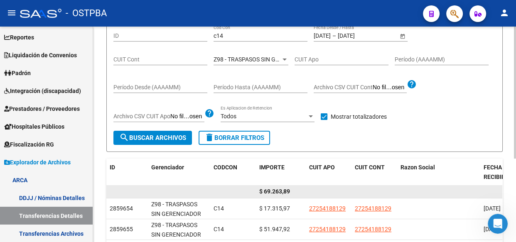
click at [277, 193] on span "$ 69.263,89" at bounding box center [274, 191] width 31 height 7
click at [277, 192] on span "$ 69.263,89" at bounding box center [274, 191] width 31 height 7
click at [274, 190] on span "$ 69.263,89" at bounding box center [274, 191] width 31 height 7
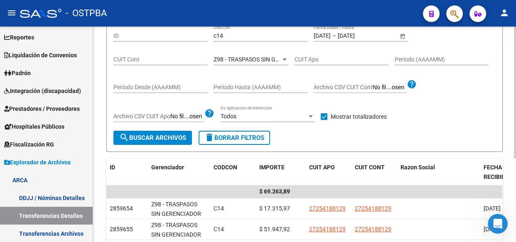
click at [220, 27] on div "c14 Cod Con" at bounding box center [261, 33] width 94 height 17
click at [222, 34] on input "c14" at bounding box center [261, 35] width 94 height 7
click at [222, 35] on input "c14" at bounding box center [261, 35] width 94 height 7
click at [358, 38] on input "[DATE]" at bounding box center [358, 35] width 41 height 7
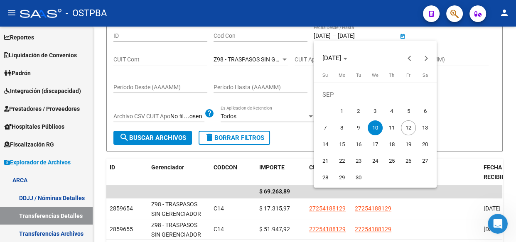
click at [389, 125] on span "11" at bounding box center [391, 128] width 15 height 15
type input "[DATE]"
click at [389, 125] on span "11" at bounding box center [391, 128] width 15 height 15
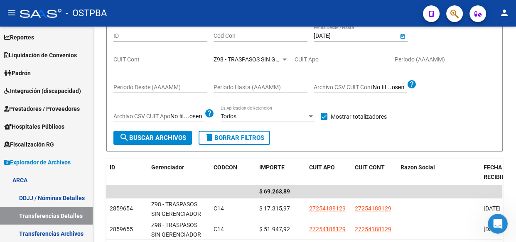
type input "[DATE]"
click at [263, 57] on span "Z98 - TRASPASOS SIN GERENCIADOR" at bounding box center [262, 59] width 97 height 7
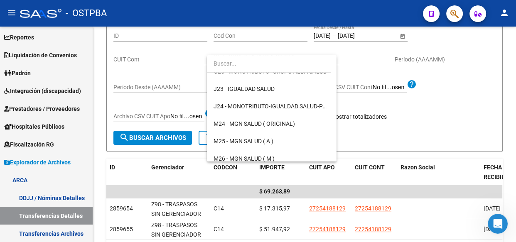
scroll to position [0, 0]
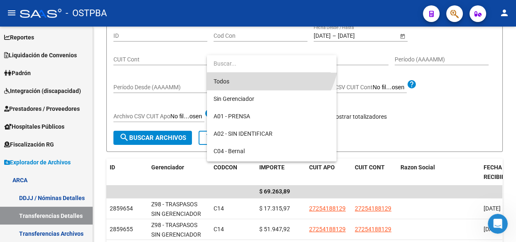
click at [225, 83] on span "Todos" at bounding box center [272, 81] width 116 height 17
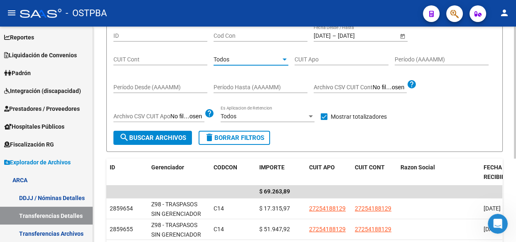
click at [161, 143] on button "search Buscar Archivos" at bounding box center [152, 138] width 79 height 14
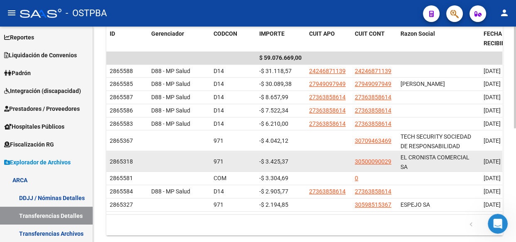
scroll to position [234, 0]
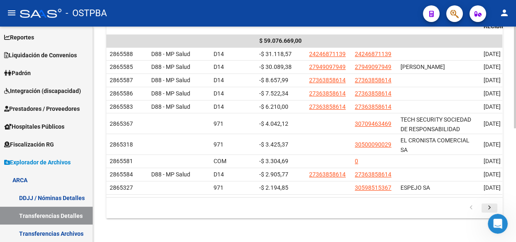
click at [489, 212] on icon "go to next page" at bounding box center [489, 209] width 11 height 10
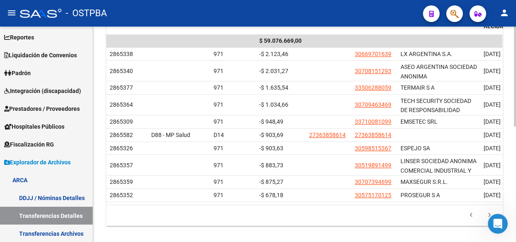
scroll to position [249, 0]
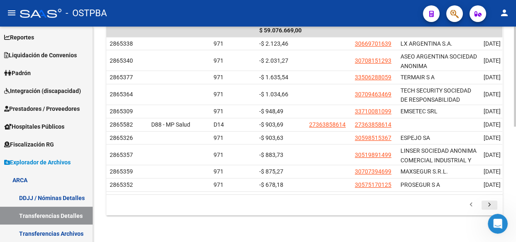
click at [489, 203] on icon "go to next page" at bounding box center [489, 206] width 11 height 10
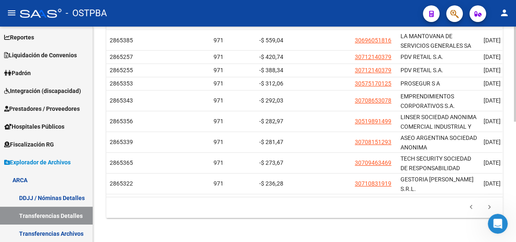
scroll to position [272, 0]
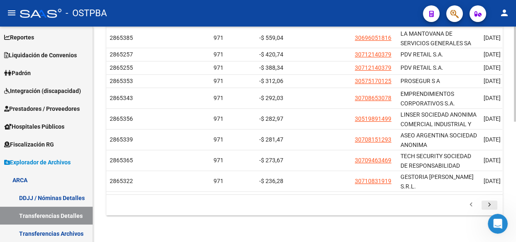
click at [488, 205] on icon "go to next page" at bounding box center [489, 206] width 11 height 10
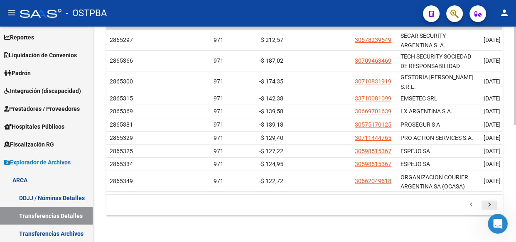
click at [489, 206] on icon "go to next page" at bounding box center [489, 206] width 11 height 10
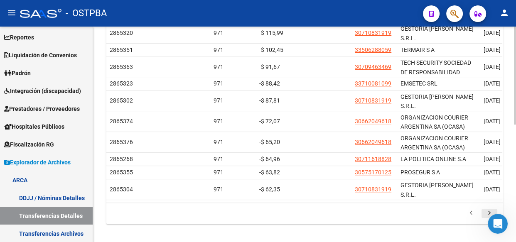
scroll to position [272, 0]
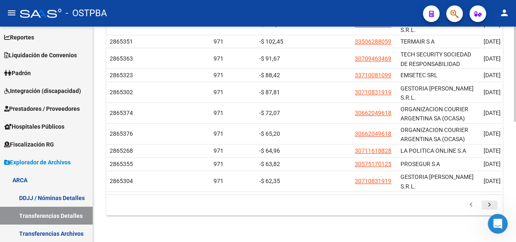
click at [490, 204] on icon "go to next page" at bounding box center [489, 206] width 11 height 10
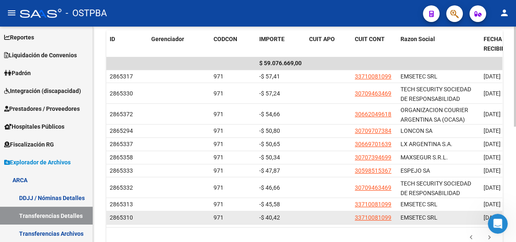
scroll to position [249, 0]
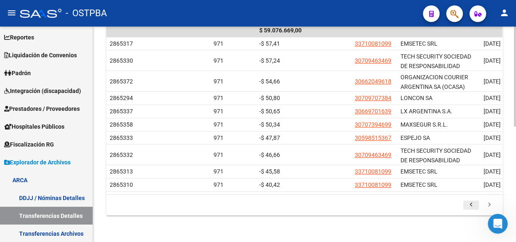
click at [471, 205] on icon "go to previous page" at bounding box center [471, 206] width 11 height 10
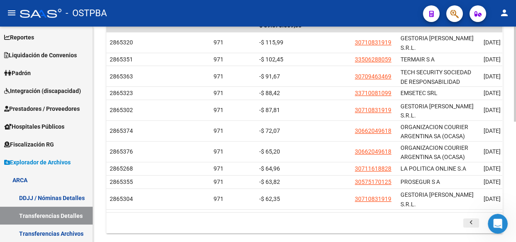
click at [471, 227] on icon "go to previous page" at bounding box center [471, 224] width 11 height 10
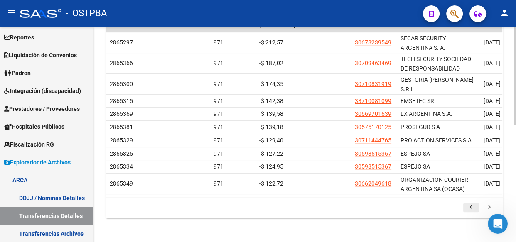
click at [469, 211] on icon "go to previous page" at bounding box center [471, 209] width 11 height 10
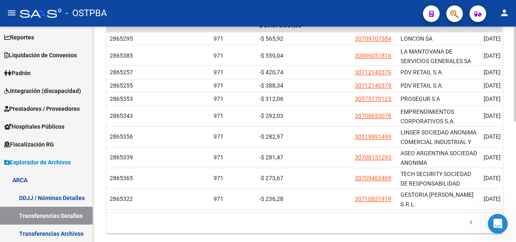
click at [470, 227] on icon "go to previous page" at bounding box center [471, 224] width 11 height 10
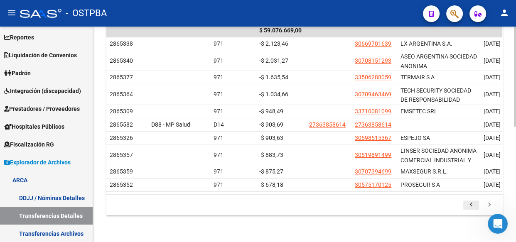
click at [471, 205] on icon "go to previous page" at bounding box center [471, 206] width 11 height 10
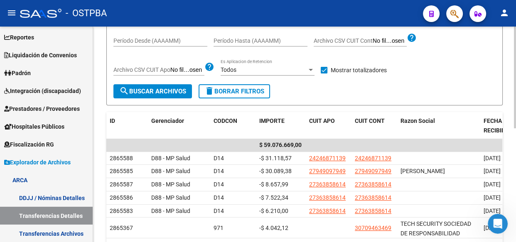
scroll to position [53, 0]
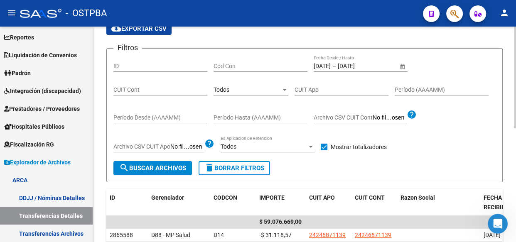
click at [234, 87] on div "Todos" at bounding box center [247, 89] width 67 height 7
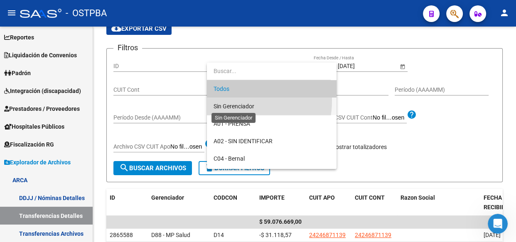
click at [235, 108] on span "Sin Gerenciador" at bounding box center [234, 106] width 41 height 7
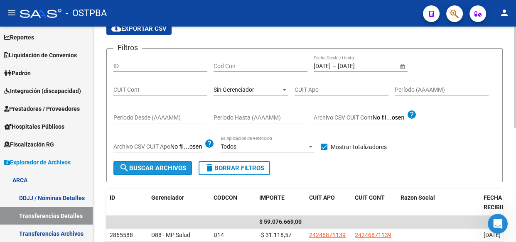
click at [168, 162] on button "search Buscar Archivos" at bounding box center [152, 168] width 79 height 14
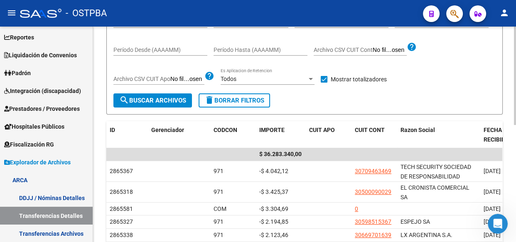
scroll to position [128, 0]
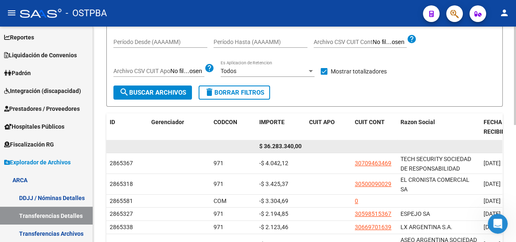
click at [287, 144] on span "$ 36.283.340,00" at bounding box center [280, 146] width 42 height 7
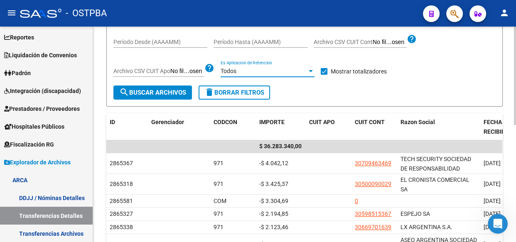
click at [235, 68] on span "Todos" at bounding box center [229, 71] width 16 height 7
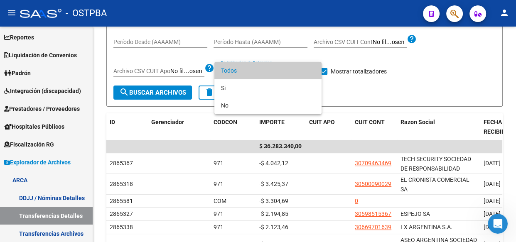
click at [372, 92] on div at bounding box center [258, 121] width 516 height 242
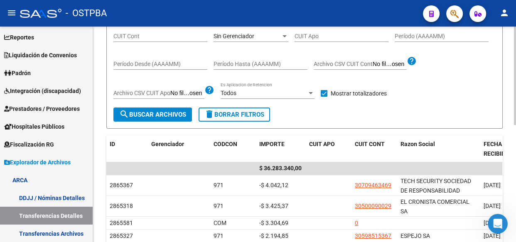
scroll to position [91, 0]
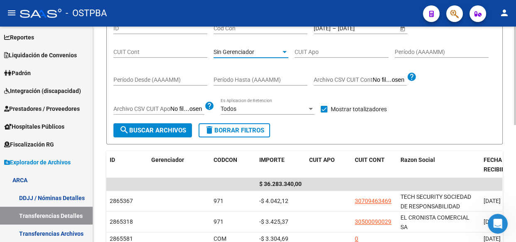
click at [229, 50] on span "Sin Gerenciador" at bounding box center [234, 52] width 41 height 7
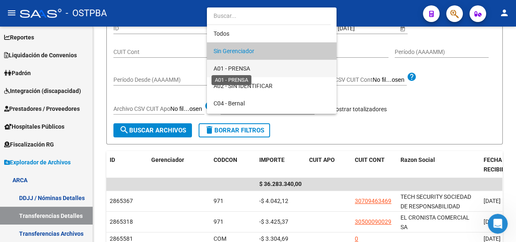
click at [233, 69] on span "A01 - PRENSA" at bounding box center [232, 68] width 37 height 7
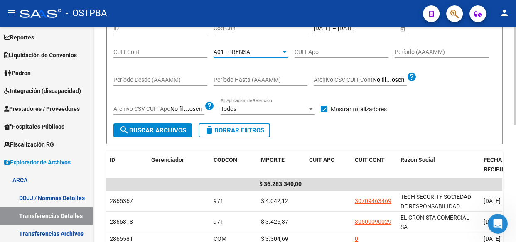
click at [164, 131] on span "search Buscar Archivos" at bounding box center [152, 130] width 67 height 7
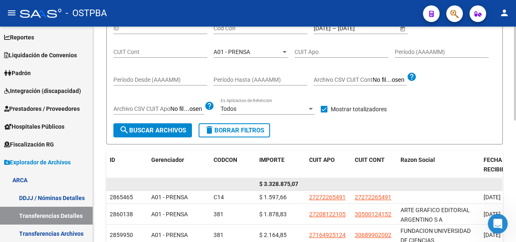
click at [287, 183] on span "$ 3.328.875,07" at bounding box center [278, 184] width 39 height 7
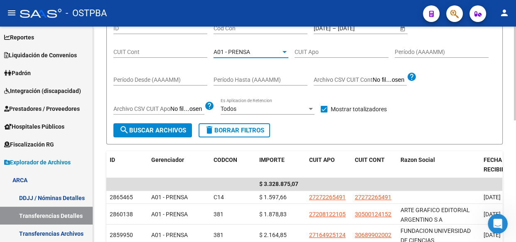
click at [245, 53] on span "A01 - PRENSA" at bounding box center [232, 52] width 37 height 7
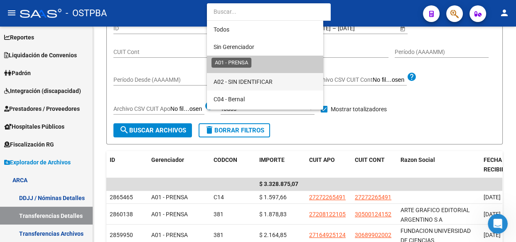
scroll to position [13, 0]
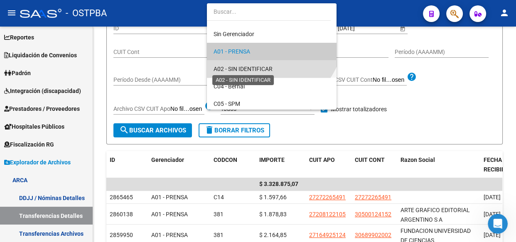
click at [242, 66] on span "A02 - SIN IDENTIFICAR" at bounding box center [243, 69] width 59 height 7
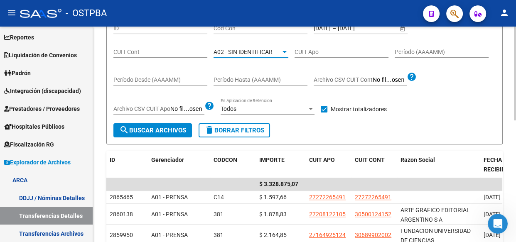
click at [136, 132] on span "search Buscar Archivos" at bounding box center [152, 130] width 67 height 7
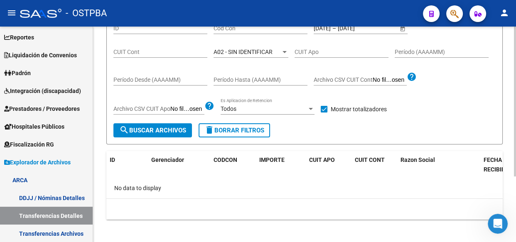
click at [230, 49] on span "A02 - SIN IDENTIFICAR" at bounding box center [243, 52] width 59 height 7
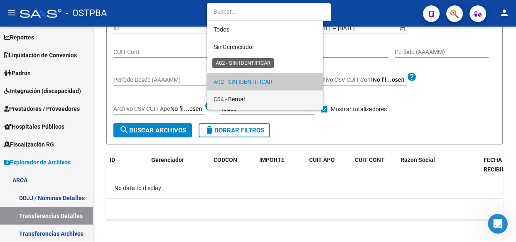
scroll to position [30, 0]
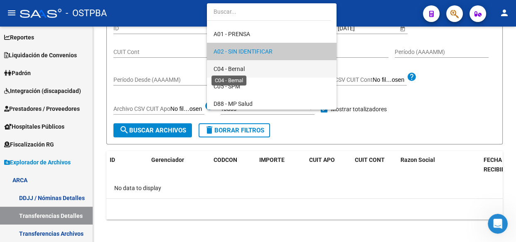
click at [229, 68] on span "C04 - Bernal" at bounding box center [229, 69] width 31 height 7
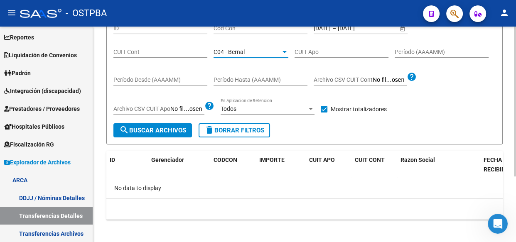
click at [168, 128] on span "search Buscar Archivos" at bounding box center [152, 130] width 67 height 7
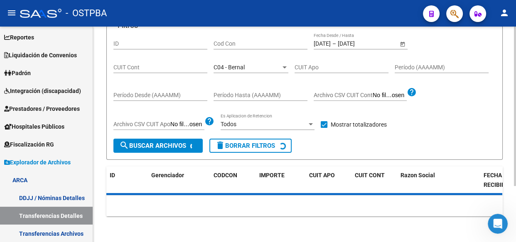
scroll to position [91, 0]
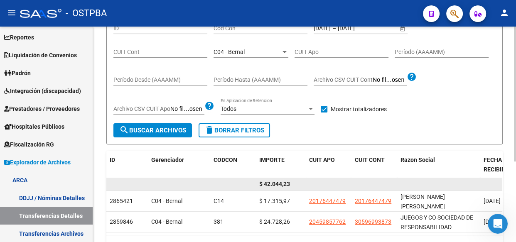
click at [278, 182] on span "$ 42.044,23" at bounding box center [274, 184] width 31 height 7
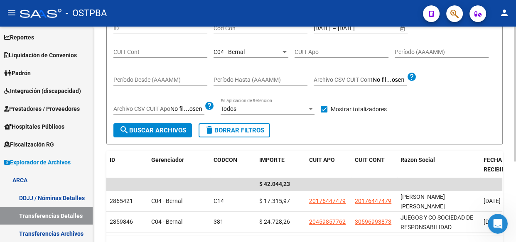
click at [249, 49] on div "C04 - Bernal" at bounding box center [247, 52] width 67 height 7
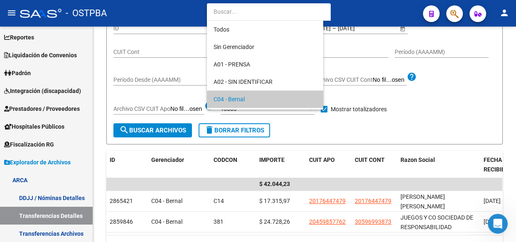
scroll to position [48, 0]
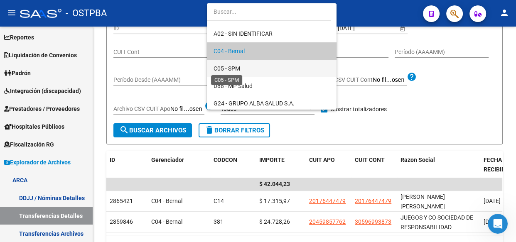
click at [237, 66] on span "C05 - SPM" at bounding box center [227, 68] width 27 height 7
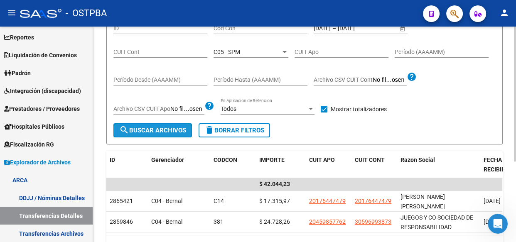
click at [179, 130] on span "search Buscar Archivos" at bounding box center [152, 130] width 67 height 7
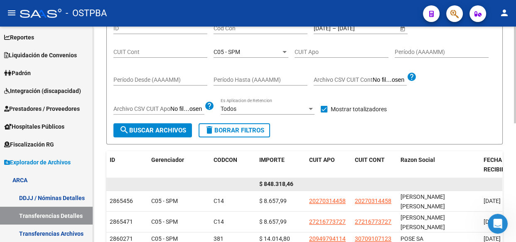
click at [282, 184] on span "$ 848.318,46" at bounding box center [276, 184] width 34 height 7
click at [283, 183] on span "$ 848.318,46" at bounding box center [276, 184] width 34 height 7
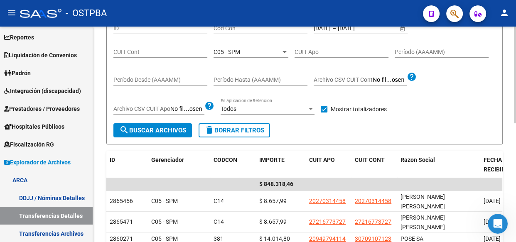
click at [232, 49] on span "C05 - SPM" at bounding box center [227, 52] width 27 height 7
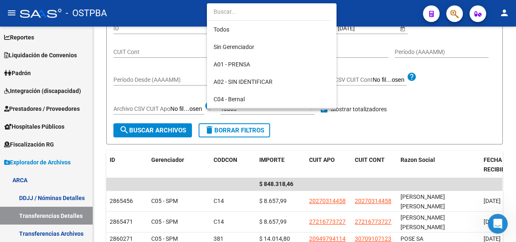
scroll to position [66, 0]
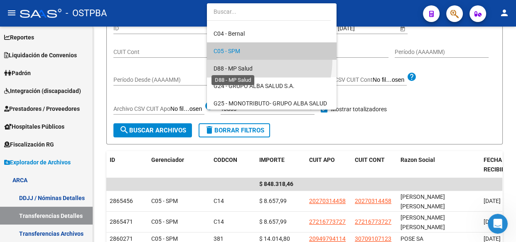
click at [231, 67] on span "D88 - MP Salud" at bounding box center [233, 68] width 39 height 7
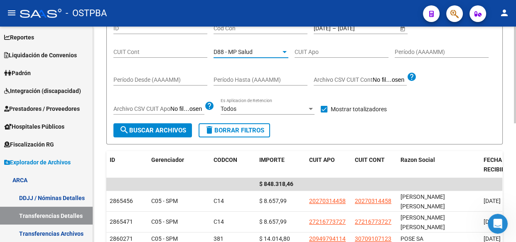
click at [163, 127] on span "search Buscar Archivos" at bounding box center [152, 130] width 67 height 7
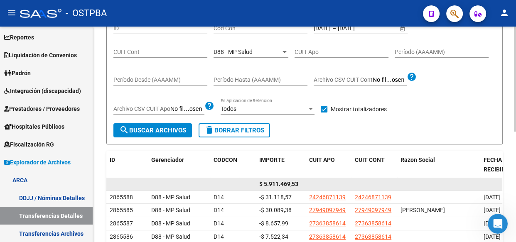
click at [279, 187] on span "$ 5.911.469,53" at bounding box center [278, 184] width 39 height 7
click at [280, 185] on span "$ 5.911.469,53" at bounding box center [278, 184] width 39 height 7
click at [286, 181] on span "$ 5.911.469,53" at bounding box center [278, 184] width 39 height 7
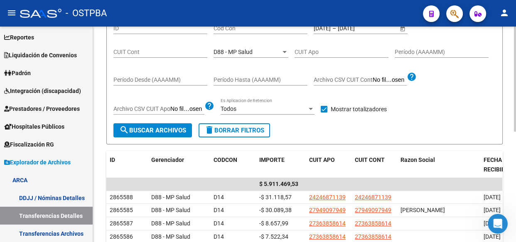
click at [242, 51] on span "D88 - MP Salud" at bounding box center [233, 52] width 39 height 7
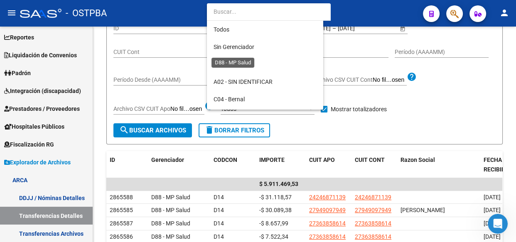
scroll to position [83, 0]
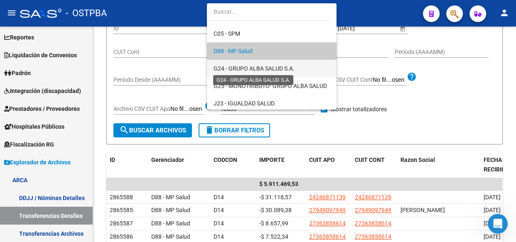
click at [241, 66] on span "G24 - GRUPO ALBA SALUD S.A." at bounding box center [254, 68] width 81 height 7
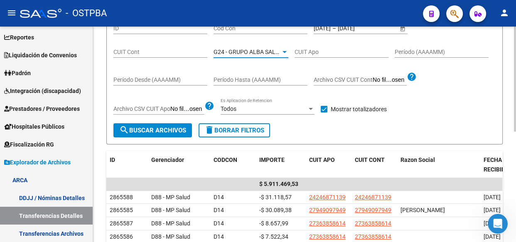
click at [172, 127] on span "search Buscar Archivos" at bounding box center [152, 130] width 67 height 7
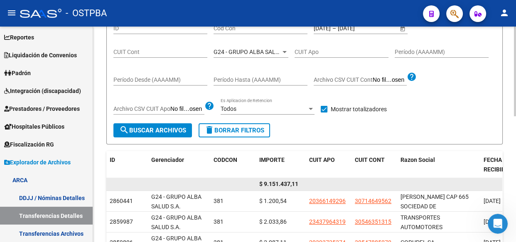
click at [283, 181] on span "$ 9.151.437,11" at bounding box center [278, 184] width 39 height 7
click at [283, 182] on span "$ 9.151.437,11" at bounding box center [278, 184] width 39 height 7
click at [283, 183] on span "$ 9.151.437,11" at bounding box center [278, 184] width 39 height 7
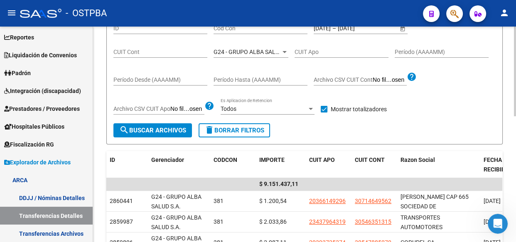
click at [249, 52] on span "G24 - GRUPO ALBA SALUD S.A." at bounding box center [254, 52] width 81 height 7
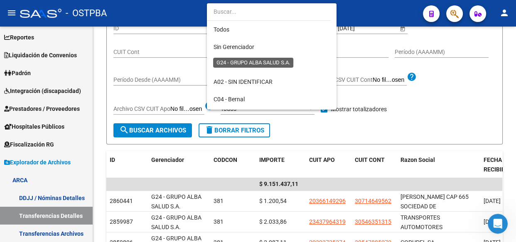
scroll to position [100, 0]
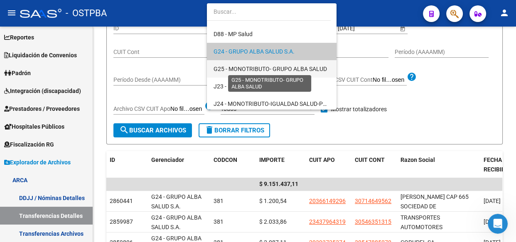
click at [249, 67] on span "G25 - MONOTRIBUTO- GRUPO ALBA SALUD" at bounding box center [270, 69] width 113 height 7
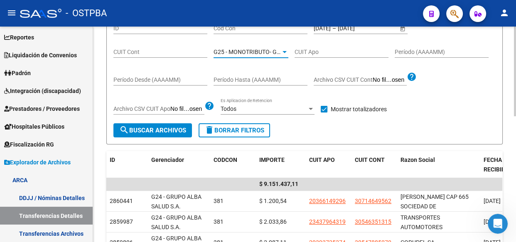
click at [160, 132] on span "search Buscar Archivos" at bounding box center [152, 130] width 67 height 7
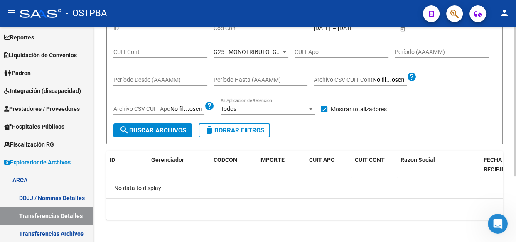
click at [259, 45] on div "G25 - MONOTRIBUTO- GRUPO ALBA SALUD Seleccionar Gerenciador" at bounding box center [251, 49] width 75 height 17
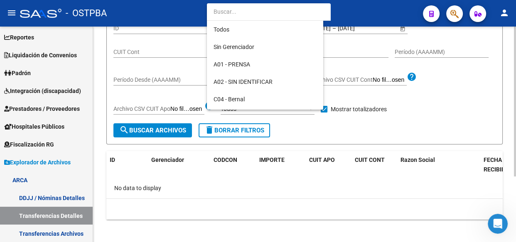
scroll to position [118, 0]
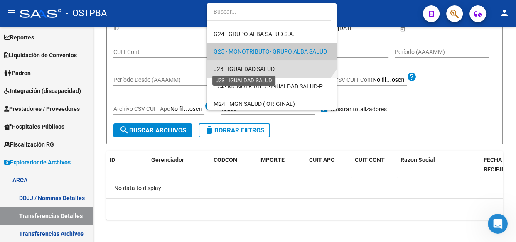
click at [264, 69] on span "J23 - IGUALDAD SALUD" at bounding box center [244, 69] width 61 height 7
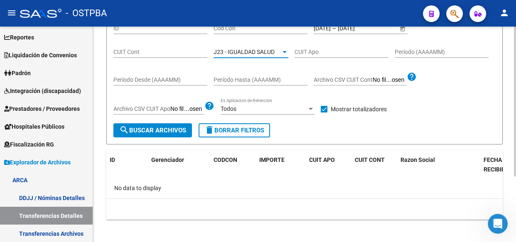
click at [164, 129] on span "search Buscar Archivos" at bounding box center [152, 130] width 67 height 7
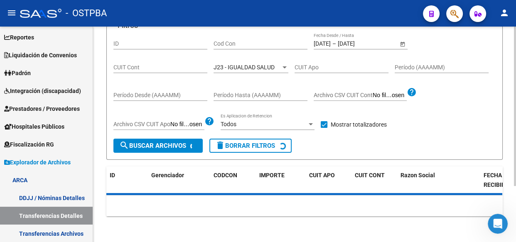
scroll to position [91, 0]
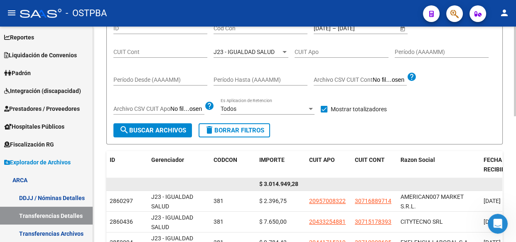
click at [289, 182] on span "$ 3.014.949,28" at bounding box center [278, 184] width 39 height 7
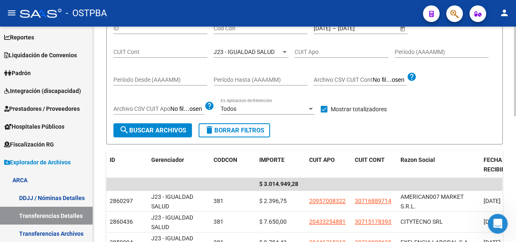
click at [258, 52] on span "J23 - IGUALDAD SALUD" at bounding box center [244, 52] width 61 height 7
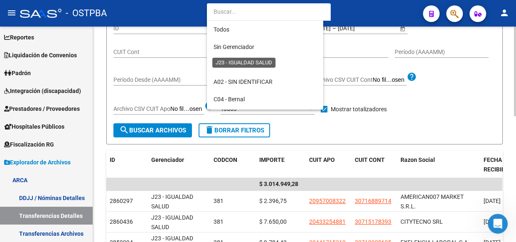
scroll to position [136, 0]
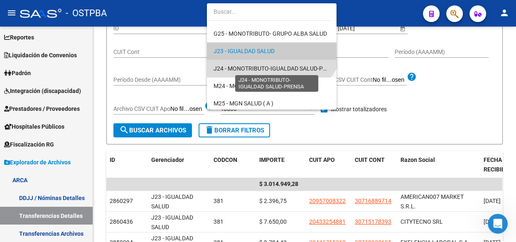
click at [255, 66] on span "J24 - MONOTRIBUTO-IGUALDAD SALUD-PRENSA" at bounding box center [278, 68] width 128 height 7
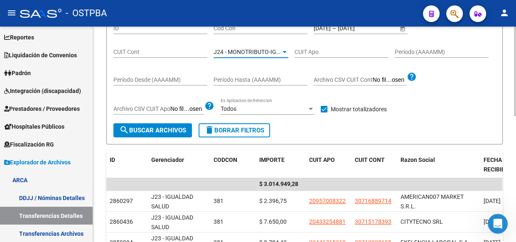
click at [162, 130] on span "search Buscar Archivos" at bounding box center [152, 130] width 67 height 7
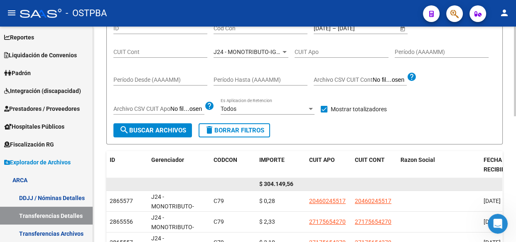
click at [283, 185] on span "$ 304.149,56" at bounding box center [276, 184] width 34 height 7
click at [283, 184] on span "$ 304.149,56" at bounding box center [276, 184] width 34 height 7
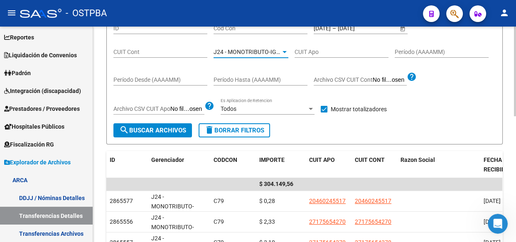
click at [244, 54] on span "J24 - MONOTRIBUTO-IGUALDAD SALUD-PRENSA" at bounding box center [278, 52] width 128 height 7
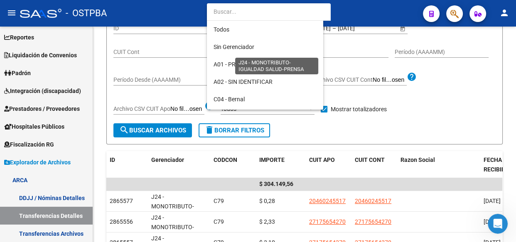
scroll to position [153, 0]
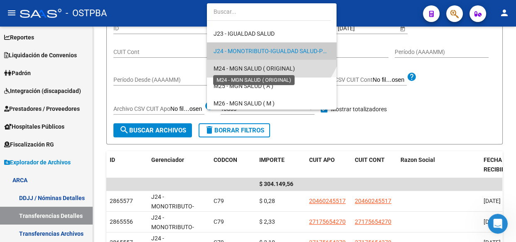
click at [245, 69] on span "M24 - MGN SALUD ( ORIGINAL)" at bounding box center [254, 68] width 81 height 7
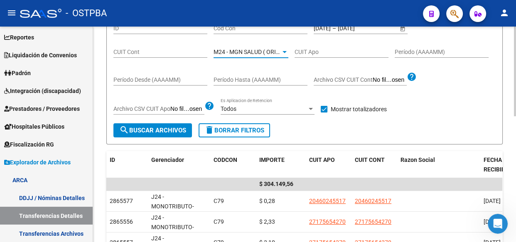
click at [155, 131] on span "search Buscar Archivos" at bounding box center [152, 130] width 67 height 7
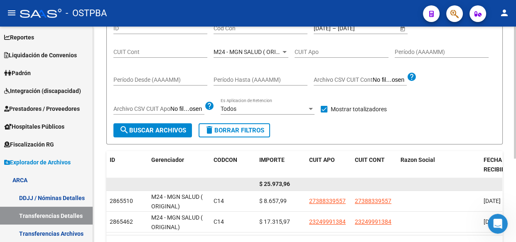
click at [281, 184] on span "$ 25.973,96" at bounding box center [274, 184] width 31 height 7
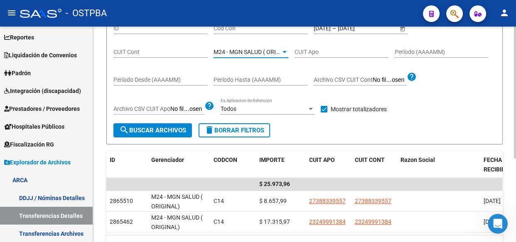
click at [238, 53] on span "M24 - MGN SALUD ( ORIGINAL)" at bounding box center [254, 52] width 81 height 7
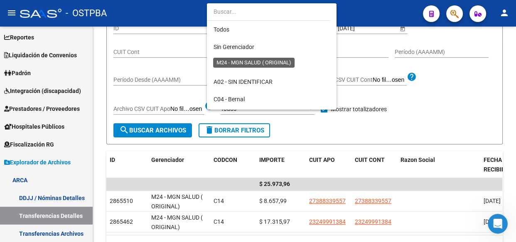
scroll to position [170, 0]
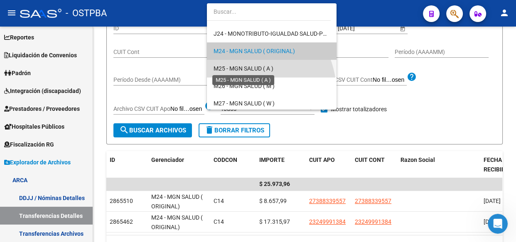
click at [238, 66] on span "M25 - MGN SALUD ( A )" at bounding box center [244, 68] width 60 height 7
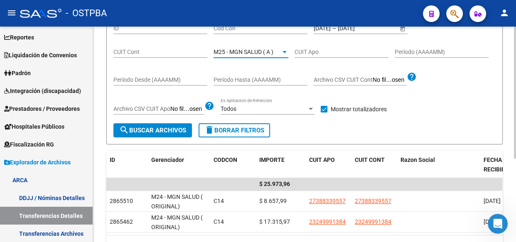
click at [151, 131] on span "search Buscar Archivos" at bounding box center [152, 130] width 67 height 7
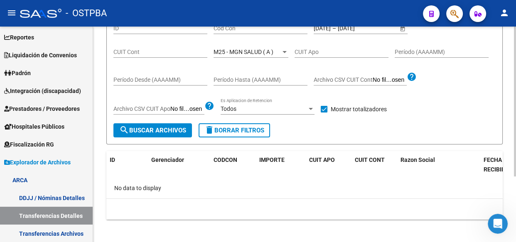
click at [237, 51] on span "M25 - MGN SALUD ( A )" at bounding box center [244, 52] width 60 height 7
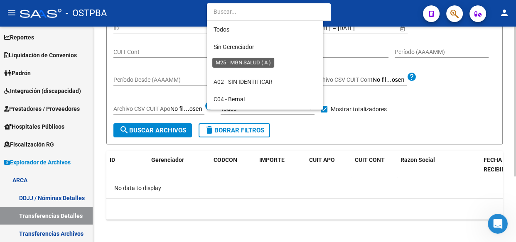
scroll to position [187, 0]
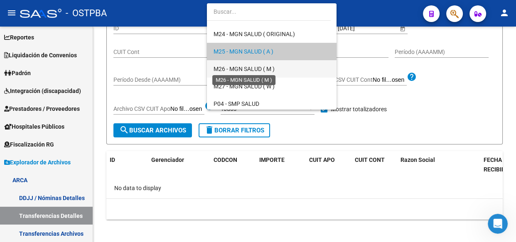
click at [246, 68] on span "M26 - MGN SALUD ( M )" at bounding box center [244, 69] width 61 height 7
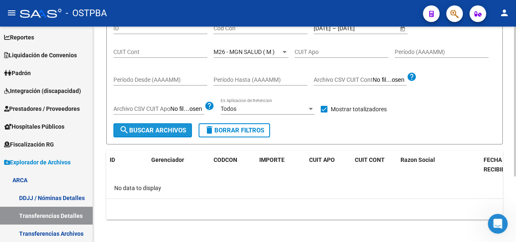
click at [147, 131] on span "search Buscar Archivos" at bounding box center [152, 130] width 67 height 7
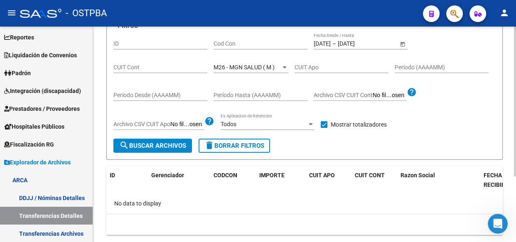
scroll to position [91, 0]
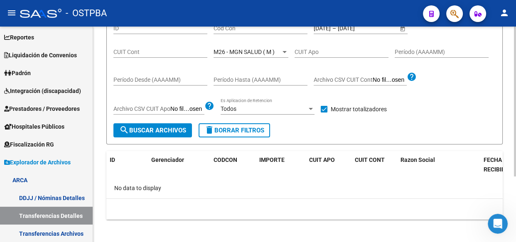
click at [262, 53] on span "M26 - MGN SALUD ( M )" at bounding box center [244, 52] width 61 height 7
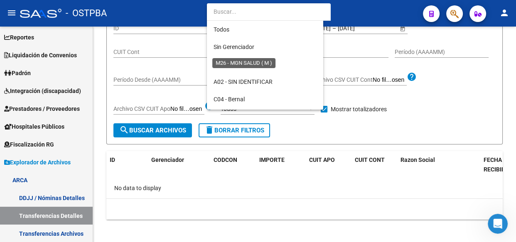
scroll to position [205, 0]
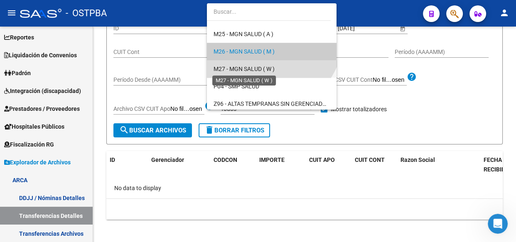
click at [249, 71] on span "M27 - MGN SALUD ( W )" at bounding box center [244, 69] width 61 height 7
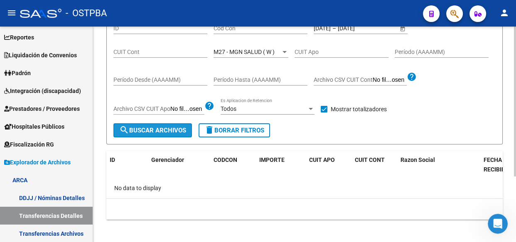
click at [154, 129] on span "search Buscar Archivos" at bounding box center [152, 130] width 67 height 7
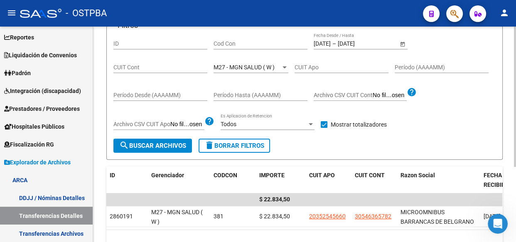
scroll to position [91, 0]
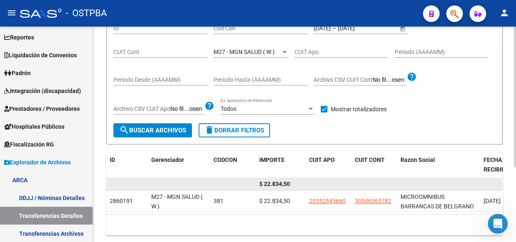
click at [272, 180] on div "$ 22.834,50" at bounding box center [280, 185] width 43 height 10
click at [276, 182] on span "$ 22.834,50" at bounding box center [274, 184] width 31 height 7
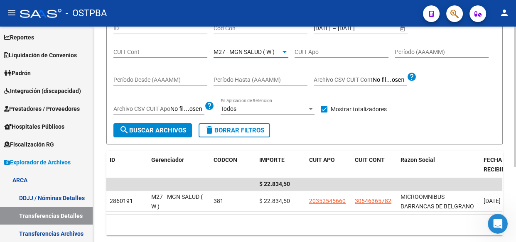
click at [253, 52] on span "M27 - MGN SALUD ( W )" at bounding box center [244, 52] width 61 height 7
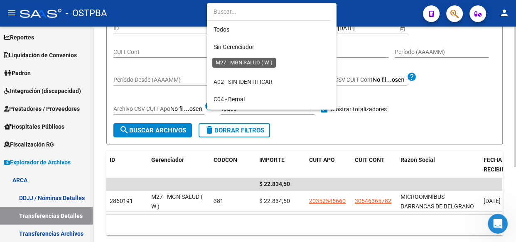
scroll to position [223, 0]
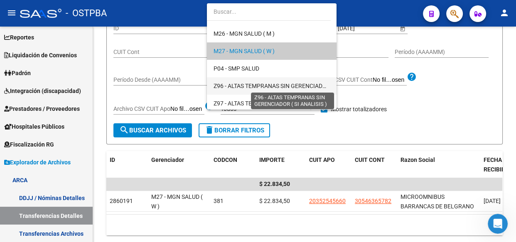
click at [251, 86] on span "Z96 - ALTAS TEMPRANAS SIN GERENCIADOR ( SI ANALISIS )" at bounding box center [292, 86] width 156 height 7
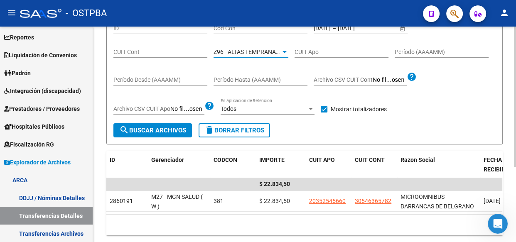
click at [163, 132] on span "search Buscar Archivos" at bounding box center [152, 130] width 67 height 7
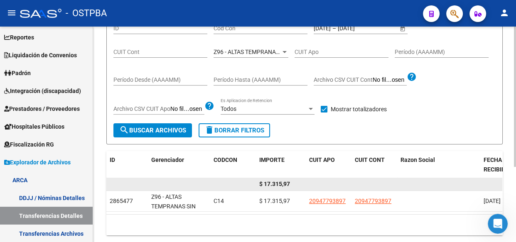
click at [278, 181] on span "$ 17.315,97" at bounding box center [274, 184] width 31 height 7
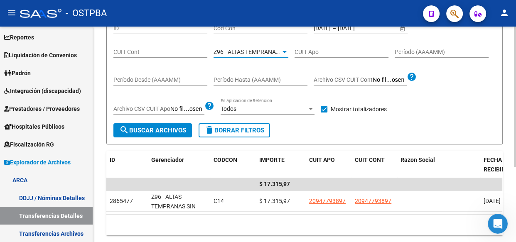
click at [246, 53] on span "Z96 - ALTAS TEMPRANAS SIN GERENCIADOR ( SI ANALISIS )" at bounding box center [292, 52] width 156 height 7
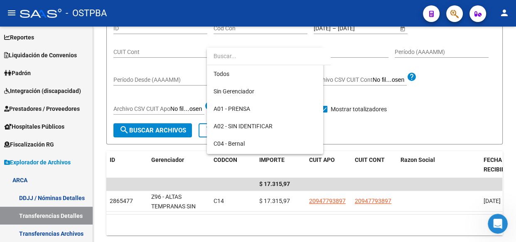
scroll to position [242, 0]
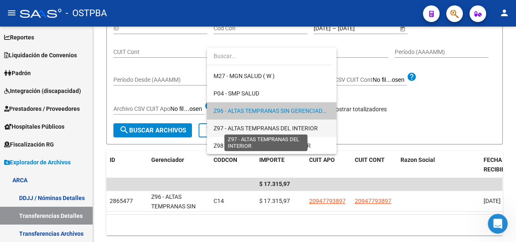
click at [250, 128] on span "Z97 - ALTAS TEMPRANAS DEL INTERIOR" at bounding box center [266, 128] width 104 height 7
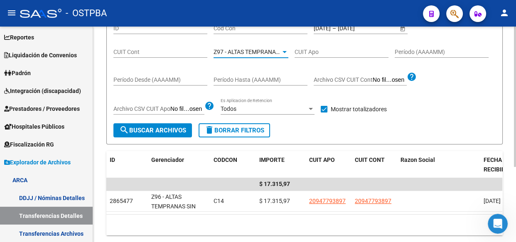
click at [162, 127] on span "search Buscar Archivos" at bounding box center [152, 130] width 67 height 7
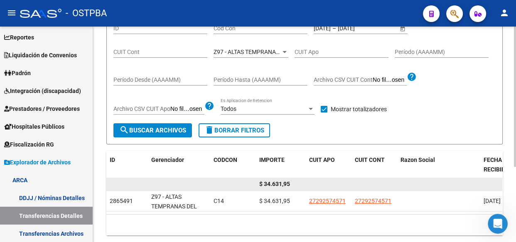
click at [279, 184] on span "$ 34.631,95" at bounding box center [274, 184] width 31 height 7
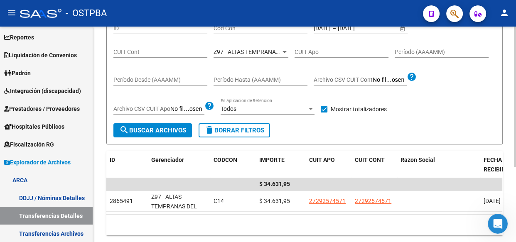
click at [247, 54] on span "Z97 - ALTAS TEMPRANAS DEL INTERIOR" at bounding box center [266, 52] width 104 height 7
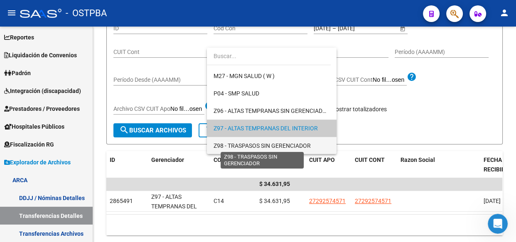
click at [265, 144] on span "Z98 - TRASPASOS SIN GERENCIADOR" at bounding box center [262, 146] width 97 height 7
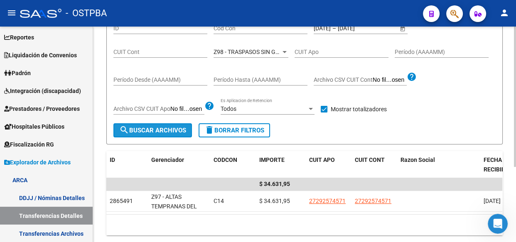
click at [158, 132] on span "search Buscar Archivos" at bounding box center [152, 130] width 67 height 7
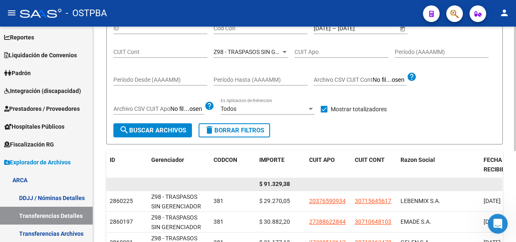
click at [280, 183] on span "$ 91.329,38" at bounding box center [274, 184] width 31 height 7
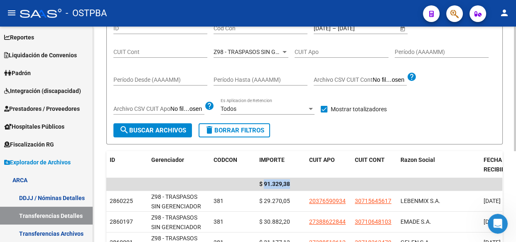
scroll to position [53, 0]
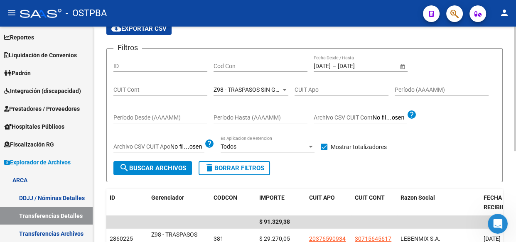
click at [239, 66] on input "Cod Con" at bounding box center [261, 66] width 94 height 7
type input "c14"
click at [240, 91] on span "Z98 - TRASPASOS SIN GERENCIADOR" at bounding box center [262, 89] width 97 height 7
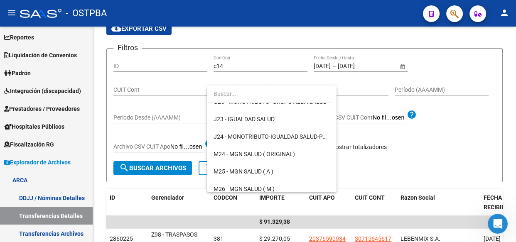
scroll to position [0, 0]
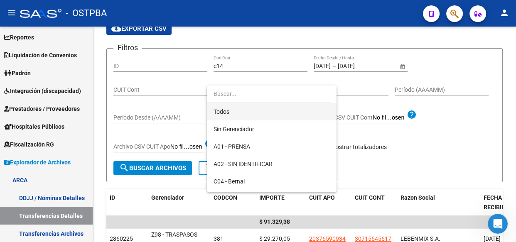
click at [225, 113] on span "Todos" at bounding box center [272, 111] width 116 height 17
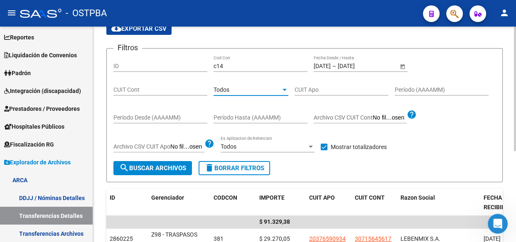
click at [143, 166] on span "search Buscar Archivos" at bounding box center [152, 168] width 67 height 7
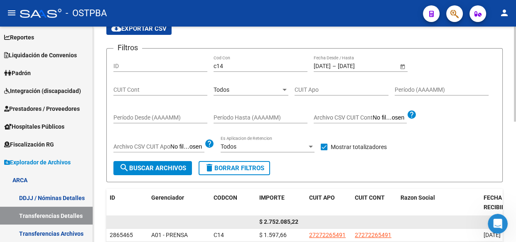
click at [284, 221] on span "$ 2.752.085,22" at bounding box center [278, 222] width 39 height 7
click at [284, 220] on span "$ 2.752.085,22" at bounding box center [278, 222] width 39 height 7
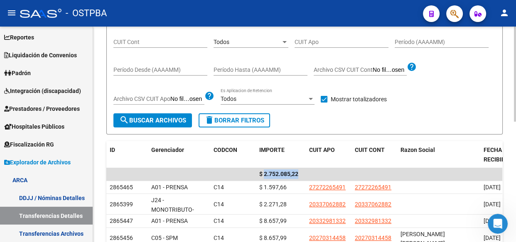
scroll to position [83, 0]
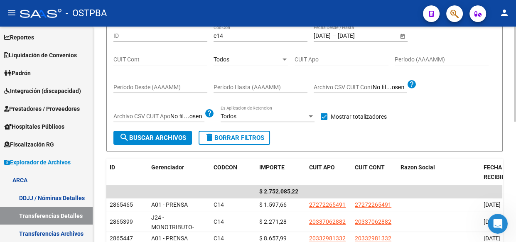
click at [222, 57] on span "Todos" at bounding box center [222, 59] width 16 height 7
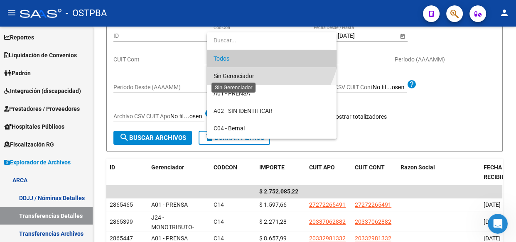
click at [226, 75] on span "Sin Gerenciador" at bounding box center [234, 76] width 41 height 7
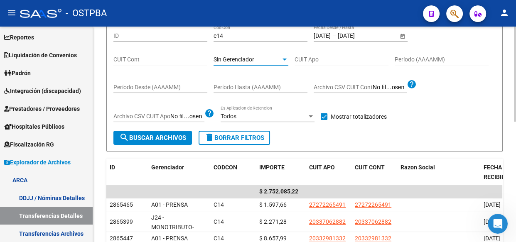
click at [166, 134] on span "search Buscar Archivos" at bounding box center [152, 137] width 67 height 7
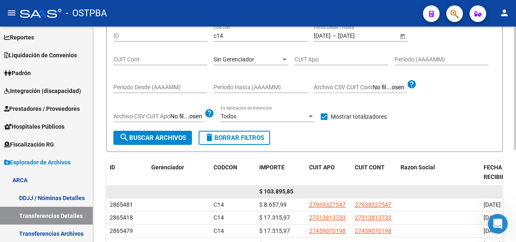
click at [280, 189] on span "$ 103.895,85" at bounding box center [276, 191] width 34 height 7
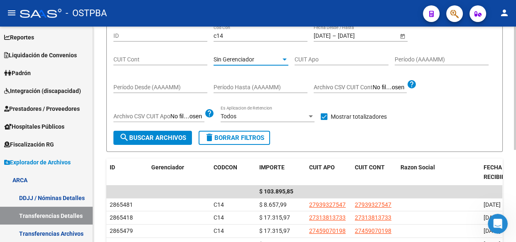
click at [251, 56] on span "Sin Gerenciador" at bounding box center [234, 59] width 41 height 7
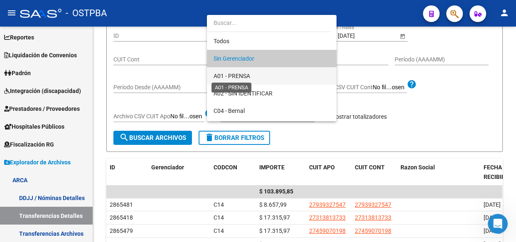
click at [245, 76] on span "A01 - PRENSA" at bounding box center [232, 76] width 37 height 7
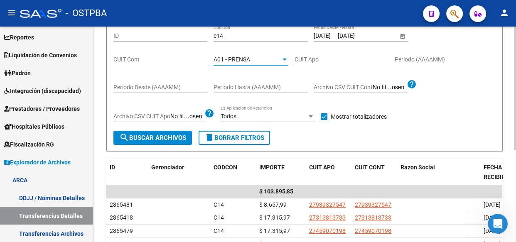
click at [154, 137] on span "search Buscar Archivos" at bounding box center [152, 137] width 67 height 7
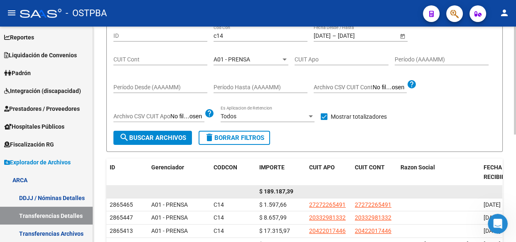
click at [282, 188] on span "$ 189.187,39" at bounding box center [276, 191] width 34 height 7
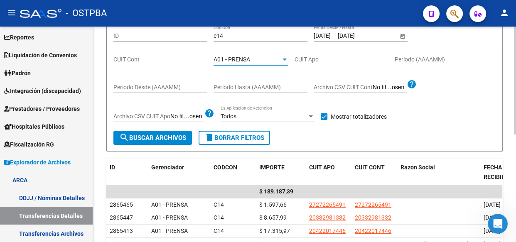
click at [238, 59] on span "A01 - PRENSA" at bounding box center [232, 59] width 37 height 7
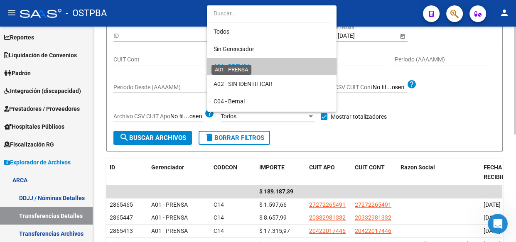
scroll to position [8, 0]
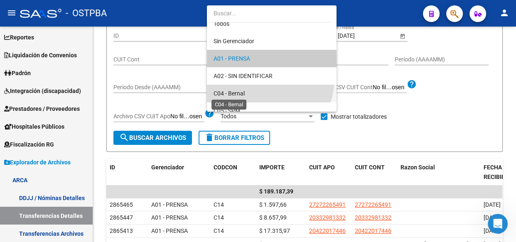
click at [241, 95] on span "C04 - Bernal" at bounding box center [229, 93] width 31 height 7
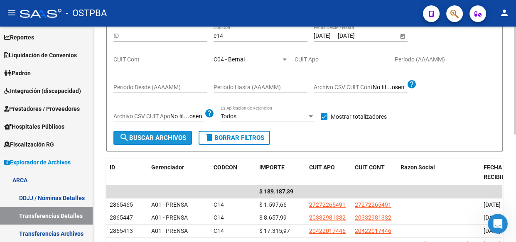
click at [159, 135] on span "search Buscar Archivos" at bounding box center [152, 137] width 67 height 7
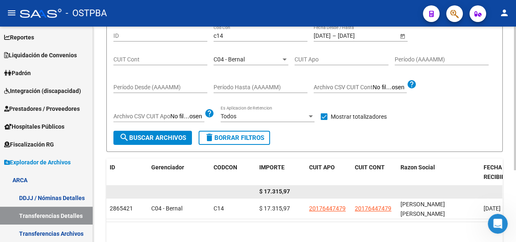
click at [278, 192] on span "$ 17.315,97" at bounding box center [274, 191] width 31 height 7
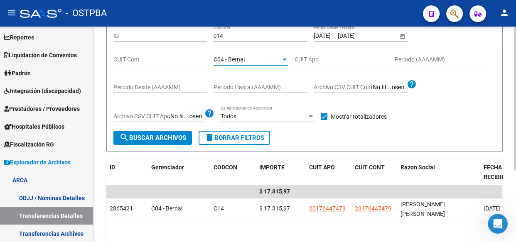
click at [227, 57] on span "C04 - Bernal" at bounding box center [229, 59] width 31 height 7
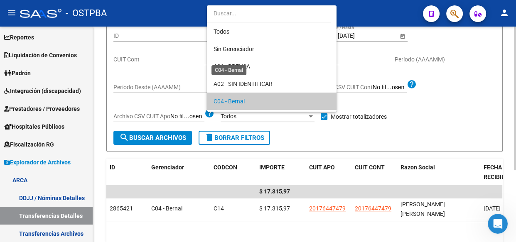
scroll to position [42, 0]
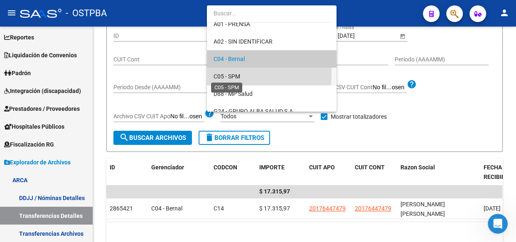
click at [234, 75] on span "C05 - SPM" at bounding box center [227, 76] width 27 height 7
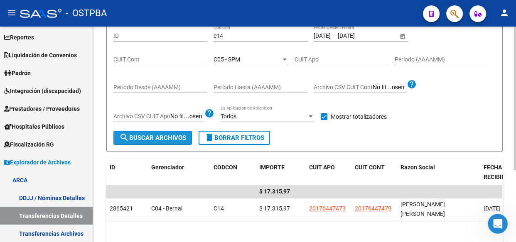
click at [158, 135] on span "search Buscar Archivos" at bounding box center [152, 137] width 67 height 7
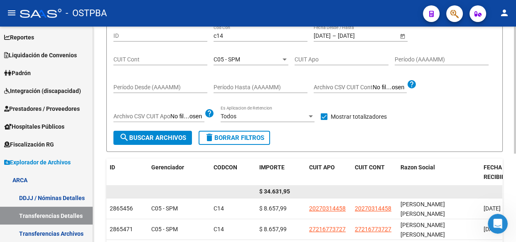
click at [275, 188] on span "$ 34.631,95" at bounding box center [274, 191] width 31 height 7
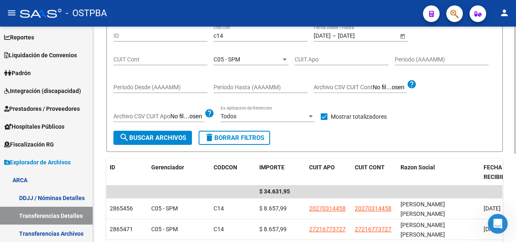
click at [229, 58] on span "C05 - SPM" at bounding box center [227, 59] width 27 height 7
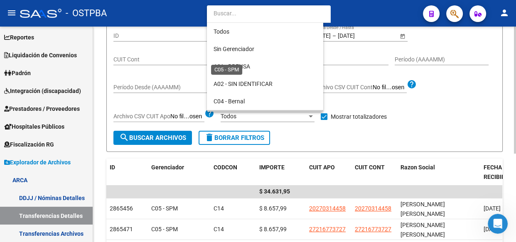
scroll to position [60, 0]
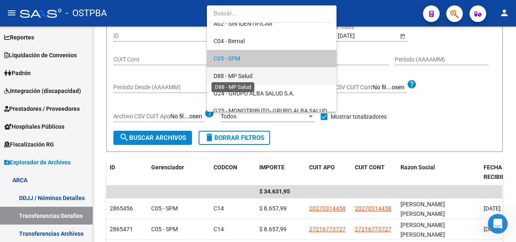
click at [229, 73] on span "D88 - MP Salud" at bounding box center [233, 76] width 39 height 7
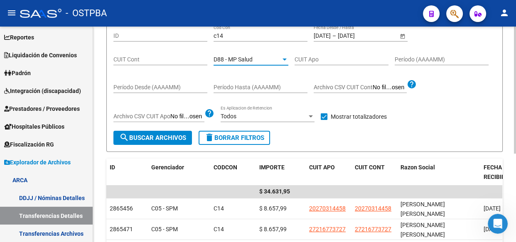
click at [178, 136] on span "search Buscar Archivos" at bounding box center [152, 137] width 67 height 7
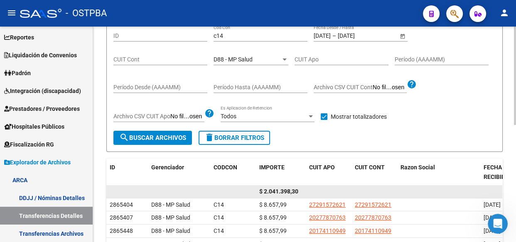
click at [287, 192] on span "$ 2.041.398,30" at bounding box center [278, 191] width 39 height 7
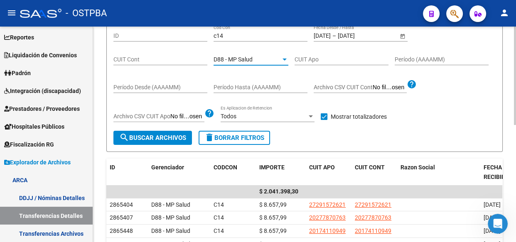
click at [239, 60] on span "D88 - MP Salud" at bounding box center [233, 59] width 39 height 7
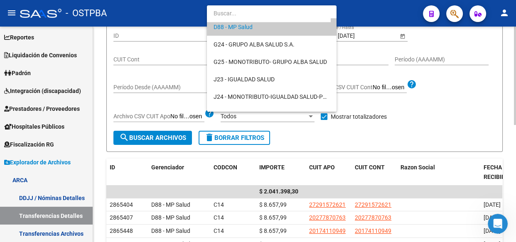
scroll to position [153, 0]
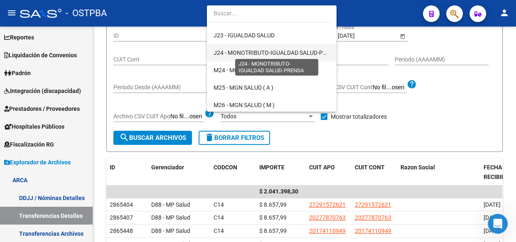
click at [240, 50] on span "J24 - MONOTRIBUTO-IGUALDAD SALUD-PRENSA" at bounding box center [278, 52] width 128 height 7
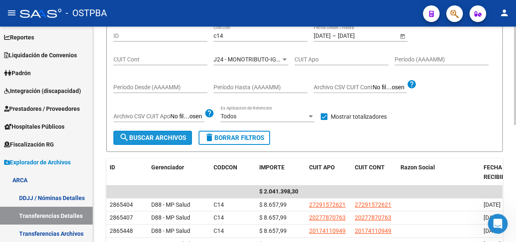
click at [158, 137] on span "search Buscar Archivos" at bounding box center [152, 137] width 67 height 7
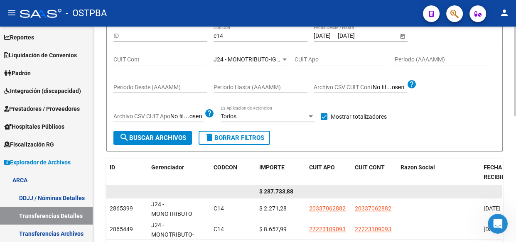
click at [278, 193] on span "$ 287.733,88" at bounding box center [276, 191] width 34 height 7
click at [279, 192] on span "$ 287.733,88" at bounding box center [276, 191] width 34 height 7
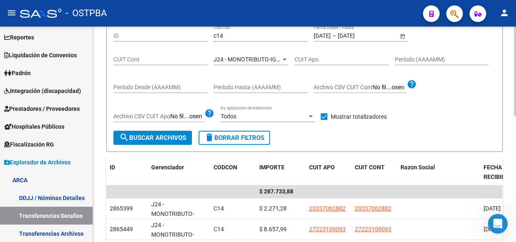
click at [228, 56] on span "J24 - MONOTRIBUTO-IGUALDAD SALUD-PRENSA" at bounding box center [278, 59] width 128 height 7
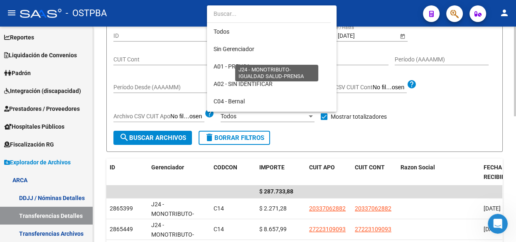
scroll to position [148, 0]
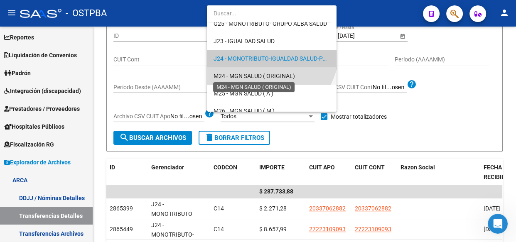
click at [230, 74] on span "M24 - MGN SALUD ( ORIGINAL)" at bounding box center [254, 76] width 81 height 7
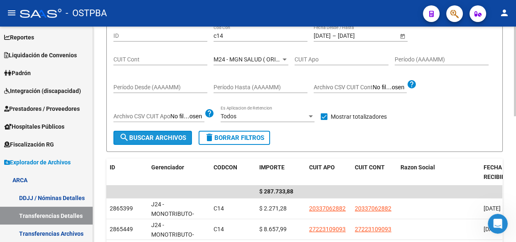
click at [169, 139] on span "search Buscar Archivos" at bounding box center [152, 137] width 67 height 7
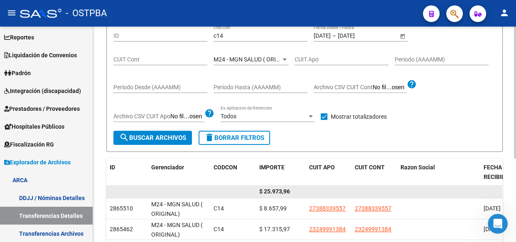
click at [276, 192] on span "$ 25.973,96" at bounding box center [274, 191] width 31 height 7
click at [277, 192] on span "$ 25.973,96" at bounding box center [274, 191] width 31 height 7
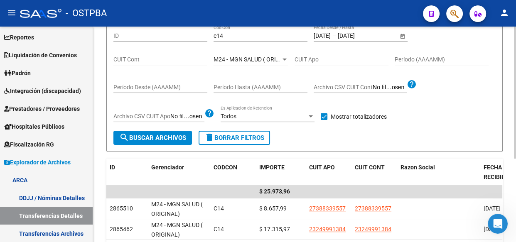
click at [218, 63] on div "M24 - MGN SALUD ( ORIGINAL) Seleccionar Gerenciador" at bounding box center [251, 57] width 75 height 17
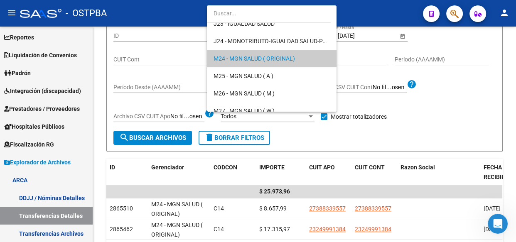
scroll to position [203, 0]
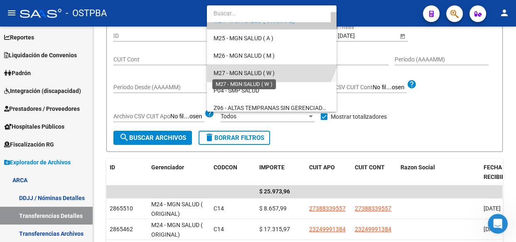
click at [227, 70] on span "M27 - MGN SALUD ( W )" at bounding box center [244, 73] width 61 height 7
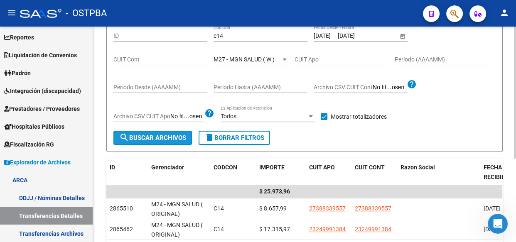
click at [165, 135] on span "search Buscar Archivos" at bounding box center [152, 137] width 67 height 7
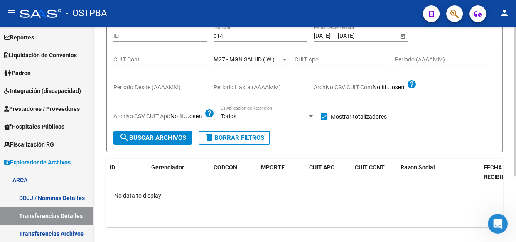
click at [255, 53] on div "M27 - MGN SALUD ( W ) Seleccionar Gerenciador" at bounding box center [251, 57] width 75 height 17
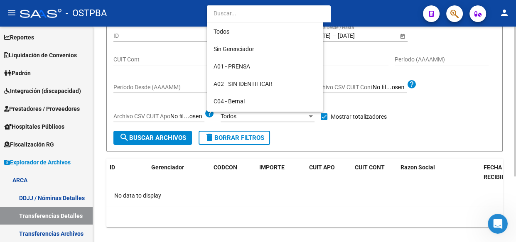
scroll to position [217, 0]
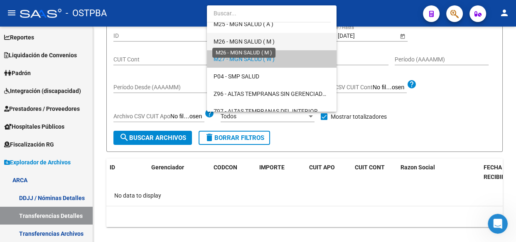
click at [254, 40] on span "M26 - MGN SALUD ( M )" at bounding box center [244, 41] width 61 height 7
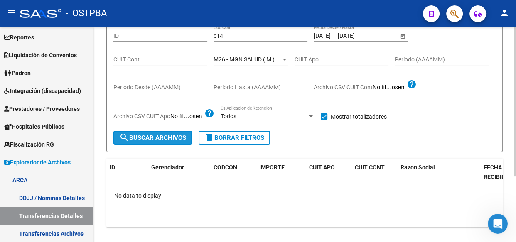
click at [163, 139] on span "search Buscar Archivos" at bounding box center [152, 137] width 67 height 7
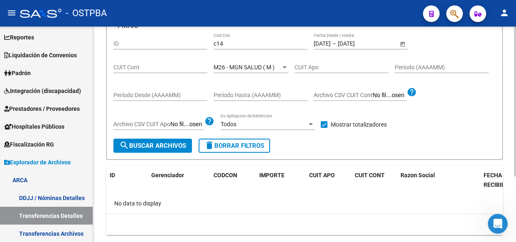
scroll to position [83, 0]
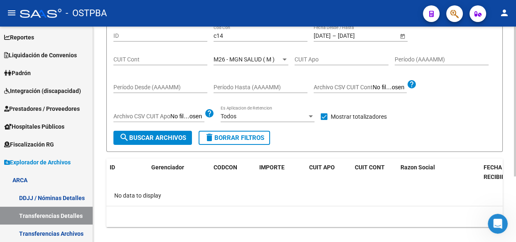
click at [245, 49] on div "M26 - MGN SALUD ( M ) Seleccionar Gerenciador" at bounding box center [251, 57] width 75 height 17
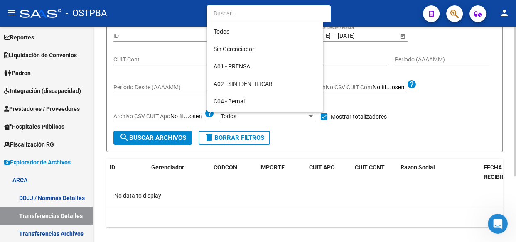
scroll to position [200, 0]
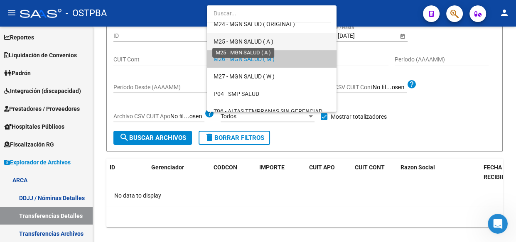
click at [245, 38] on span "M25 - MGN SALUD ( A )" at bounding box center [244, 41] width 60 height 7
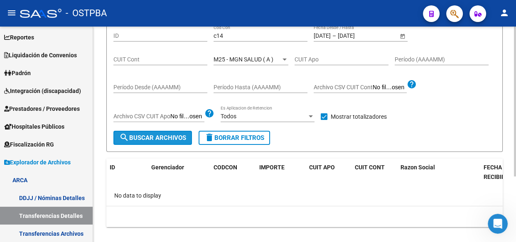
click at [163, 134] on span "search Buscar Archivos" at bounding box center [152, 137] width 67 height 7
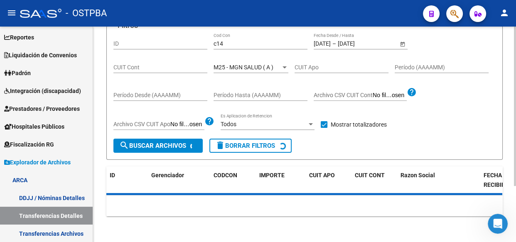
scroll to position [83, 0]
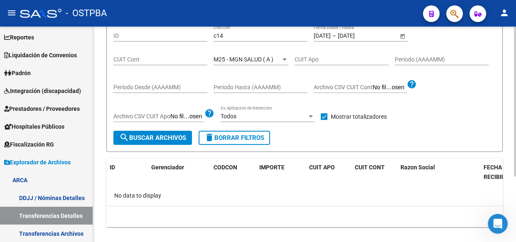
click at [228, 58] on span "M25 - MGN SALUD ( A )" at bounding box center [244, 59] width 60 height 7
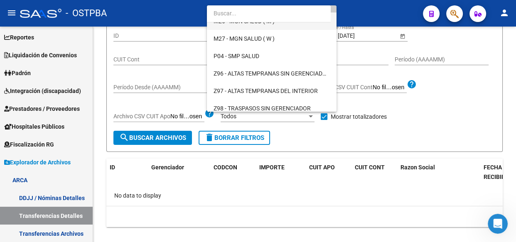
scroll to position [242, 0]
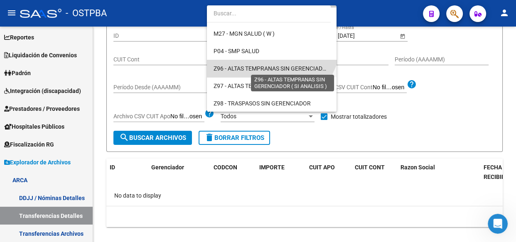
click at [232, 69] on span "Z96 - ALTAS TEMPRANAS SIN GERENCIADOR ( SI ANALISIS )" at bounding box center [292, 68] width 156 height 7
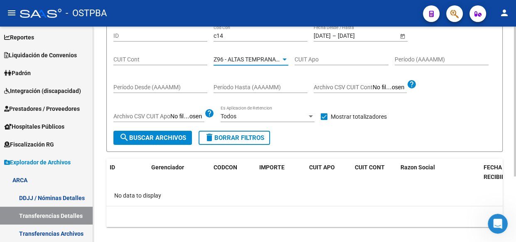
click at [173, 135] on span "search Buscar Archivos" at bounding box center [152, 137] width 67 height 7
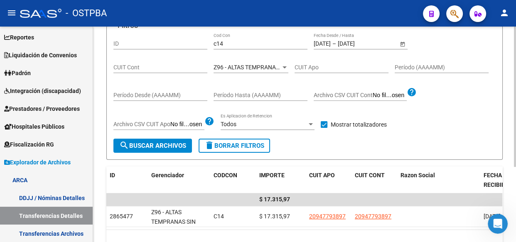
scroll to position [83, 0]
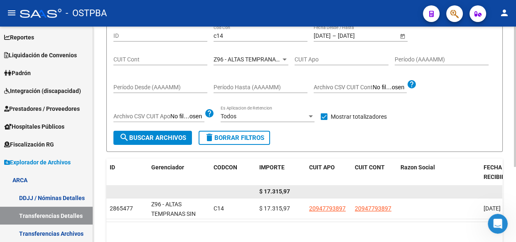
click at [280, 191] on span "$ 17.315,97" at bounding box center [274, 191] width 31 height 7
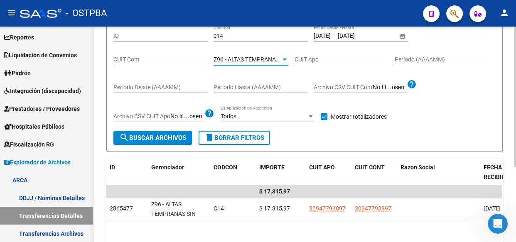
click at [231, 58] on span "Z96 - ALTAS TEMPRANAS SIN GERENCIADOR ( SI ANALISIS )" at bounding box center [292, 59] width 156 height 7
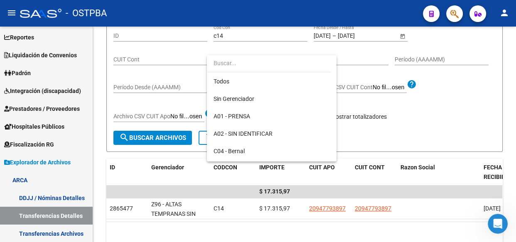
scroll to position [242, 0]
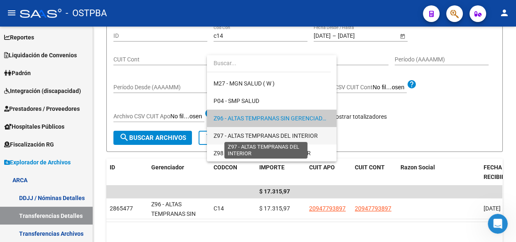
click at [250, 135] on span "Z97 - ALTAS TEMPRANAS DEL INTERIOR" at bounding box center [266, 136] width 104 height 7
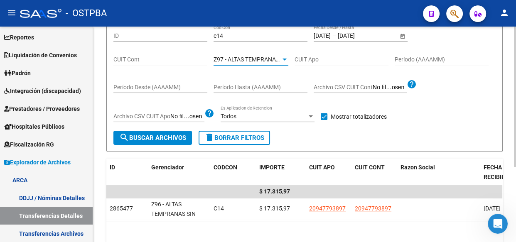
click at [147, 137] on span "search Buscar Archivos" at bounding box center [152, 137] width 67 height 7
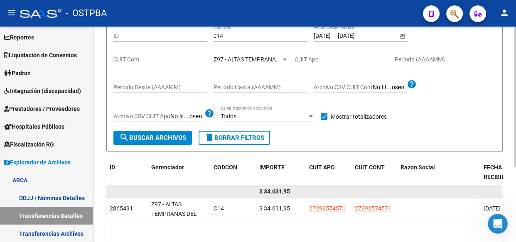
click at [277, 191] on span "$ 34.631,95" at bounding box center [274, 191] width 31 height 7
click at [278, 191] on span "$ 34.631,95" at bounding box center [274, 191] width 31 height 7
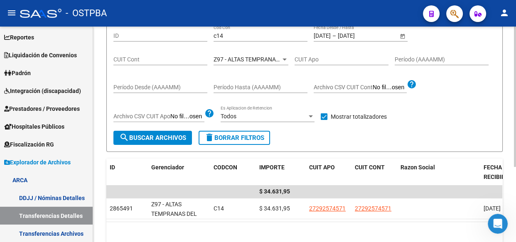
click at [228, 34] on input "c14" at bounding box center [261, 35] width 94 height 7
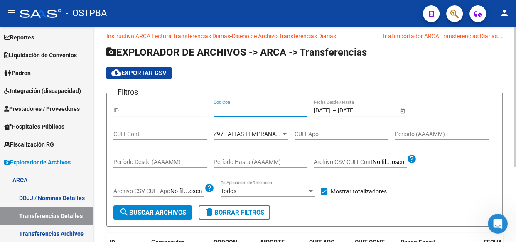
scroll to position [8, 0]
click at [330, 112] on input "[DATE]" at bounding box center [322, 111] width 17 height 7
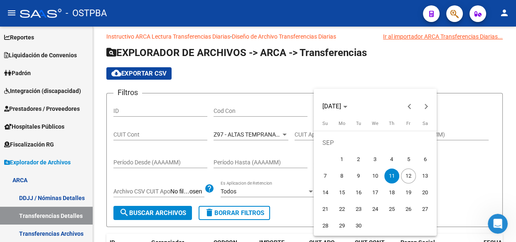
click at [409, 176] on span "12" at bounding box center [408, 176] width 15 height 15
type input "[DATE]"
click at [409, 176] on span "12" at bounding box center [408, 176] width 15 height 15
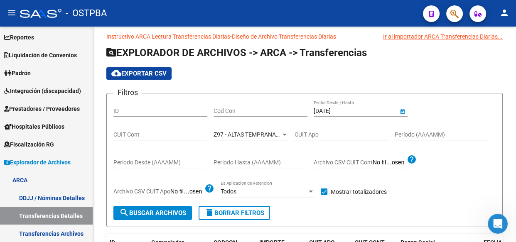
type input "[DATE]"
click at [257, 136] on span "Z97 - ALTAS TEMPRANAS DEL INTERIOR" at bounding box center [266, 134] width 104 height 7
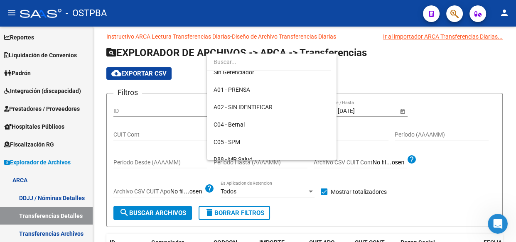
scroll to position [0, 0]
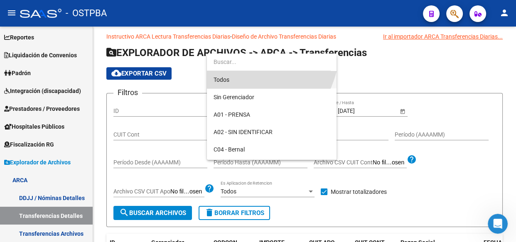
click at [217, 81] on span "Todos" at bounding box center [272, 79] width 116 height 17
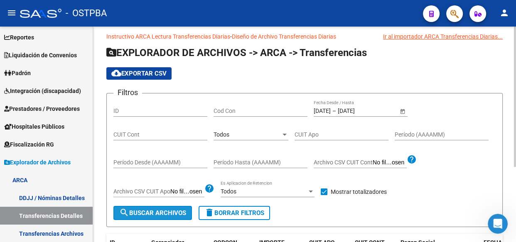
click at [156, 215] on span "search Buscar Archivos" at bounding box center [152, 212] width 67 height 7
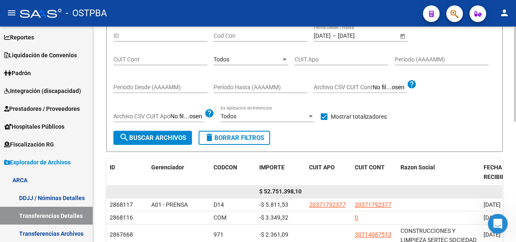
scroll to position [46, 0]
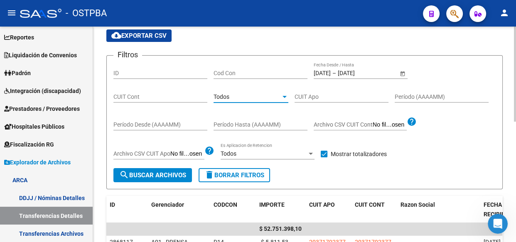
click at [223, 95] on span "Todos" at bounding box center [222, 97] width 16 height 7
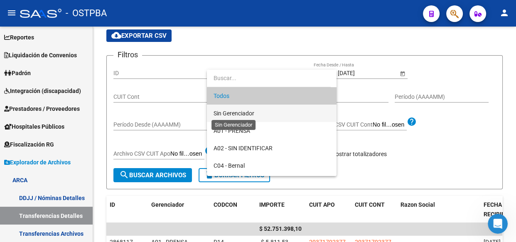
click at [228, 114] on span "Sin Gerenciador" at bounding box center [234, 113] width 41 height 7
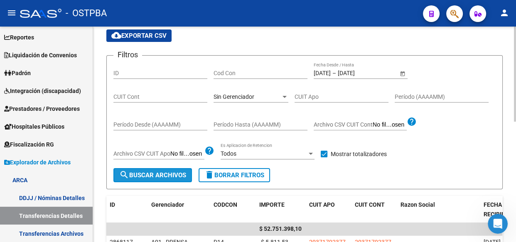
click at [146, 174] on span "search Buscar Archivos" at bounding box center [152, 175] width 67 height 7
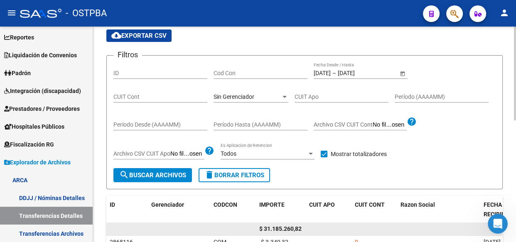
click at [287, 229] on span "$ 31.185.260,82" at bounding box center [280, 229] width 42 height 7
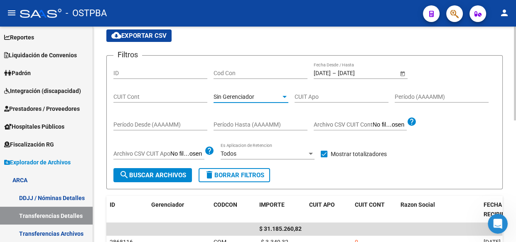
click at [232, 96] on span "Sin Gerenciador" at bounding box center [234, 97] width 41 height 7
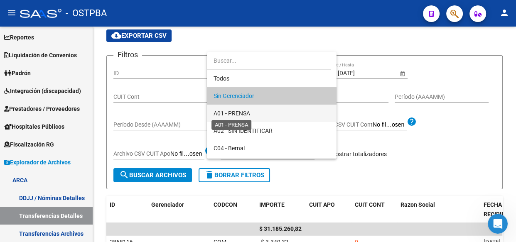
click at [237, 112] on span "A01 - PRENSA" at bounding box center [232, 113] width 37 height 7
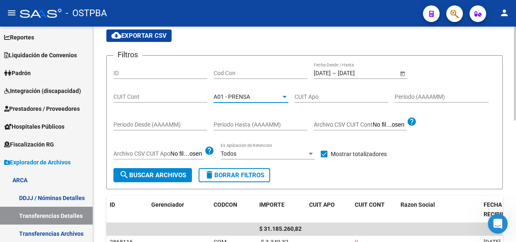
click at [176, 172] on span "search Buscar Archivos" at bounding box center [152, 175] width 67 height 7
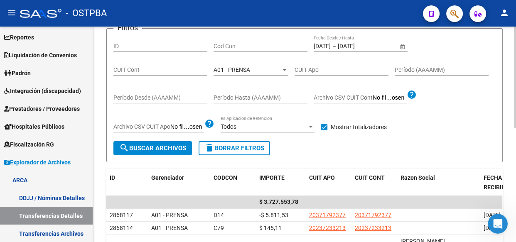
scroll to position [83, 0]
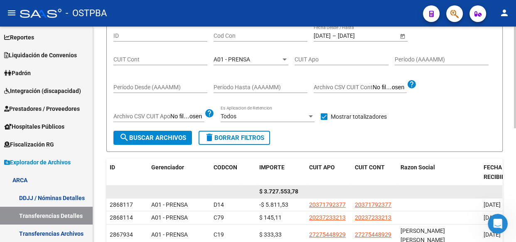
click at [274, 188] on span "$ 3.727.553,78" at bounding box center [278, 191] width 39 height 7
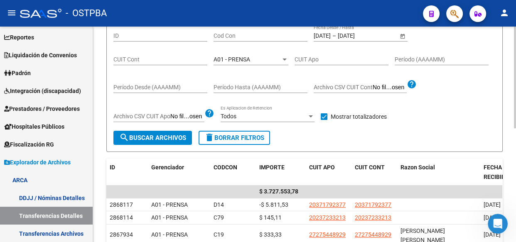
click at [227, 62] on div "A01 - PRENSA Seleccionar Gerenciador" at bounding box center [251, 57] width 75 height 17
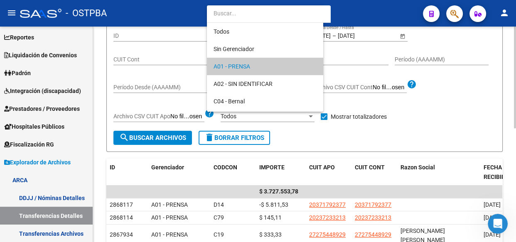
scroll to position [8, 0]
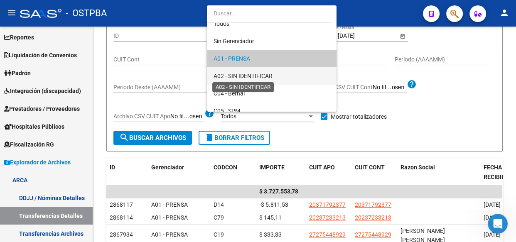
click at [231, 75] on span "A02 - SIN IDENTIFICAR" at bounding box center [243, 76] width 59 height 7
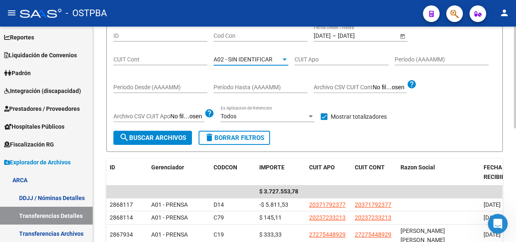
click at [158, 138] on span "search Buscar Archivos" at bounding box center [152, 137] width 67 height 7
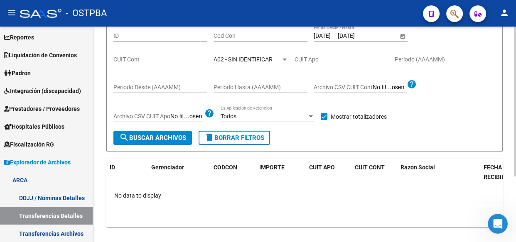
click at [232, 59] on span "A02 - SIN IDENTIFICAR" at bounding box center [243, 59] width 59 height 7
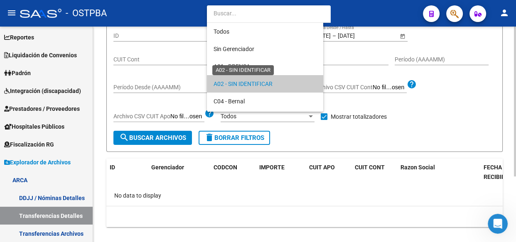
scroll to position [25, 0]
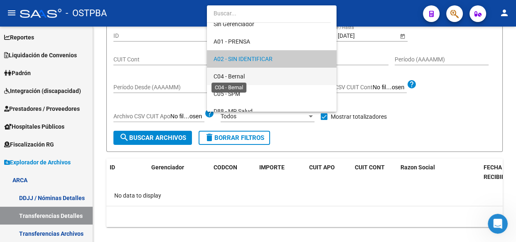
click at [232, 74] on span "C04 - Bernal" at bounding box center [229, 76] width 31 height 7
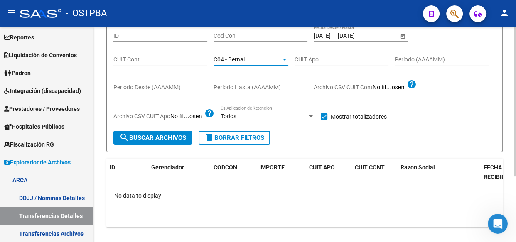
click at [159, 133] on button "search Buscar Archivos" at bounding box center [152, 138] width 79 height 14
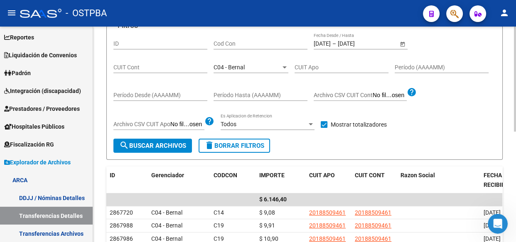
scroll to position [83, 0]
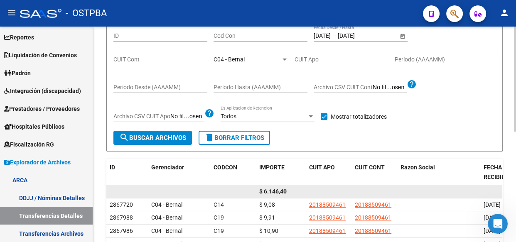
click at [279, 192] on span "$ 6.146,40" at bounding box center [272, 191] width 27 height 7
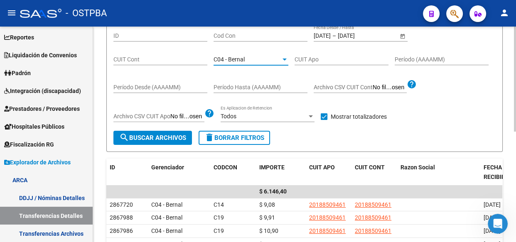
click at [221, 58] on span "C04 - Bernal" at bounding box center [229, 59] width 31 height 7
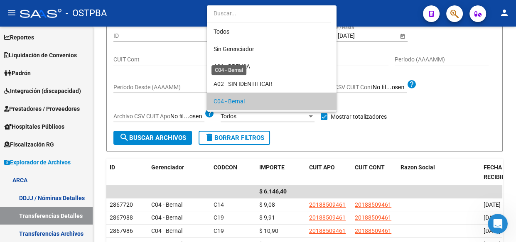
scroll to position [42, 0]
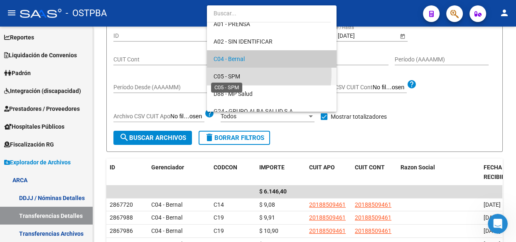
click at [234, 73] on span "C05 - SPM" at bounding box center [227, 76] width 27 height 7
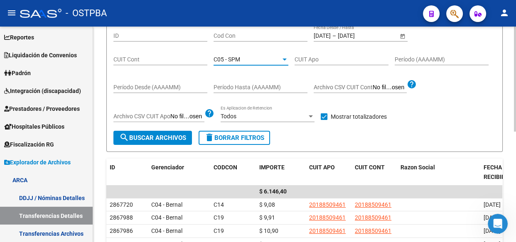
click at [174, 139] on span "search Buscar Archivos" at bounding box center [152, 137] width 67 height 7
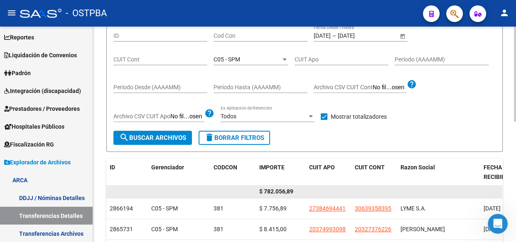
click at [282, 191] on span "$ 782.056,89" at bounding box center [276, 191] width 34 height 7
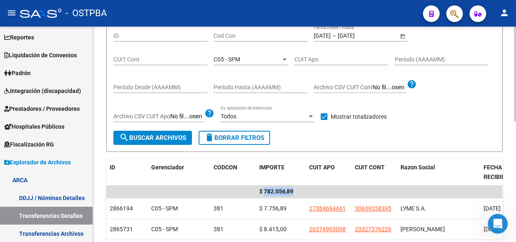
click at [237, 61] on span "C05 - SPM" at bounding box center [227, 59] width 27 height 7
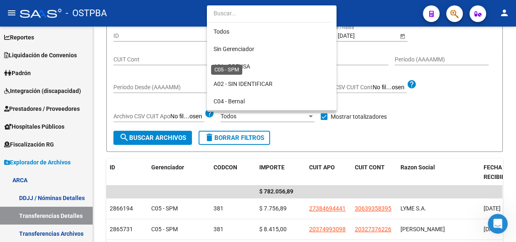
scroll to position [60, 0]
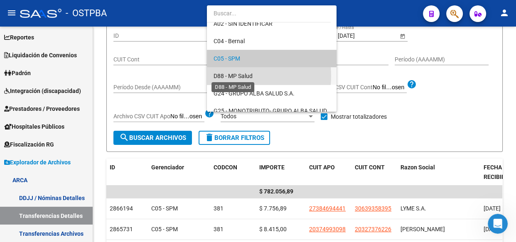
click at [237, 76] on span "D88 - MP Salud" at bounding box center [233, 76] width 39 height 7
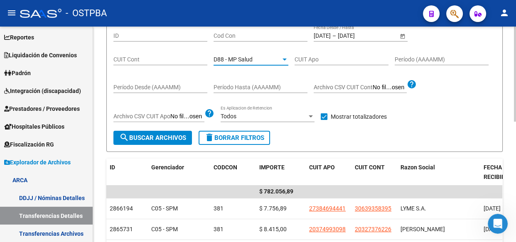
click at [139, 139] on span "search Buscar Archivos" at bounding box center [152, 137] width 67 height 7
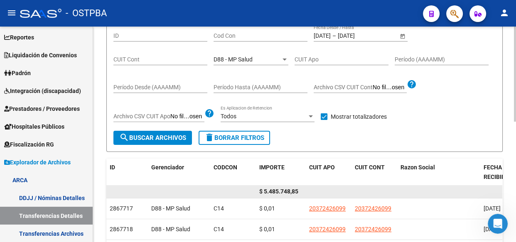
click at [287, 191] on span "$ 5.485.748,85" at bounding box center [278, 191] width 39 height 7
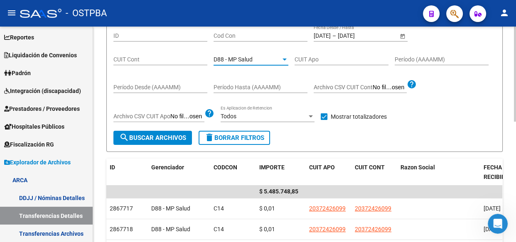
click at [239, 58] on span "D88 - MP Salud" at bounding box center [233, 59] width 39 height 7
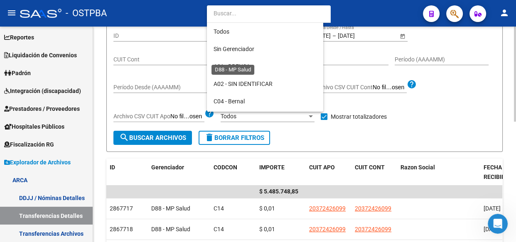
scroll to position [78, 0]
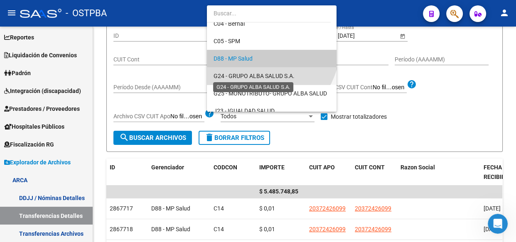
click at [239, 76] on span "G24 - GRUPO ALBA SALUD S.A." at bounding box center [254, 76] width 81 height 7
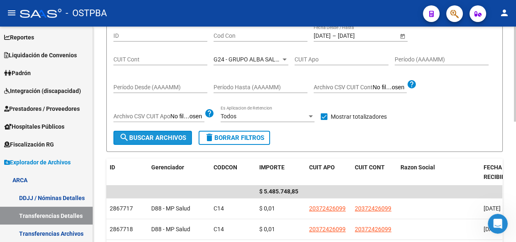
click at [139, 138] on span "search Buscar Archivos" at bounding box center [152, 137] width 67 height 7
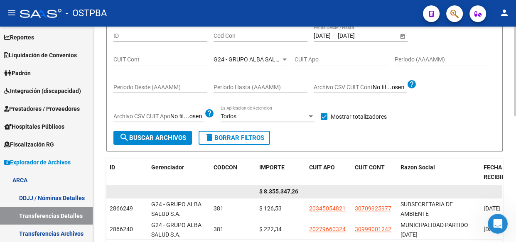
click at [274, 192] on span "$ 8.355.347,26" at bounding box center [278, 191] width 39 height 7
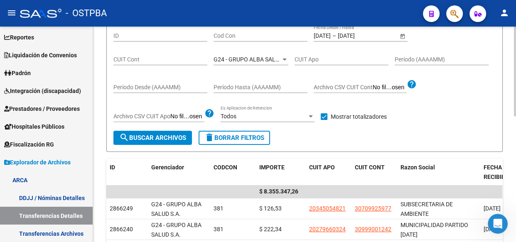
click at [245, 59] on span "G24 - GRUPO ALBA SALUD S.A." at bounding box center [254, 59] width 81 height 7
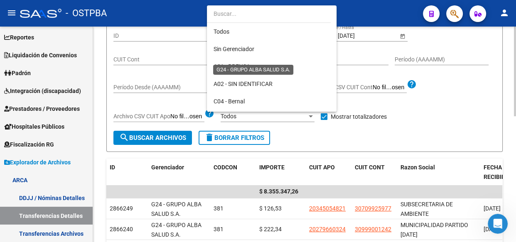
scroll to position [95, 0]
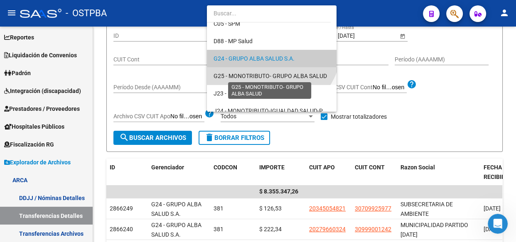
click at [246, 73] on span "G25 - MONOTRIBUTO- GRUPO ALBA SALUD" at bounding box center [270, 76] width 113 height 7
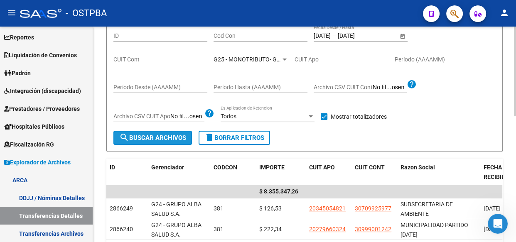
click at [144, 139] on span "search Buscar Archivos" at bounding box center [152, 137] width 67 height 7
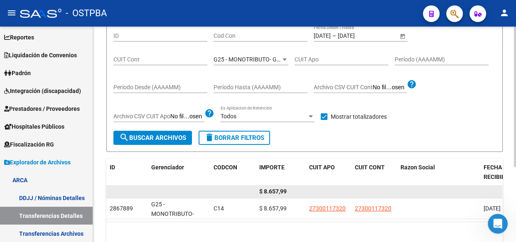
click at [276, 190] on span "$ 8.657,99" at bounding box center [272, 191] width 27 height 7
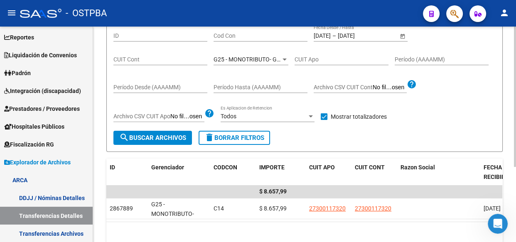
click at [265, 61] on span "G25 - MONOTRIBUTO- GRUPO ALBA SALUD" at bounding box center [270, 59] width 113 height 7
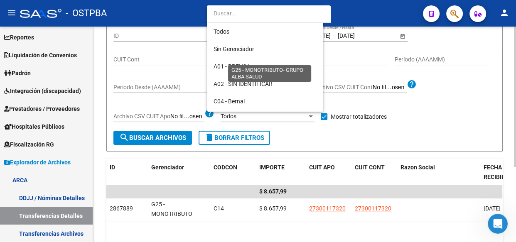
scroll to position [112, 0]
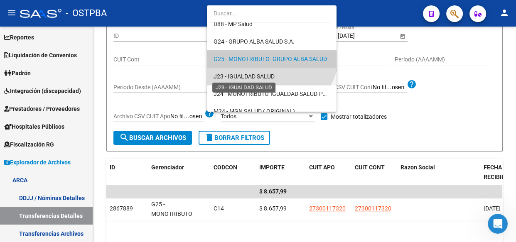
click at [239, 76] on span "J23 - IGUALDAD SALUD" at bounding box center [244, 76] width 61 height 7
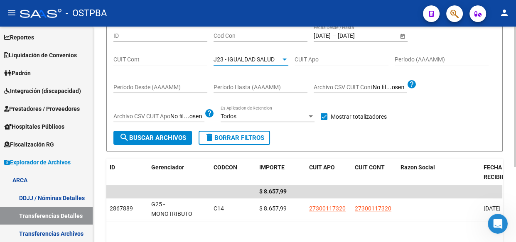
click at [147, 141] on button "search Buscar Archivos" at bounding box center [152, 138] width 79 height 14
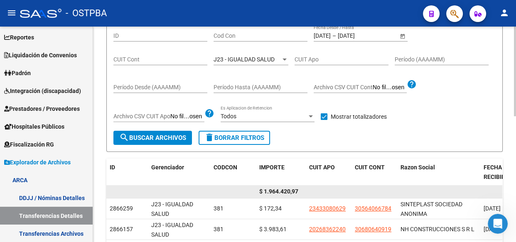
click at [286, 193] on span "$ 1.964.420,97" at bounding box center [278, 191] width 39 height 7
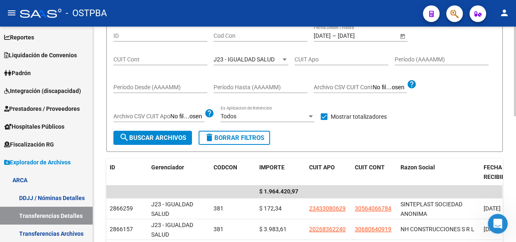
click at [243, 61] on span "J23 - IGUALDAD SALUD" at bounding box center [244, 59] width 61 height 7
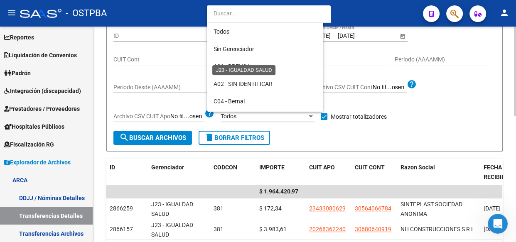
scroll to position [130, 0]
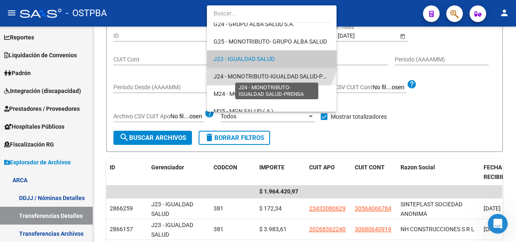
click at [247, 79] on span "J24 - MONOTRIBUTO-IGUALDAD SALUD-PRENSA" at bounding box center [278, 76] width 128 height 7
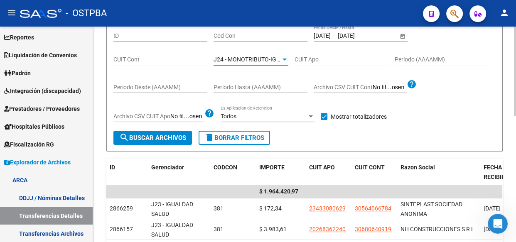
click at [147, 139] on span "search Buscar Archivos" at bounding box center [152, 137] width 67 height 7
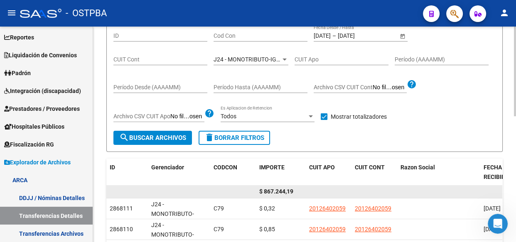
click at [285, 191] on span "$ 867.244,19" at bounding box center [276, 191] width 34 height 7
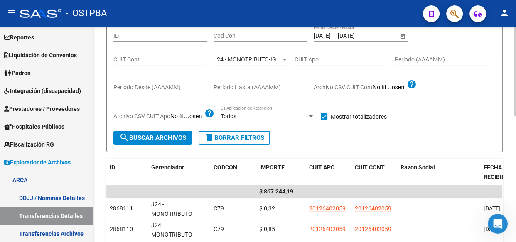
click at [245, 59] on span "J24 - MONOTRIBUTO-IGUALDAD SALUD-PRENSA" at bounding box center [278, 59] width 128 height 7
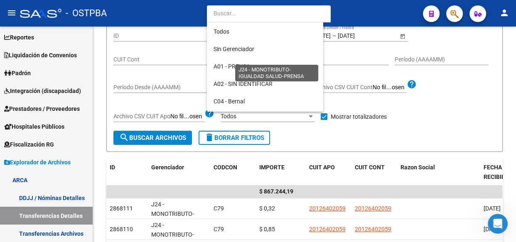
scroll to position [148, 0]
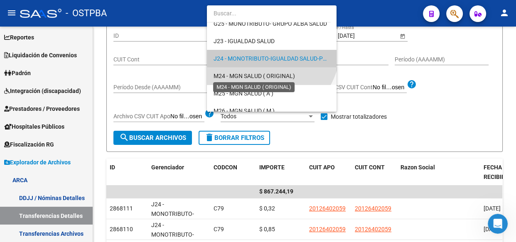
click at [244, 77] on span "M24 - MGN SALUD ( ORIGINAL)" at bounding box center [254, 76] width 81 height 7
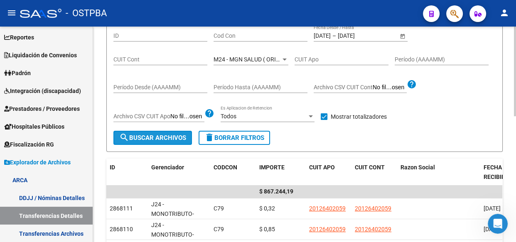
click at [160, 138] on span "search Buscar Archivos" at bounding box center [152, 137] width 67 height 7
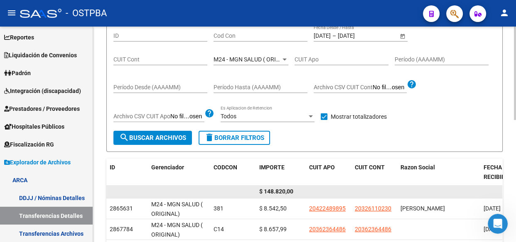
click at [282, 191] on span "$ 148.820,00" at bounding box center [276, 191] width 34 height 7
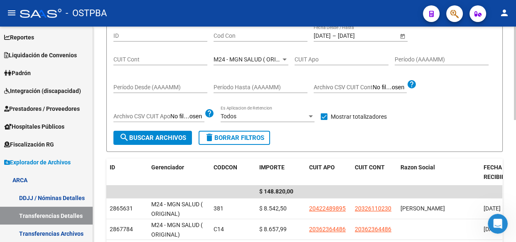
click at [245, 58] on span "M24 - MGN SALUD ( ORIGINAL)" at bounding box center [254, 59] width 81 height 7
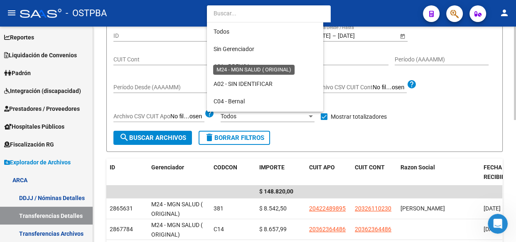
scroll to position [165, 0]
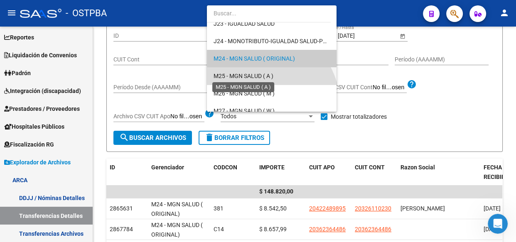
click at [247, 76] on span "M25 - MGN SALUD ( A )" at bounding box center [244, 76] width 60 height 7
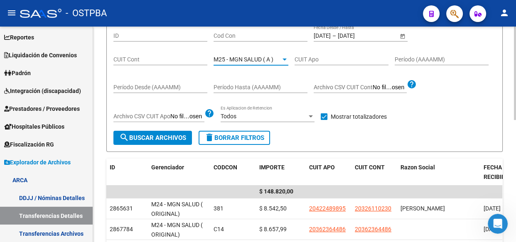
click at [148, 136] on span "search Buscar Archivos" at bounding box center [152, 137] width 67 height 7
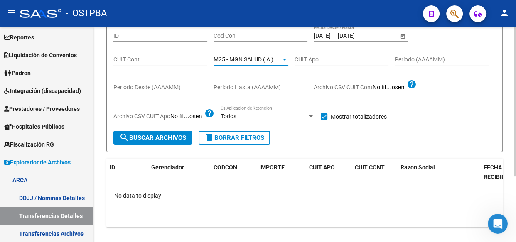
click at [224, 56] on span "M25 - MGN SALUD ( A )" at bounding box center [244, 59] width 60 height 7
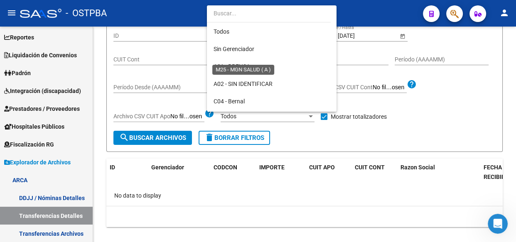
scroll to position [182, 0]
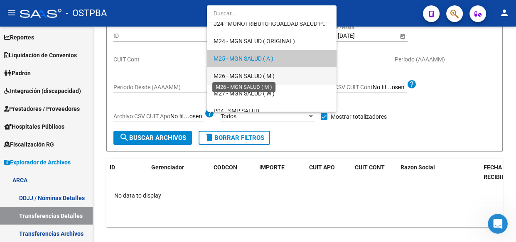
click at [242, 75] on span "M26 - MGN SALUD ( M )" at bounding box center [244, 76] width 61 height 7
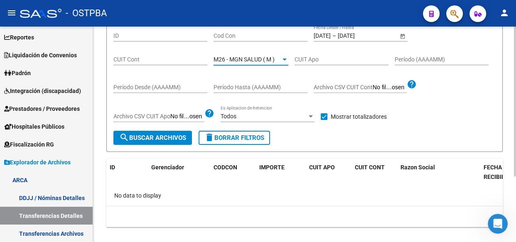
click at [162, 140] on span "search Buscar Archivos" at bounding box center [152, 137] width 67 height 7
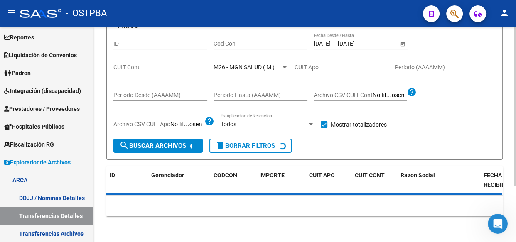
scroll to position [83, 0]
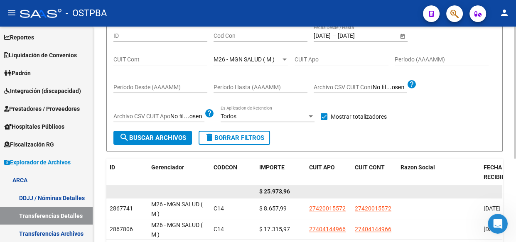
click at [277, 190] on span "$ 25.973,96" at bounding box center [274, 191] width 31 height 7
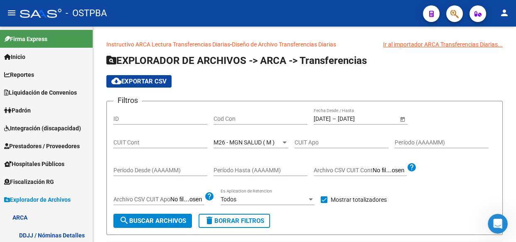
scroll to position [83, 0]
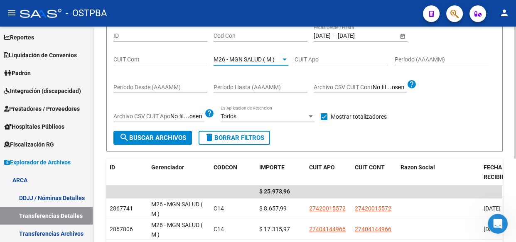
click at [241, 57] on span "M26 - MGN SALUD ( M )" at bounding box center [244, 59] width 61 height 7
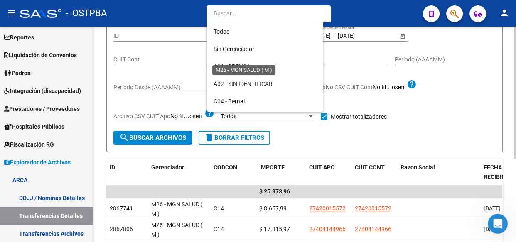
scroll to position [200, 0]
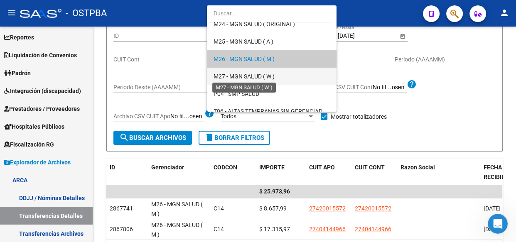
click at [247, 78] on span "M27 - MGN SALUD ( W )" at bounding box center [244, 76] width 61 height 7
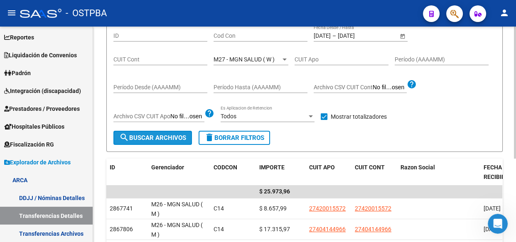
click at [161, 138] on span "search Buscar Archivos" at bounding box center [152, 137] width 67 height 7
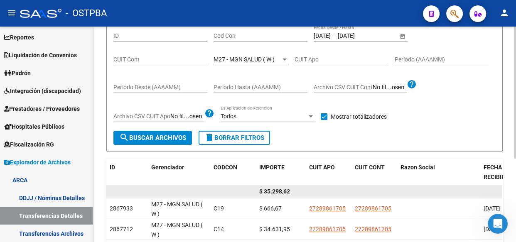
click at [274, 190] on span "$ 35.298,62" at bounding box center [274, 191] width 31 height 7
copy span "35.298,62"
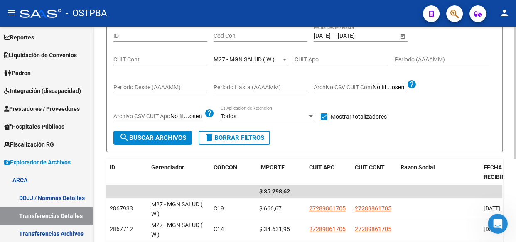
click at [258, 59] on span "M27 - MGN SALUD ( W )" at bounding box center [244, 59] width 61 height 7
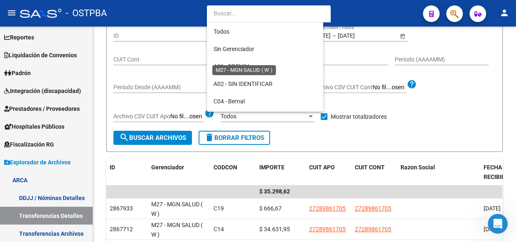
scroll to position [217, 0]
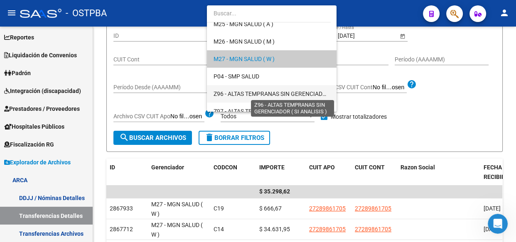
click at [255, 94] on span "Z96 - ALTAS TEMPRANAS SIN GERENCIADOR ( SI ANALISIS )" at bounding box center [292, 94] width 156 height 7
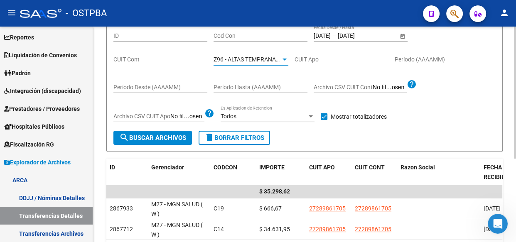
click at [154, 137] on span "search Buscar Archivos" at bounding box center [152, 137] width 67 height 7
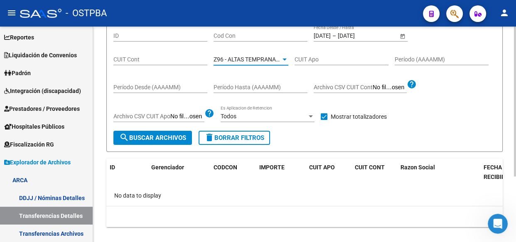
click at [265, 58] on span "Z96 - ALTAS TEMPRANAS SIN GERENCIADOR ( SI ANALISIS )" at bounding box center [292, 59] width 156 height 7
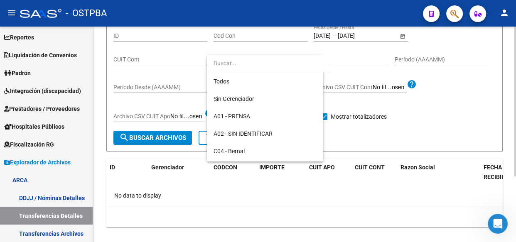
scroll to position [242, 0]
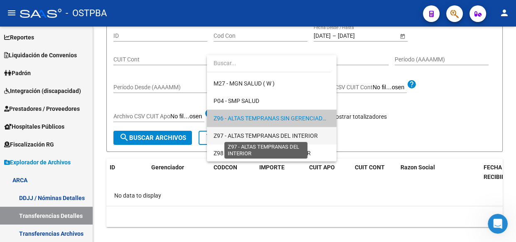
click at [262, 136] on span "Z97 - ALTAS TEMPRANAS DEL INTERIOR" at bounding box center [266, 136] width 104 height 7
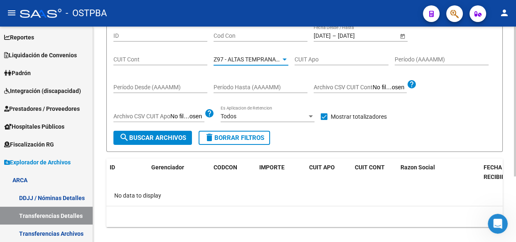
click at [163, 136] on span "search Buscar Archivos" at bounding box center [152, 137] width 67 height 7
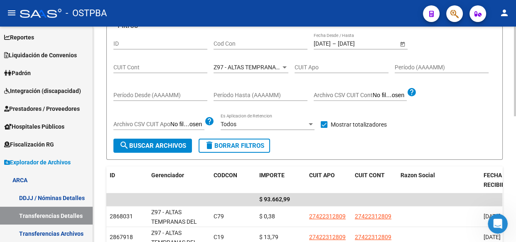
scroll to position [83, 0]
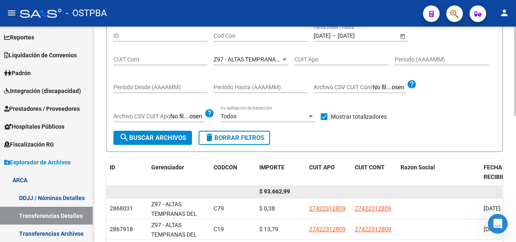
click at [272, 190] on span "$ 93.662,99" at bounding box center [274, 191] width 31 height 7
copy span "93.662,99"
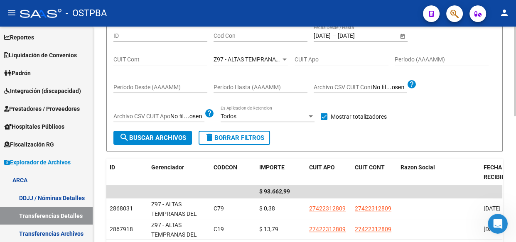
click at [254, 54] on div "Z97 - ALTAS TEMPRANAS DEL INTERIOR Seleccionar Gerenciador" at bounding box center [251, 57] width 75 height 17
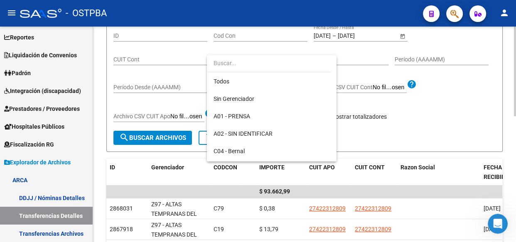
scroll to position [242, 0]
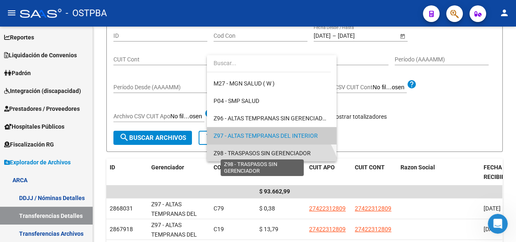
click at [250, 150] on span "Z98 - TRASPASOS SIN GERENCIADOR" at bounding box center [262, 153] width 97 height 7
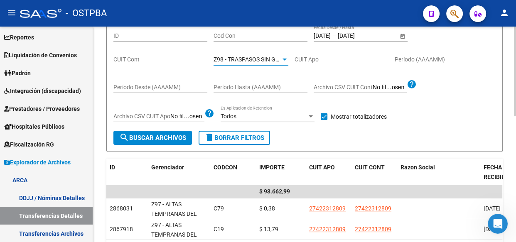
click at [163, 134] on span "search Buscar Archivos" at bounding box center [152, 137] width 67 height 7
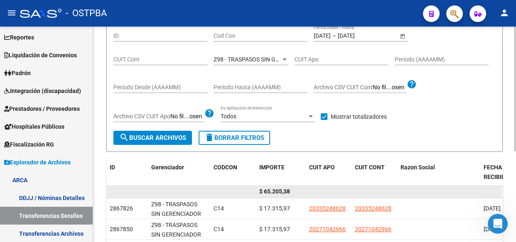
click at [279, 190] on span "$ 65.205,38" at bounding box center [274, 191] width 31 height 7
copy span "65.205,38"
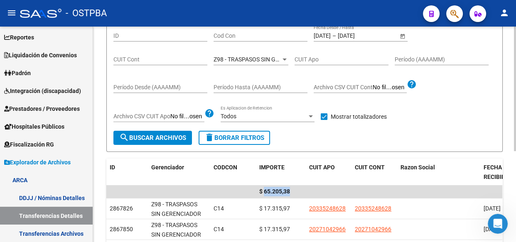
scroll to position [46, 0]
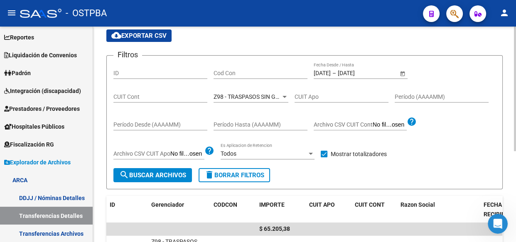
click at [220, 73] on input "Cod Con" at bounding box center [261, 73] width 94 height 7
type input "d"
type input "c14"
click at [235, 97] on span "Z98 - TRASPASOS SIN GERENCIADOR" at bounding box center [262, 97] width 97 height 7
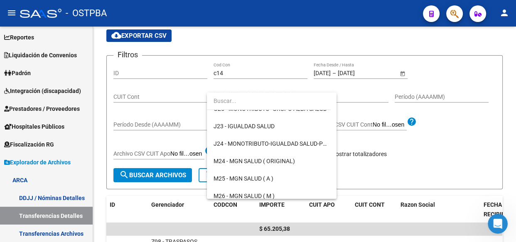
scroll to position [0, 0]
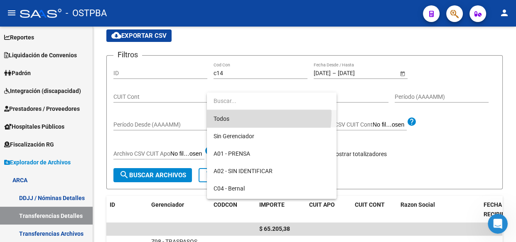
click at [226, 116] on span "Todos" at bounding box center [272, 118] width 116 height 17
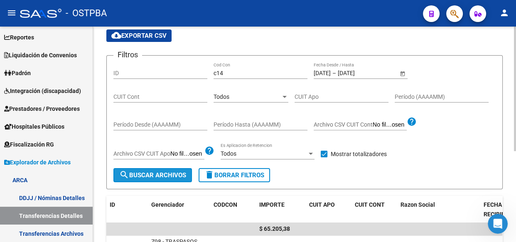
click at [158, 172] on span "search Buscar Archivos" at bounding box center [152, 175] width 67 height 7
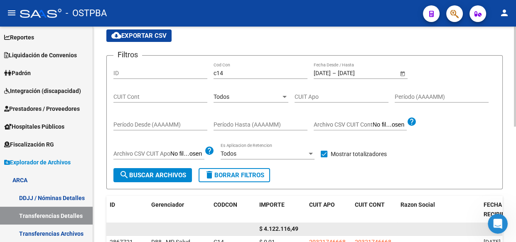
click at [278, 226] on span "$ 4.122.116,49" at bounding box center [278, 229] width 39 height 7
copy span "4.122.116,49"
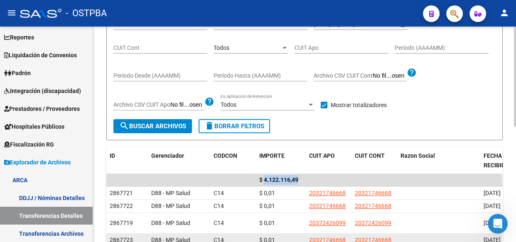
scroll to position [60, 0]
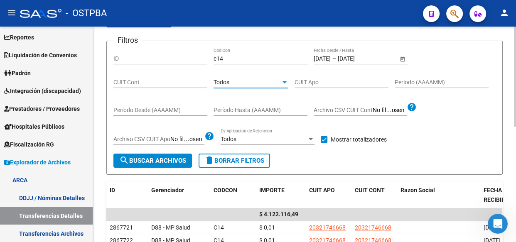
click at [223, 81] on span "Todos" at bounding box center [222, 82] width 16 height 7
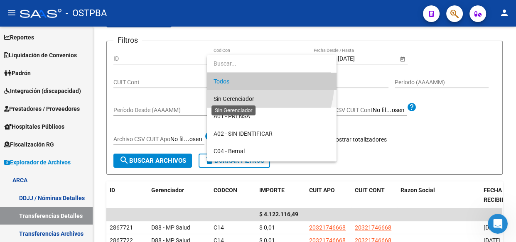
click at [230, 96] on span "Sin Gerenciador" at bounding box center [234, 99] width 41 height 7
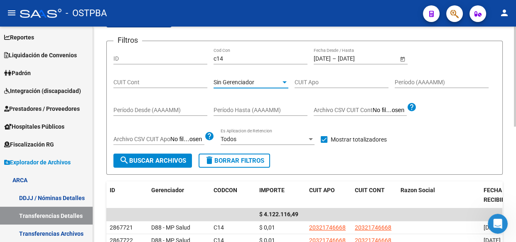
click at [158, 154] on button "search Buscar Archivos" at bounding box center [152, 161] width 79 height 14
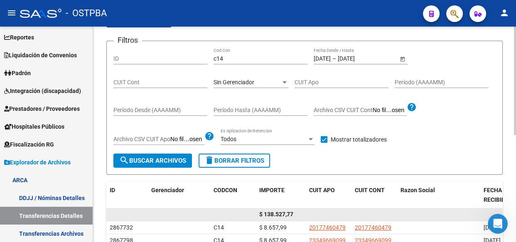
click at [280, 215] on span "$ 138.527,77" at bounding box center [276, 214] width 34 height 7
copy span "138.527,77"
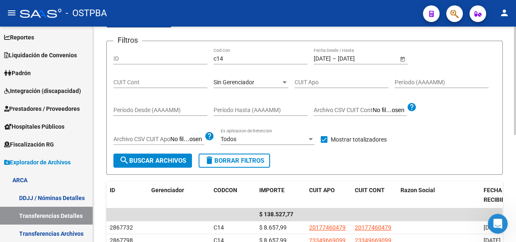
click at [244, 79] on span "Sin Gerenciador" at bounding box center [234, 82] width 41 height 7
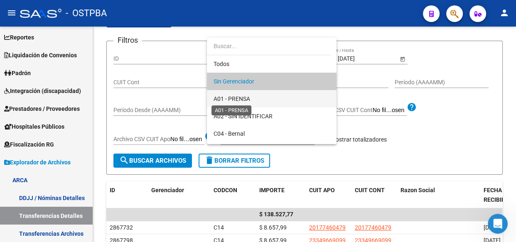
click at [245, 96] on span "A01 - PRENSA" at bounding box center [232, 99] width 37 height 7
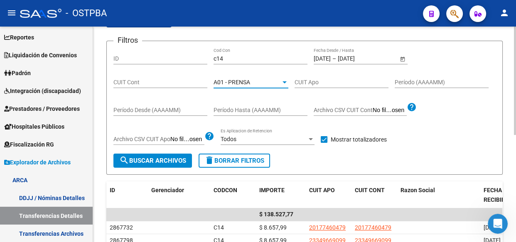
click at [142, 158] on span "search Buscar Archivos" at bounding box center [152, 160] width 67 height 7
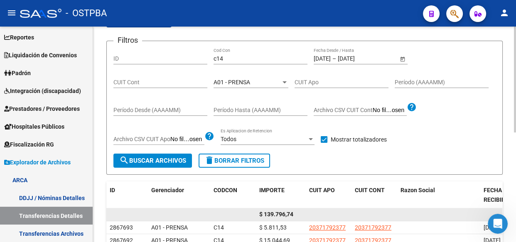
click at [279, 215] on span "$ 139.796,74" at bounding box center [276, 214] width 34 height 7
copy span "139.796,74"
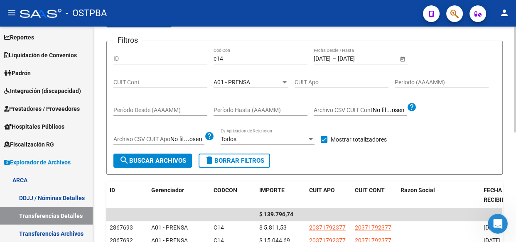
click at [227, 76] on div "A01 - PRENSA Seleccionar Gerenciador" at bounding box center [251, 79] width 75 height 17
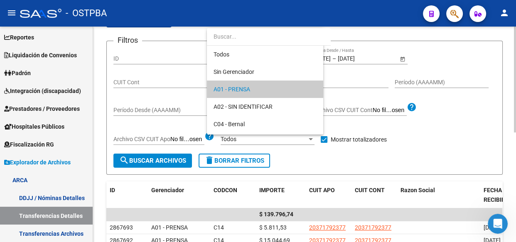
scroll to position [8, 0]
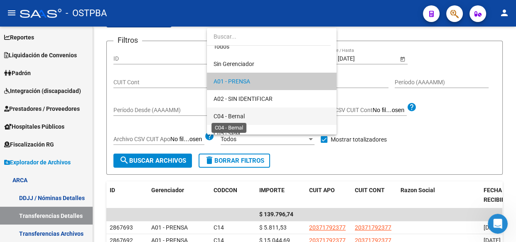
click at [232, 117] on span "C04 - Bernal" at bounding box center [229, 116] width 31 height 7
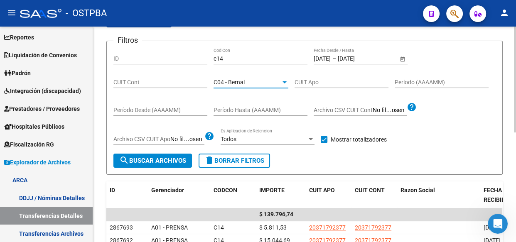
click at [163, 165] on button "search Buscar Archivos" at bounding box center [152, 161] width 79 height 14
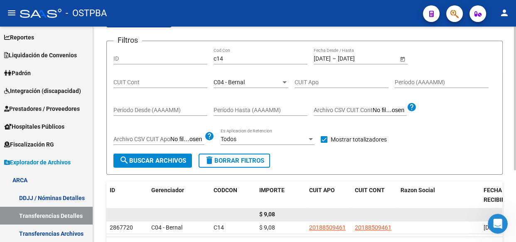
click at [270, 214] on span "$ 9,08" at bounding box center [267, 214] width 16 height 7
copy span "9,08"
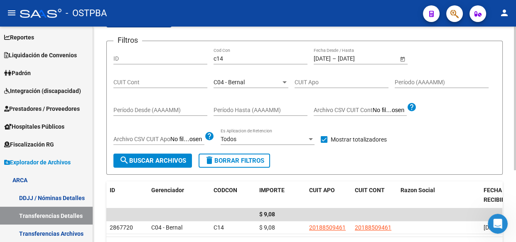
click at [248, 80] on div "C04 - Bernal" at bounding box center [247, 82] width 67 height 7
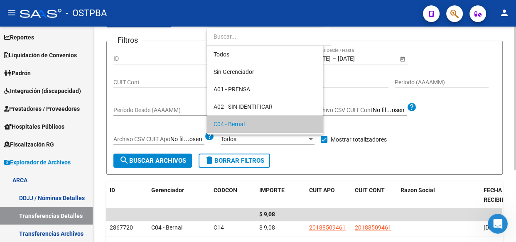
scroll to position [42, 0]
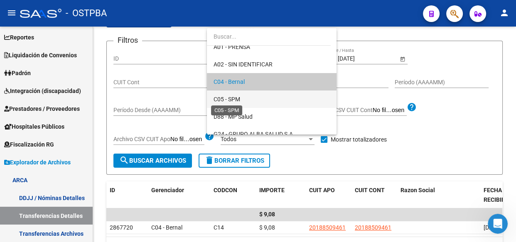
click at [235, 98] on span "C05 - SPM" at bounding box center [227, 99] width 27 height 7
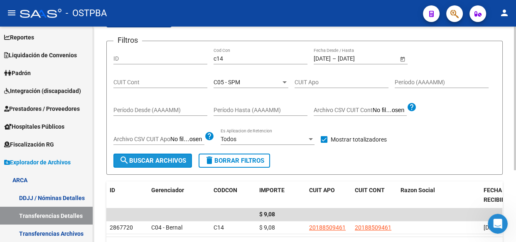
click at [162, 161] on span "search Buscar Archivos" at bounding box center [152, 160] width 67 height 7
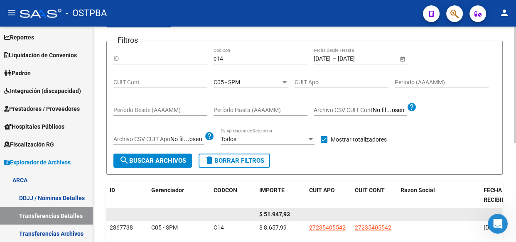
click at [279, 216] on span "$ 51.947,93" at bounding box center [274, 214] width 31 height 7
copy span "51.947,93"
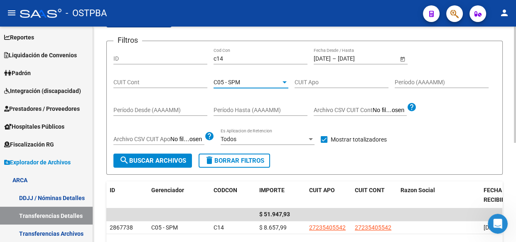
click at [227, 79] on span "C05 - SPM" at bounding box center [227, 82] width 27 height 7
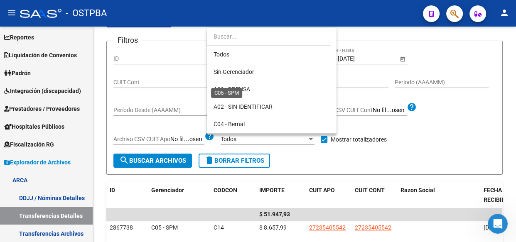
scroll to position [60, 0]
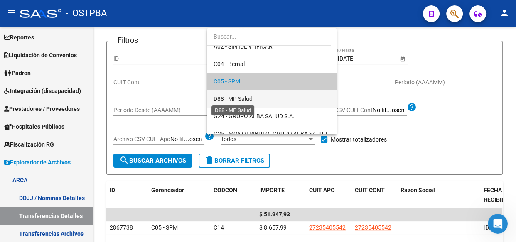
click at [228, 102] on span "D88 - MP Salud" at bounding box center [233, 99] width 39 height 7
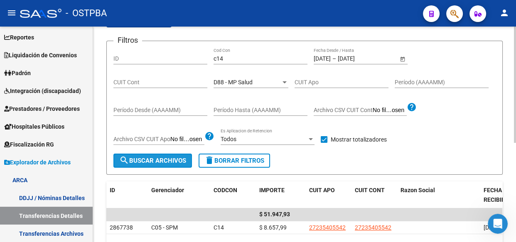
click at [159, 162] on span "search Buscar Archivos" at bounding box center [152, 160] width 67 height 7
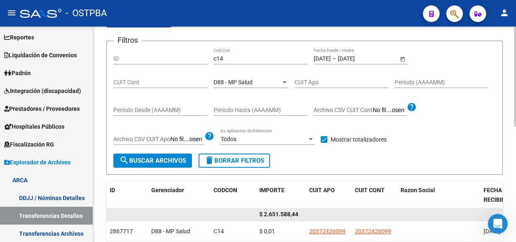
click at [285, 214] on span "$ 2.651.588,44" at bounding box center [278, 214] width 39 height 7
copy span "2.651.588,44"
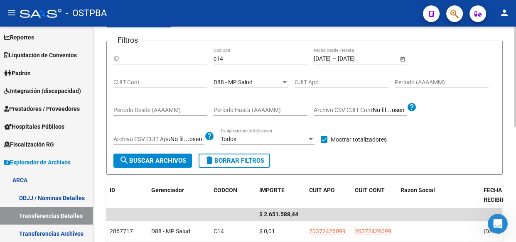
click at [245, 83] on span "D88 - MP Salud" at bounding box center [233, 82] width 39 height 7
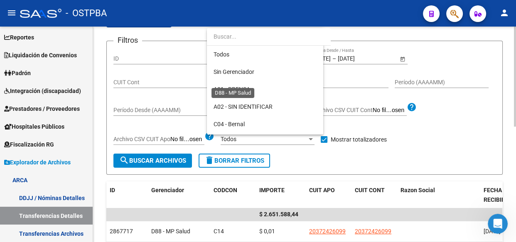
scroll to position [78, 0]
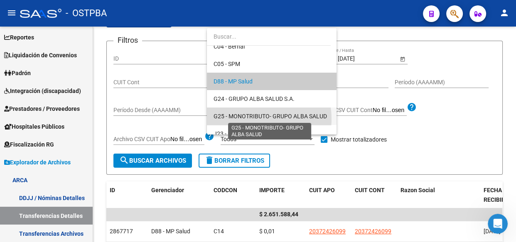
click at [251, 116] on span "G25 - MONOTRIBUTO- GRUPO ALBA SALUD" at bounding box center [270, 116] width 113 height 7
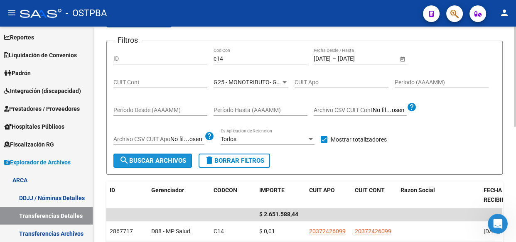
click at [149, 162] on span "search Buscar Archivos" at bounding box center [152, 160] width 67 height 7
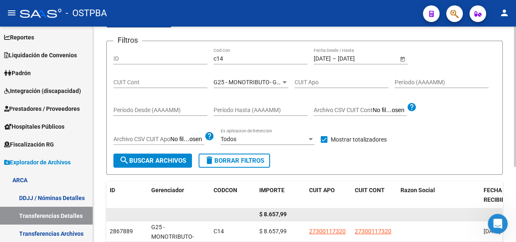
click at [272, 214] on span "$ 8.657,99" at bounding box center [272, 214] width 27 height 7
copy span "8.657,99"
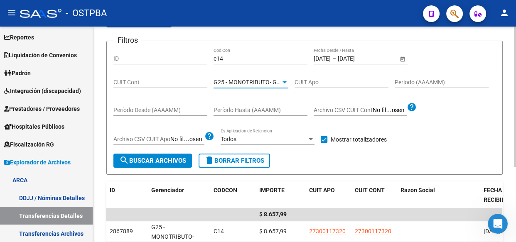
click at [237, 80] on span "G25 - MONOTRIBUTO- GRUPO ALBA SALUD" at bounding box center [270, 82] width 113 height 7
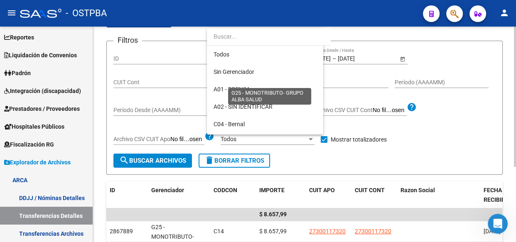
scroll to position [112, 0]
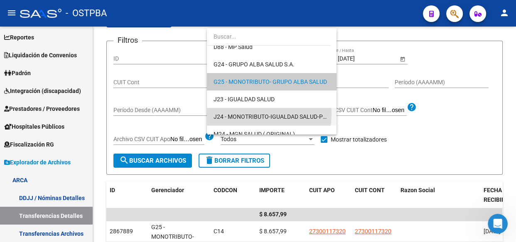
click at [244, 111] on span "J24 - MONOTRIBUTO-IGUALDAD SALUD-PRENSA" at bounding box center [272, 116] width 116 height 17
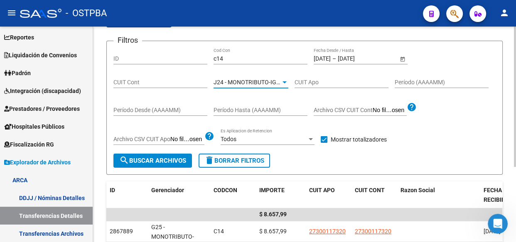
click at [152, 162] on span "search Buscar Archivos" at bounding box center [152, 160] width 67 height 7
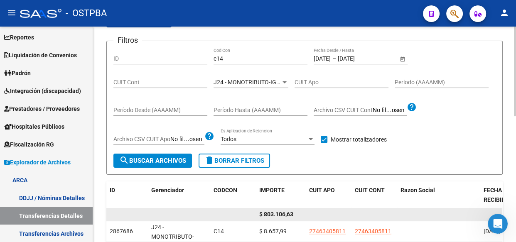
click at [280, 212] on span "$ 803.106,63" at bounding box center [276, 214] width 34 height 7
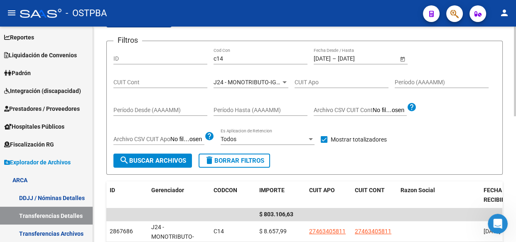
click at [253, 79] on span "J24 - MONOTRIBUTO-IGUALDAD SALUD-PRENSA" at bounding box center [278, 82] width 128 height 7
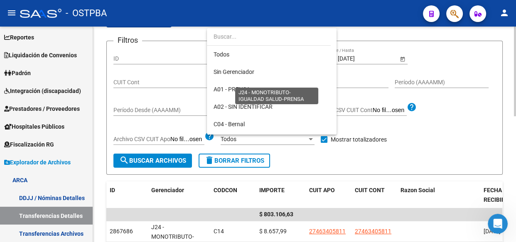
scroll to position [148, 0]
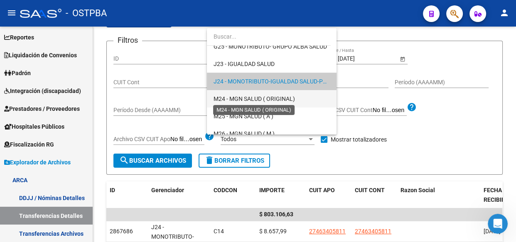
click at [246, 96] on span "M24 - MGN SALUD ( ORIGINAL)" at bounding box center [254, 99] width 81 height 7
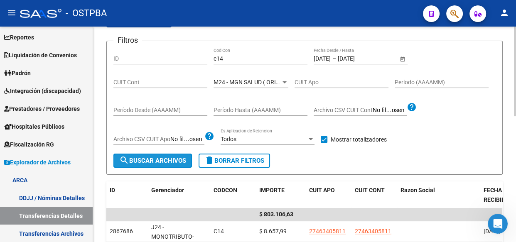
click at [137, 162] on span "search Buscar Archivos" at bounding box center [152, 160] width 67 height 7
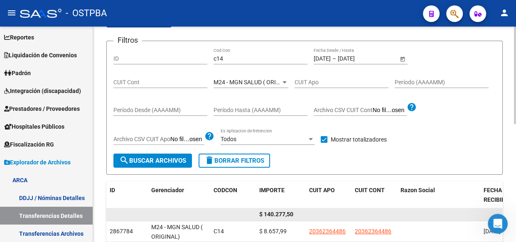
click at [274, 214] on span "$ 140.277,50" at bounding box center [276, 214] width 34 height 7
click at [273, 214] on span "$ 140.277,50" at bounding box center [276, 214] width 34 height 7
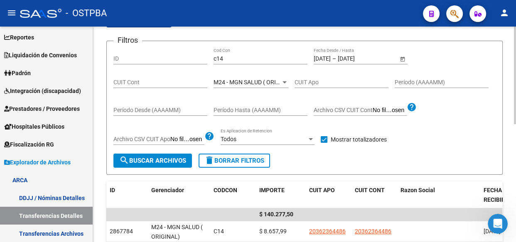
click at [241, 81] on span "M24 - MGN SALUD ( ORIGINAL)" at bounding box center [254, 82] width 81 height 7
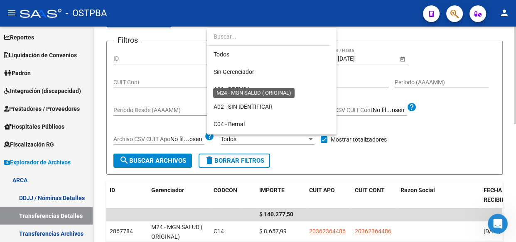
scroll to position [165, 0]
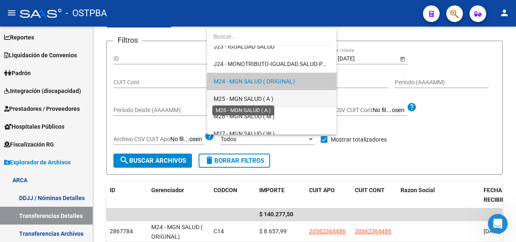
click at [242, 96] on span "M25 - MGN SALUD ( A )" at bounding box center [244, 99] width 60 height 7
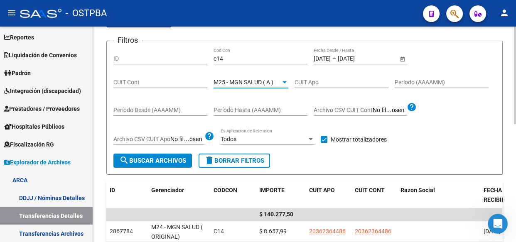
click at [150, 161] on span "search Buscar Archivos" at bounding box center [152, 160] width 67 height 7
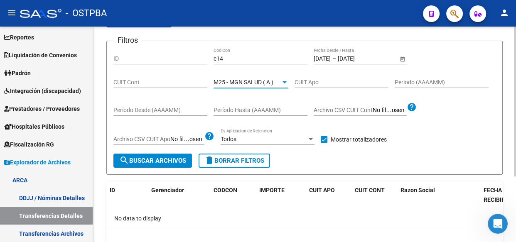
click at [242, 81] on span "M25 - MGN SALUD ( A )" at bounding box center [244, 82] width 60 height 7
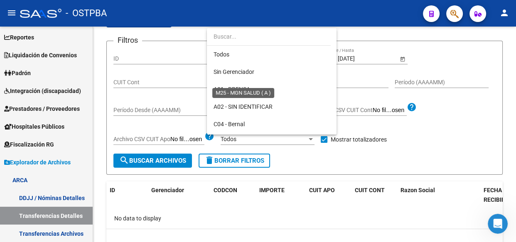
scroll to position [182, 0]
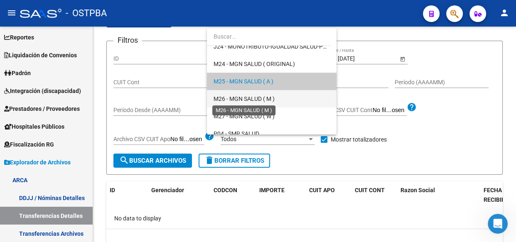
click at [244, 97] on span "M26 - MGN SALUD ( M )" at bounding box center [244, 99] width 61 height 7
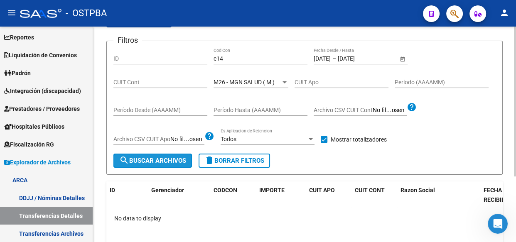
click at [168, 165] on button "search Buscar Archivos" at bounding box center [152, 161] width 79 height 14
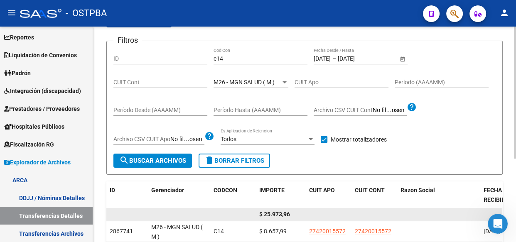
click at [279, 212] on span "$ 25.973,96" at bounding box center [274, 214] width 31 height 7
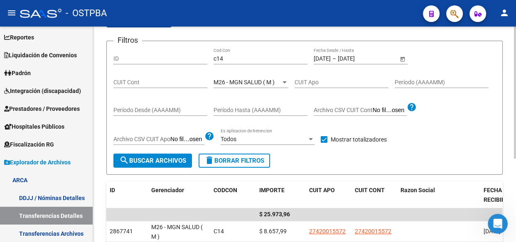
click at [256, 80] on span "M26 - MGN SALUD ( M )" at bounding box center [244, 82] width 61 height 7
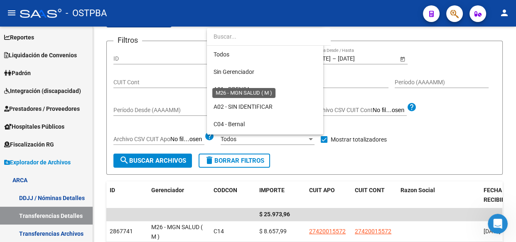
scroll to position [200, 0]
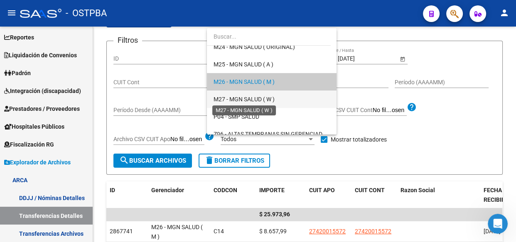
click at [251, 100] on span "M27 - MGN SALUD ( W )" at bounding box center [244, 99] width 61 height 7
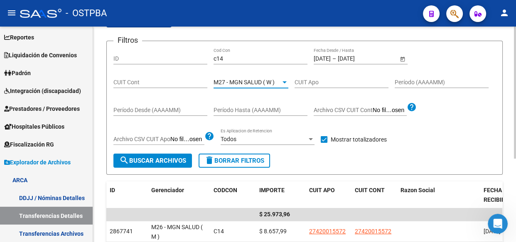
click at [171, 163] on span "search Buscar Archivos" at bounding box center [152, 160] width 67 height 7
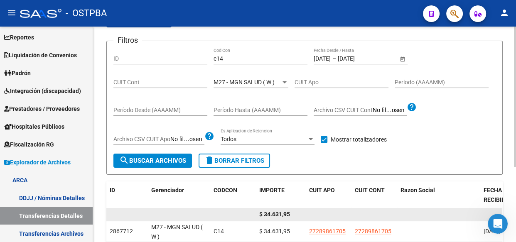
click at [279, 214] on span "$ 34.631,95" at bounding box center [274, 214] width 31 height 7
click at [280, 213] on span "$ 34.631,95" at bounding box center [274, 214] width 31 height 7
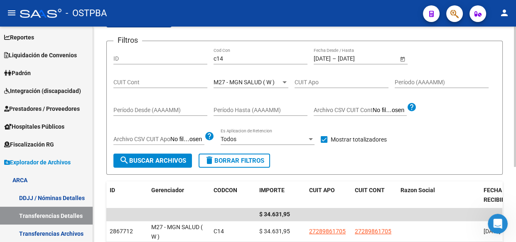
click at [238, 79] on span "M27 - MGN SALUD ( W )" at bounding box center [244, 82] width 61 height 7
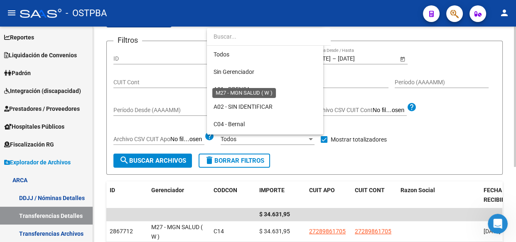
scroll to position [217, 0]
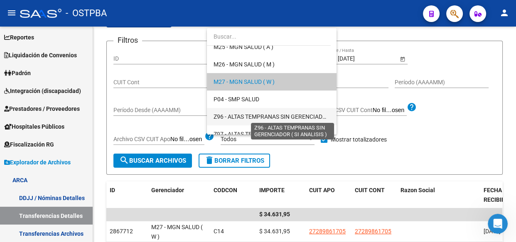
click at [245, 118] on span "Z96 - ALTAS TEMPRANAS SIN GERENCIADOR ( SI ANALISIS )" at bounding box center [292, 116] width 156 height 7
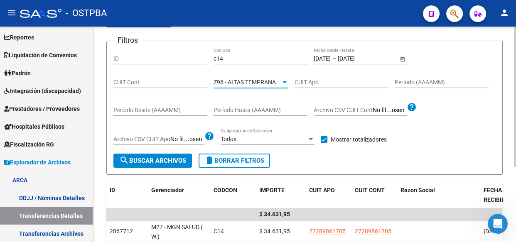
click at [178, 160] on span "search Buscar Archivos" at bounding box center [152, 160] width 67 height 7
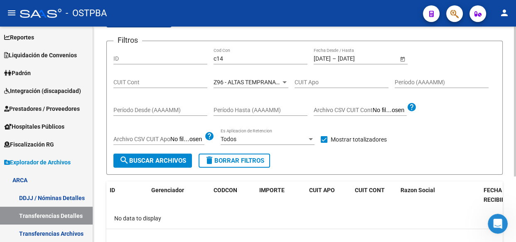
click at [266, 82] on span "Z96 - ALTAS TEMPRANAS SIN GERENCIADOR ( SI ANALISIS )" at bounding box center [292, 82] width 156 height 7
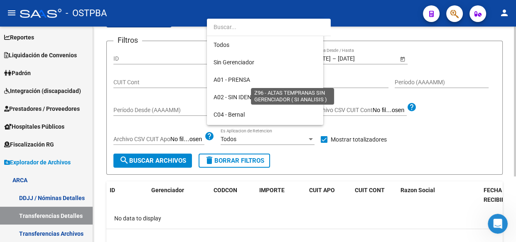
scroll to position [242, 0]
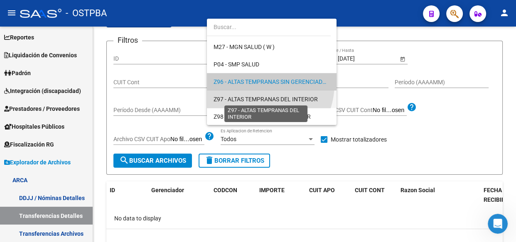
click at [257, 99] on span "Z97 - ALTAS TEMPRANAS DEL INTERIOR" at bounding box center [266, 99] width 104 height 7
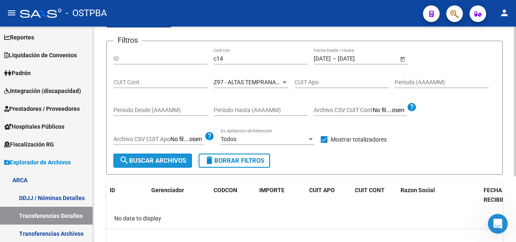
click at [155, 157] on span "search Buscar Archivos" at bounding box center [152, 160] width 67 height 7
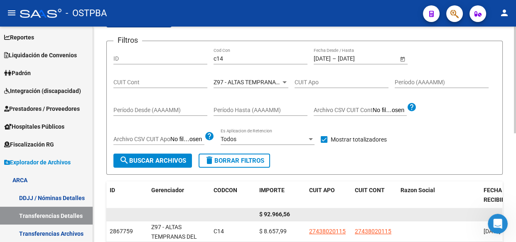
click at [278, 215] on span "$ 92.966,56" at bounding box center [274, 214] width 31 height 7
click at [279, 215] on span "$ 92.966,56" at bounding box center [274, 214] width 31 height 7
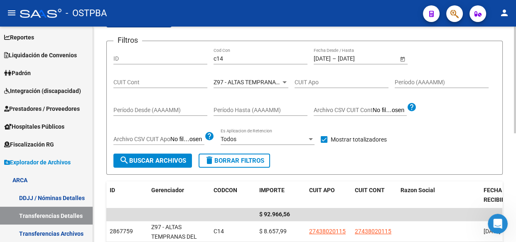
click at [243, 79] on span "Z97 - ALTAS TEMPRANAS DEL INTERIOR" at bounding box center [266, 82] width 104 height 7
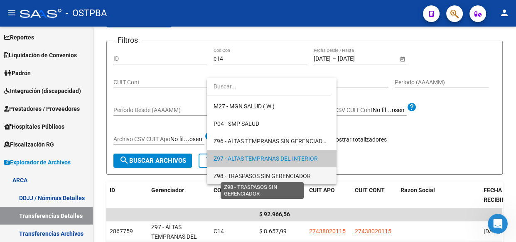
click at [252, 174] on span "Z98 - TRASPASOS SIN GERENCIADOR" at bounding box center [262, 176] width 97 height 7
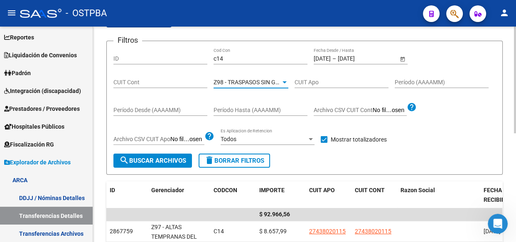
click at [157, 158] on span "search Buscar Archivos" at bounding box center [152, 160] width 67 height 7
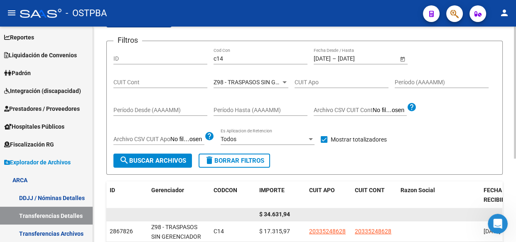
click at [274, 212] on span "$ 34.631,94" at bounding box center [274, 214] width 31 height 7
